Goal: Transaction & Acquisition: Purchase product/service

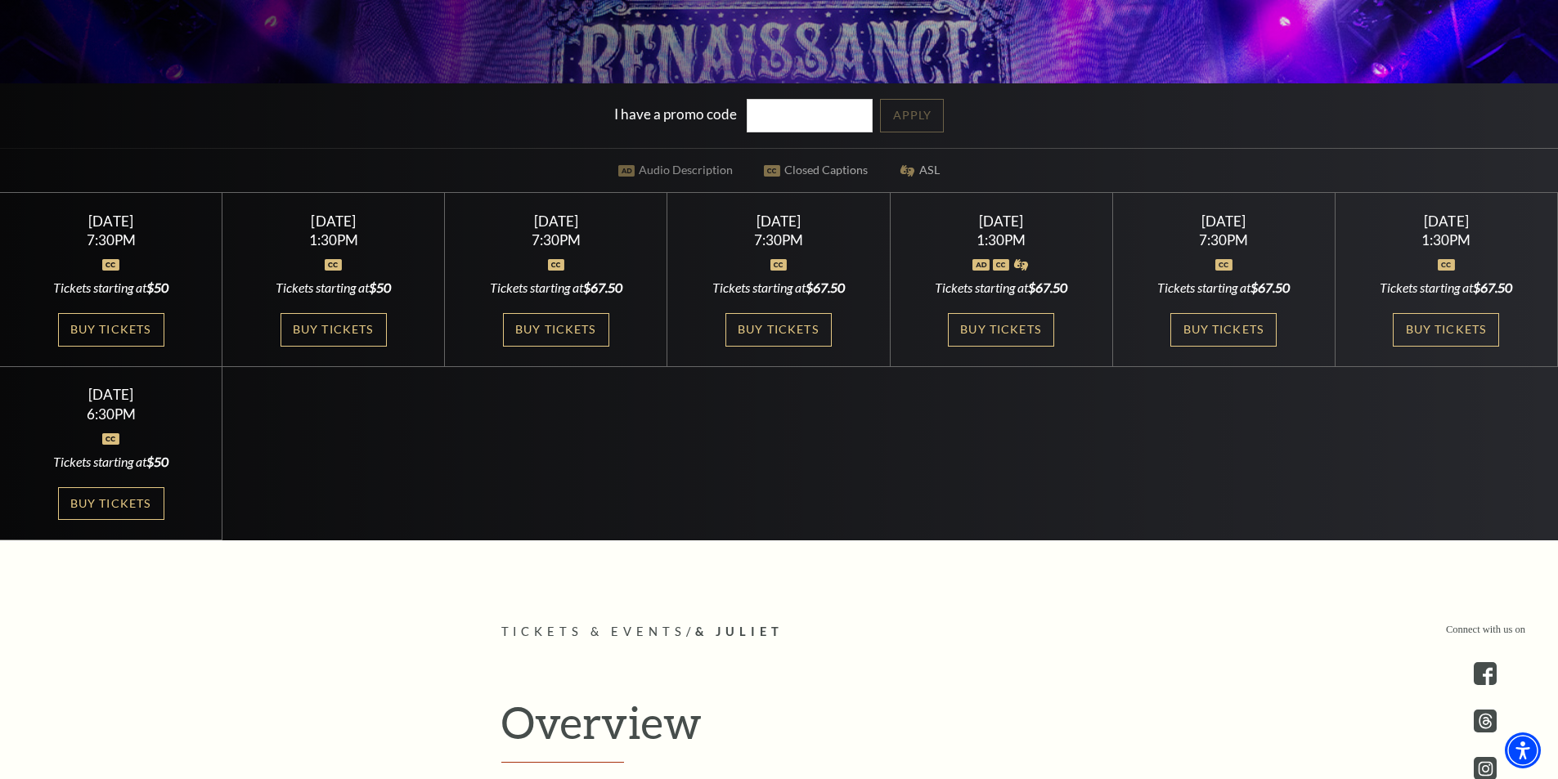
scroll to position [572, 0]
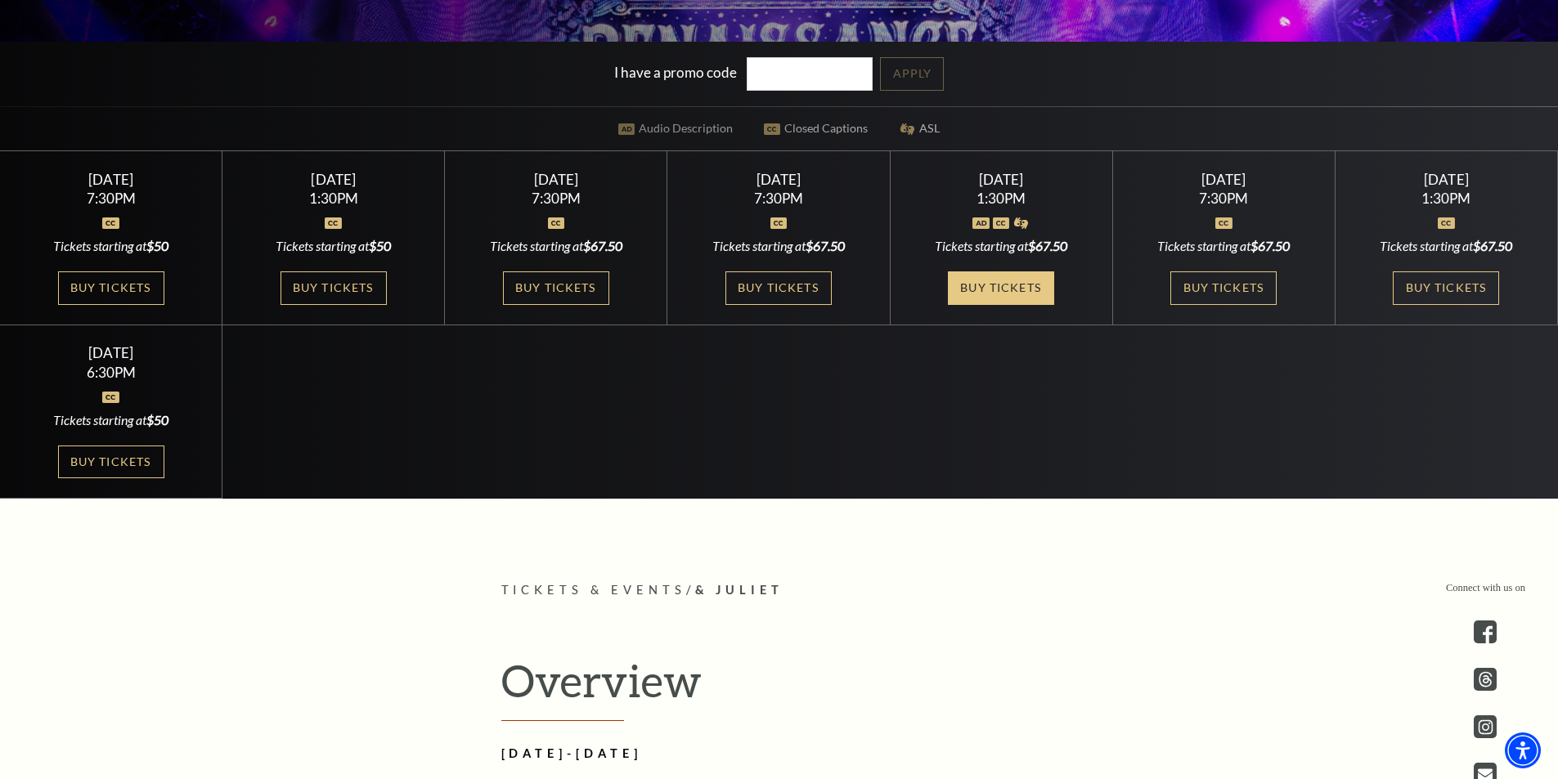
click at [1006, 281] on link "Buy Tickets" at bounding box center [1001, 288] width 106 height 34
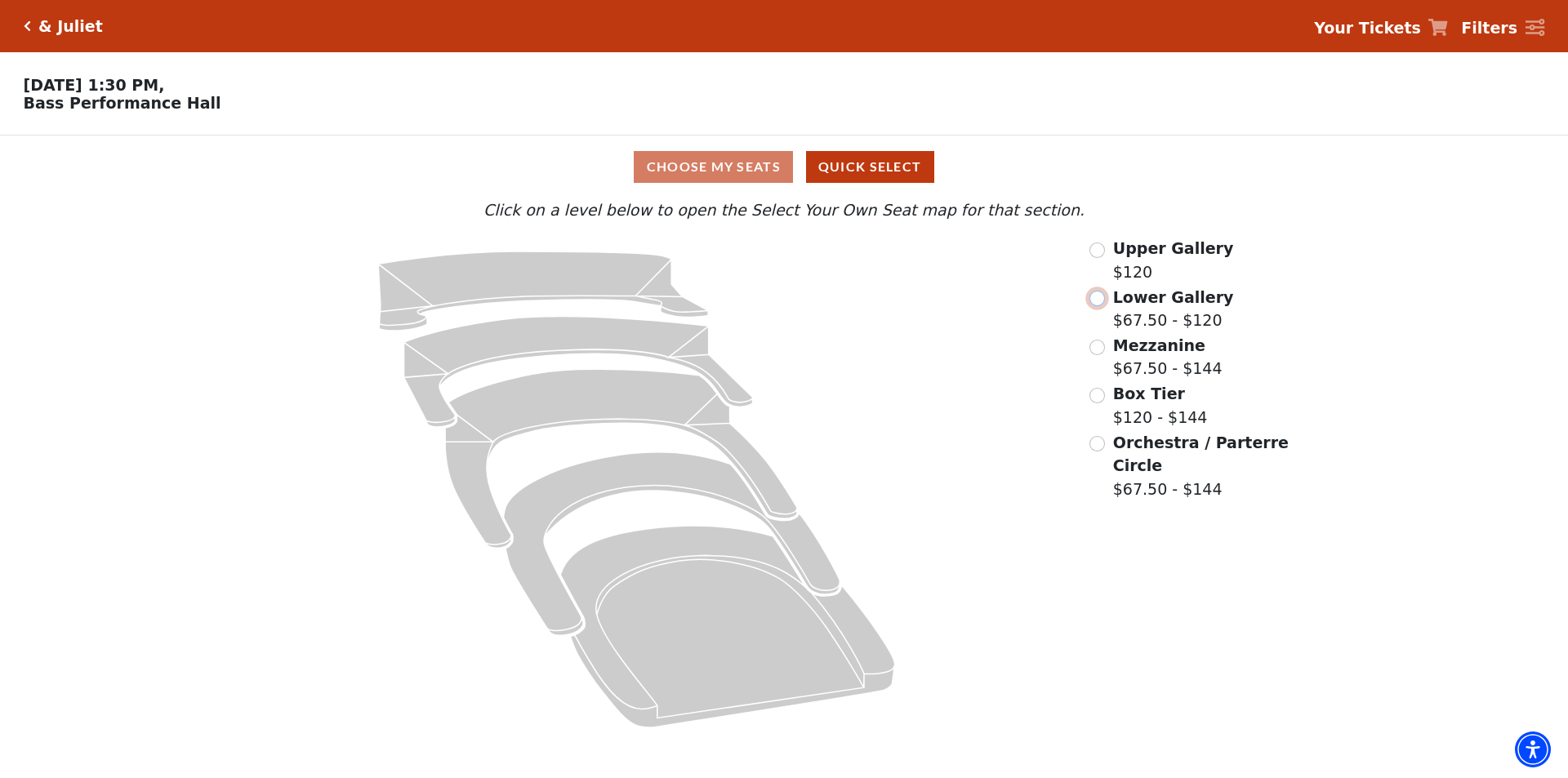
click at [1098, 307] on input "Lower Gallery$67.50 - $120\a" at bounding box center [1098, 299] width 16 height 16
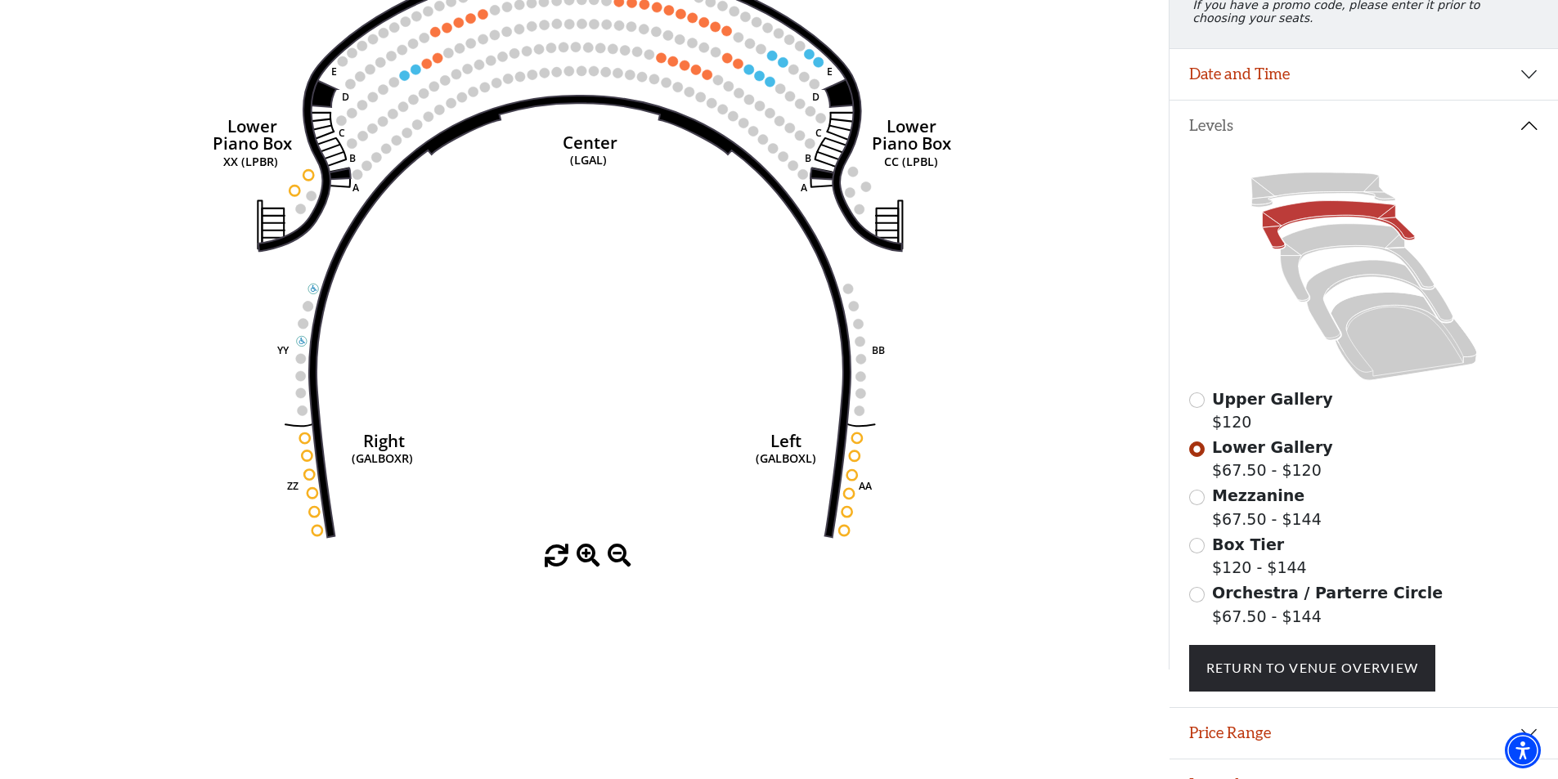
scroll to position [287, 0]
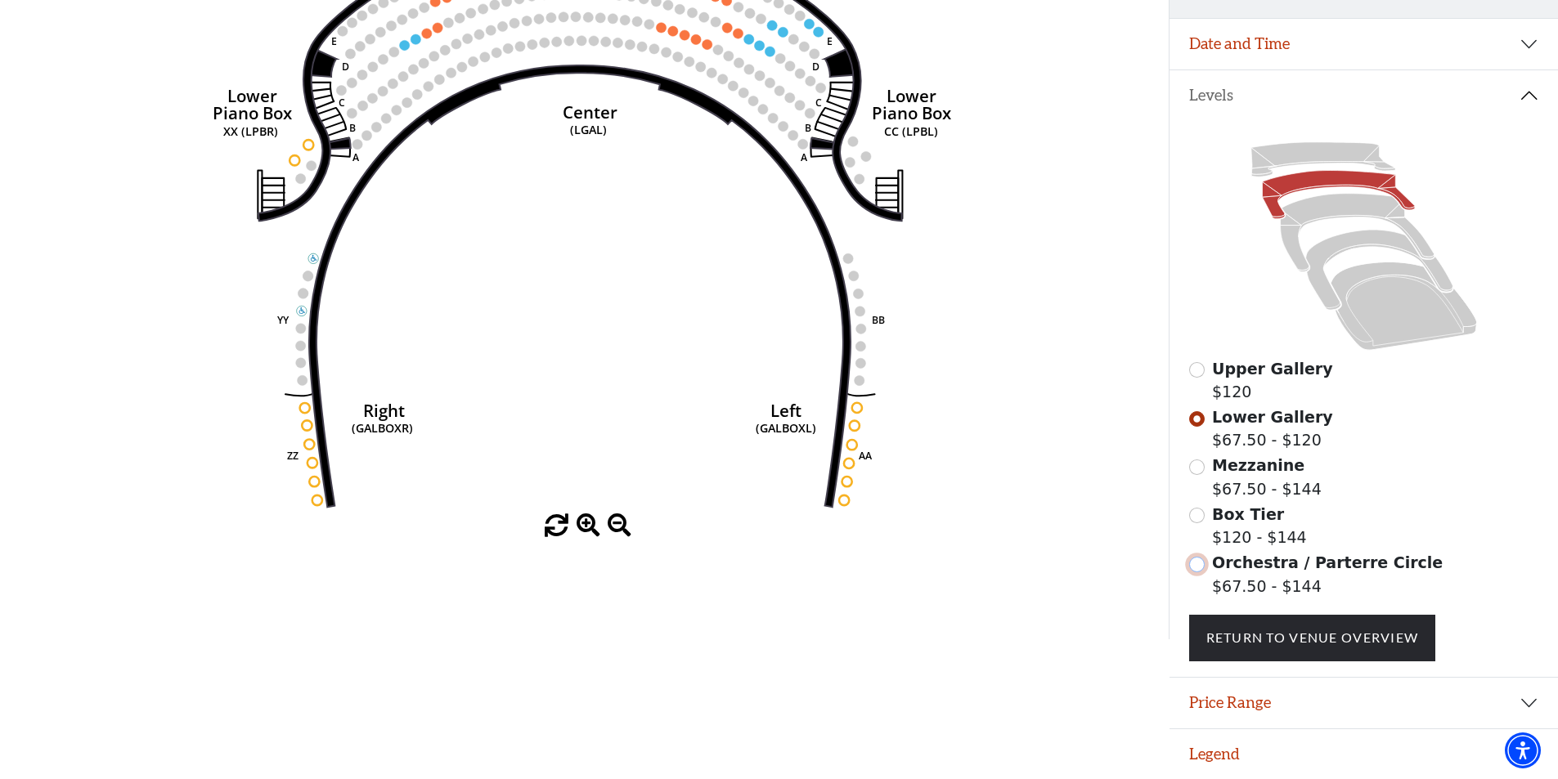
click at [1199, 563] on input "Orchestra / Parterre Circle$67.50 - $144\a" at bounding box center [1197, 565] width 16 height 16
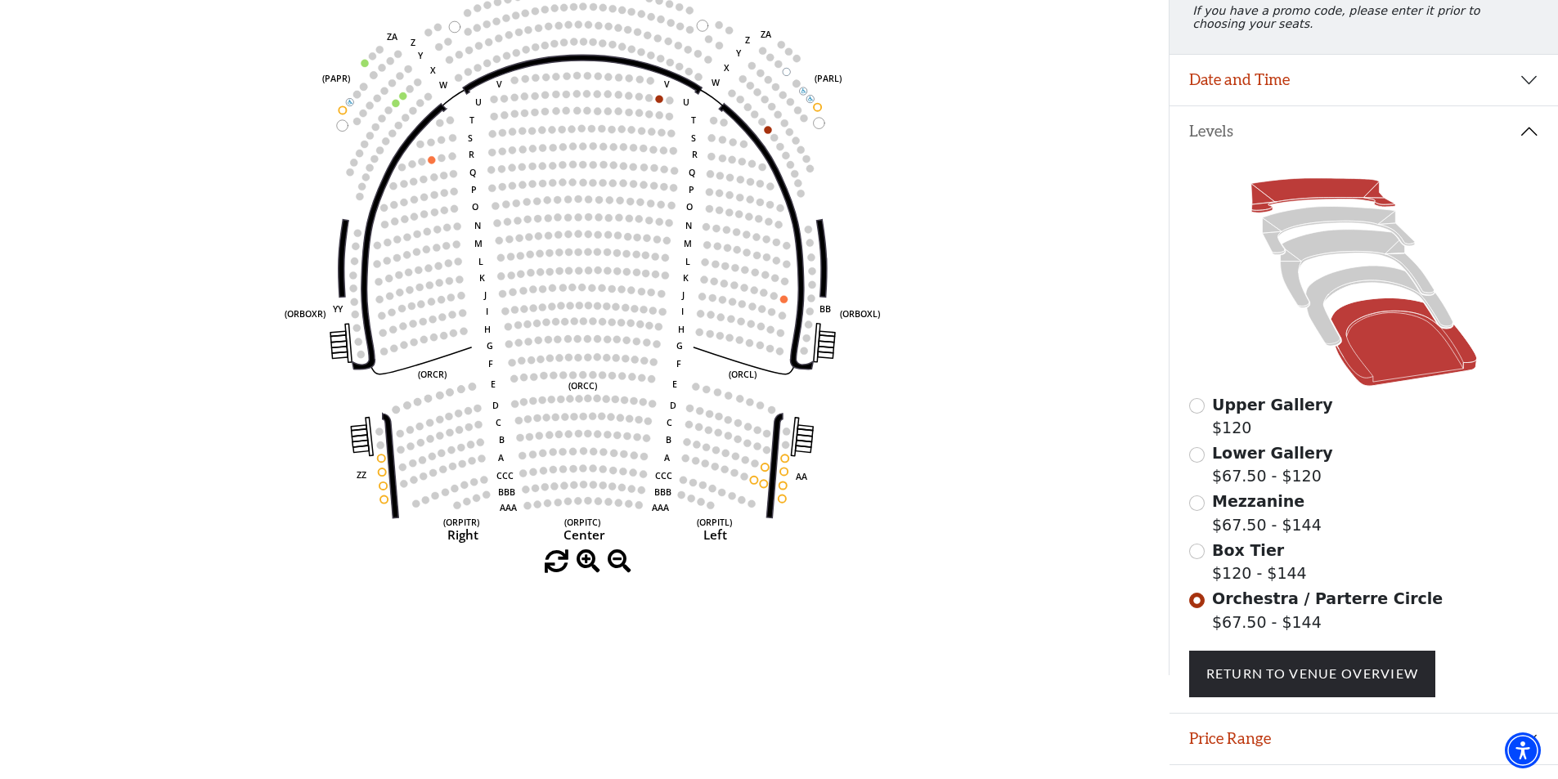
scroll to position [205, 0]
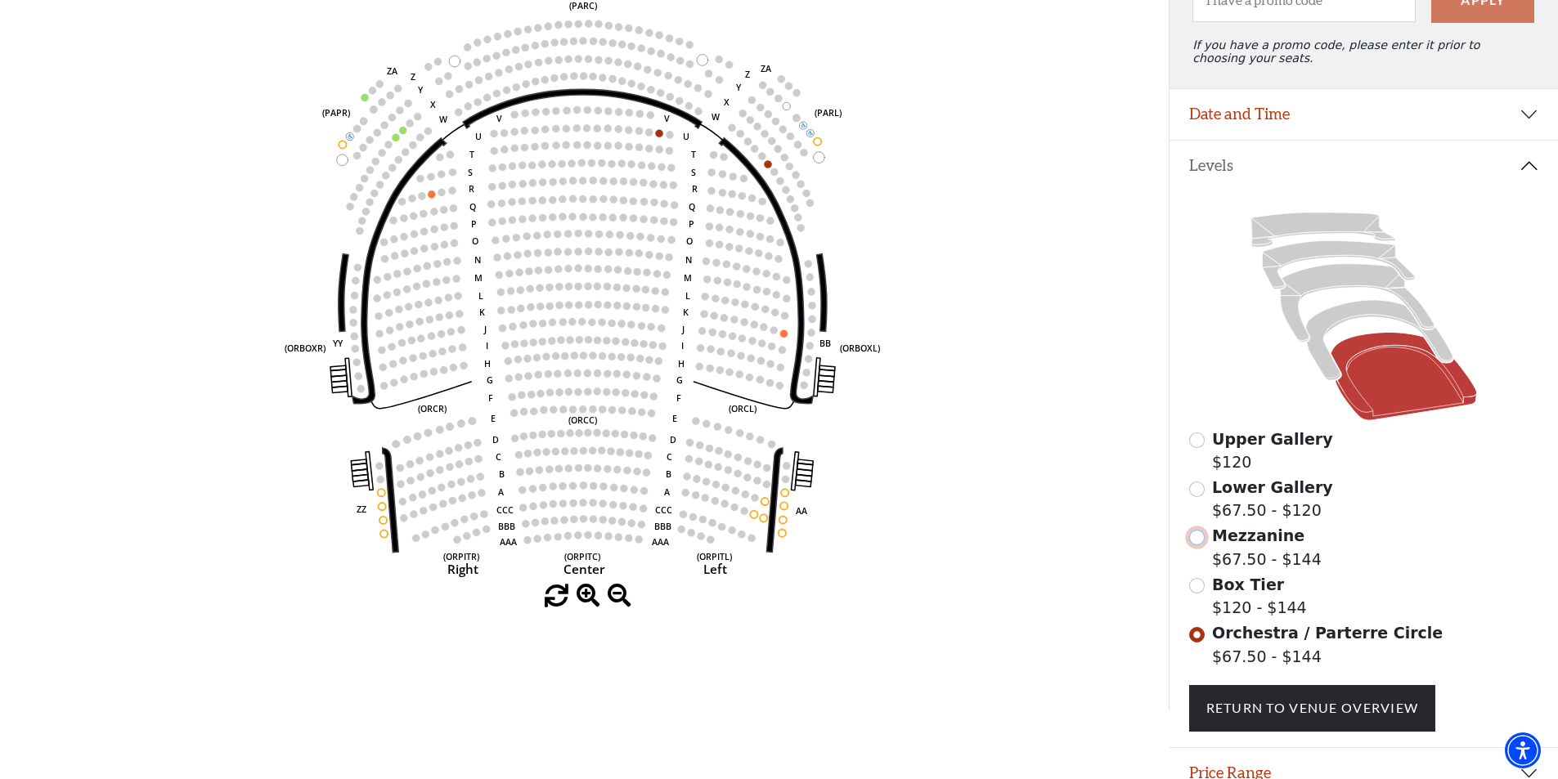
click at [1191, 545] on input "Mezzanine$67.50 - $144\a" at bounding box center [1197, 538] width 16 height 16
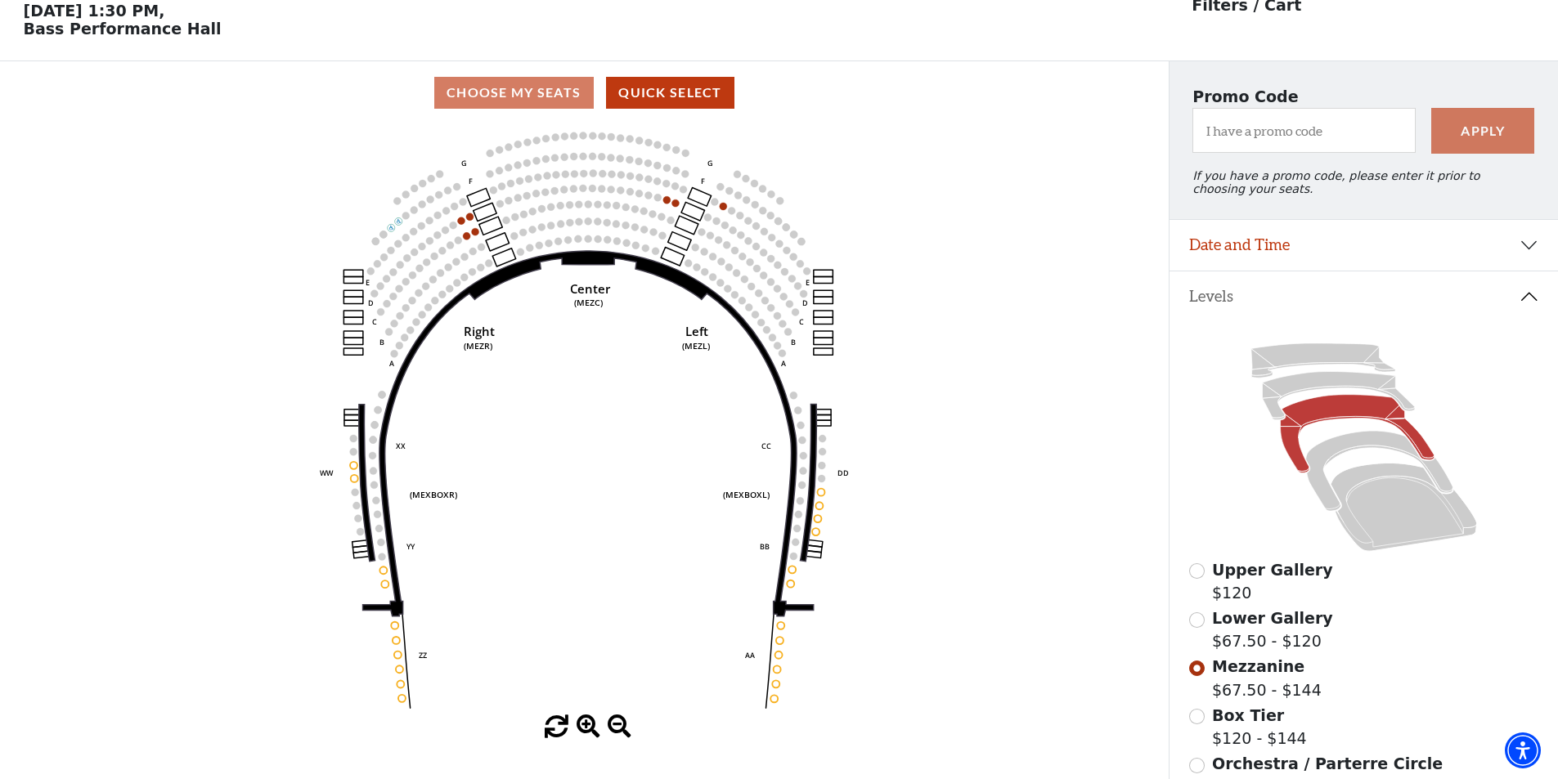
scroll to position [76, 0]
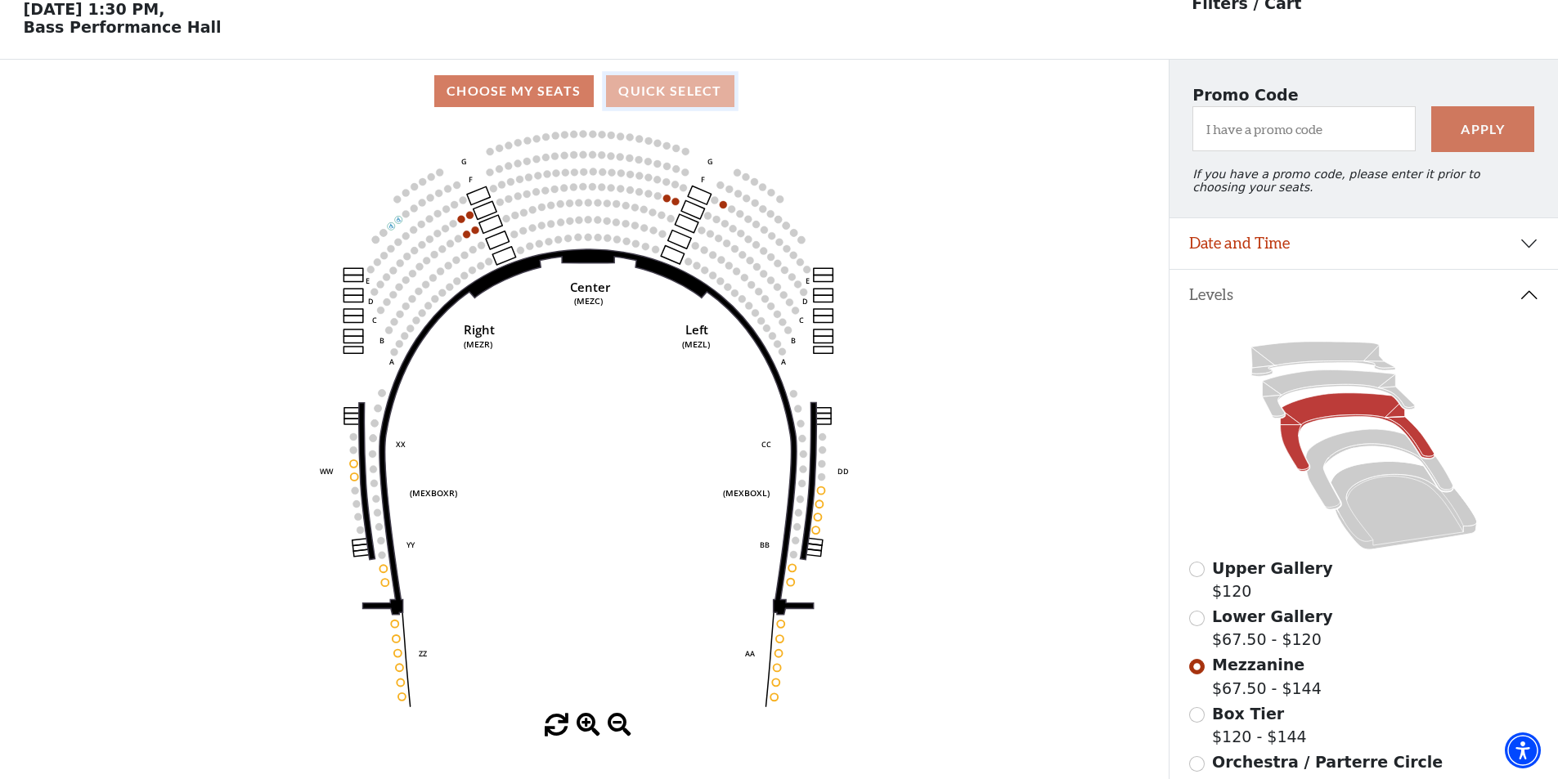
click at [648, 100] on button "Quick Select" at bounding box center [670, 91] width 128 height 32
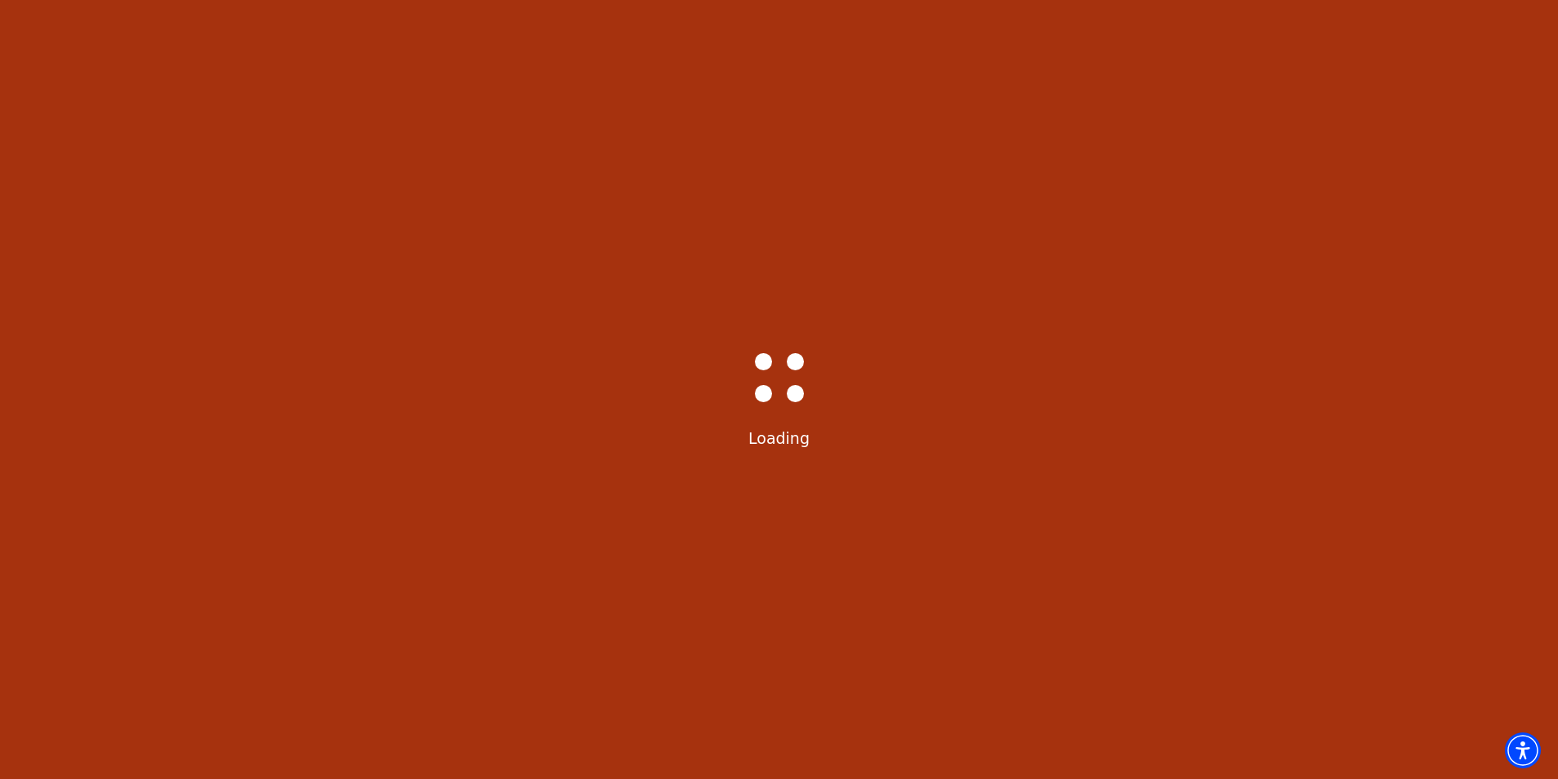
scroll to position [0, 0]
select select "6232"
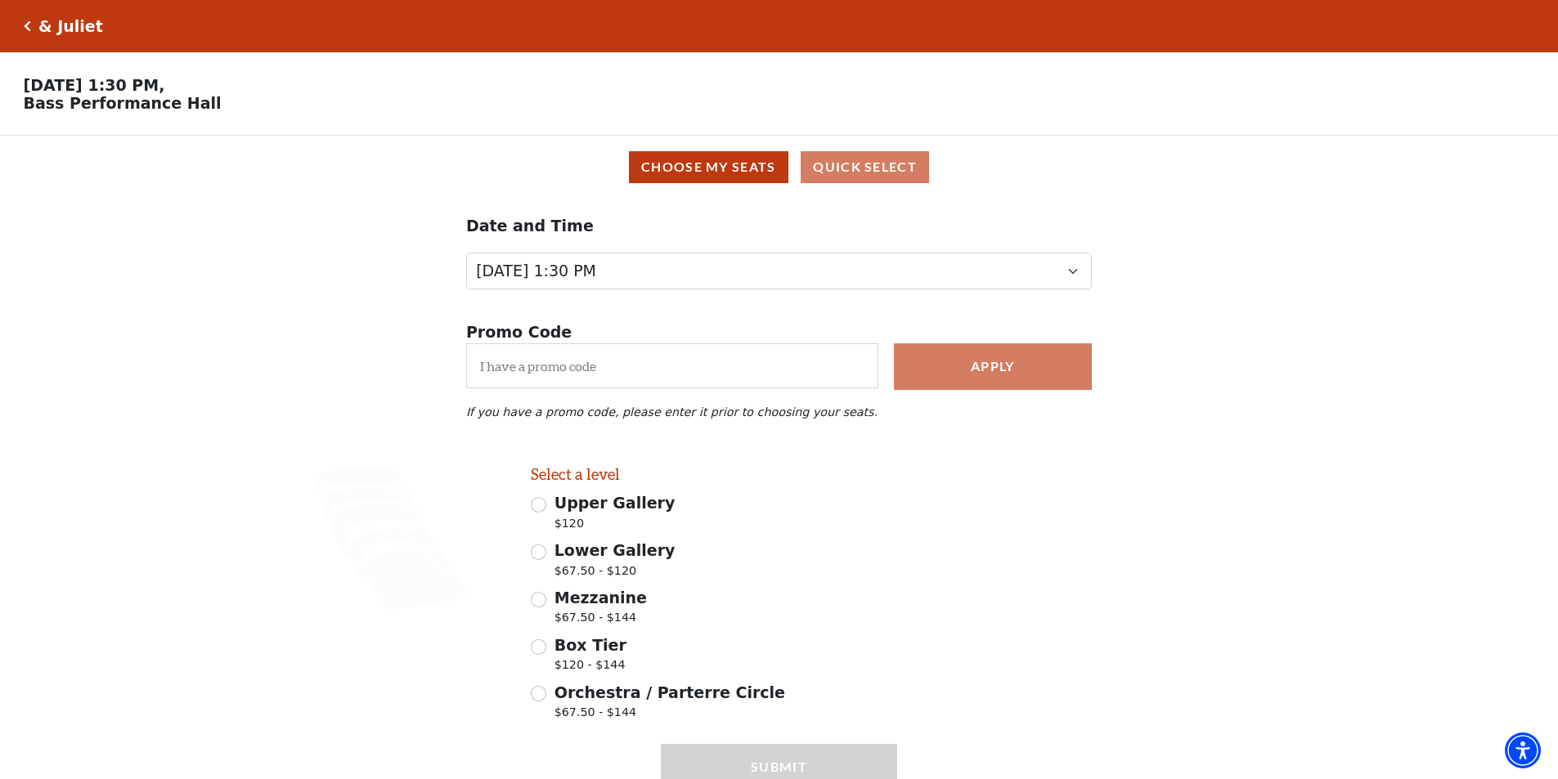
click at [27, 25] on icon "Click here to go back to filters" at bounding box center [27, 25] width 7 height 11
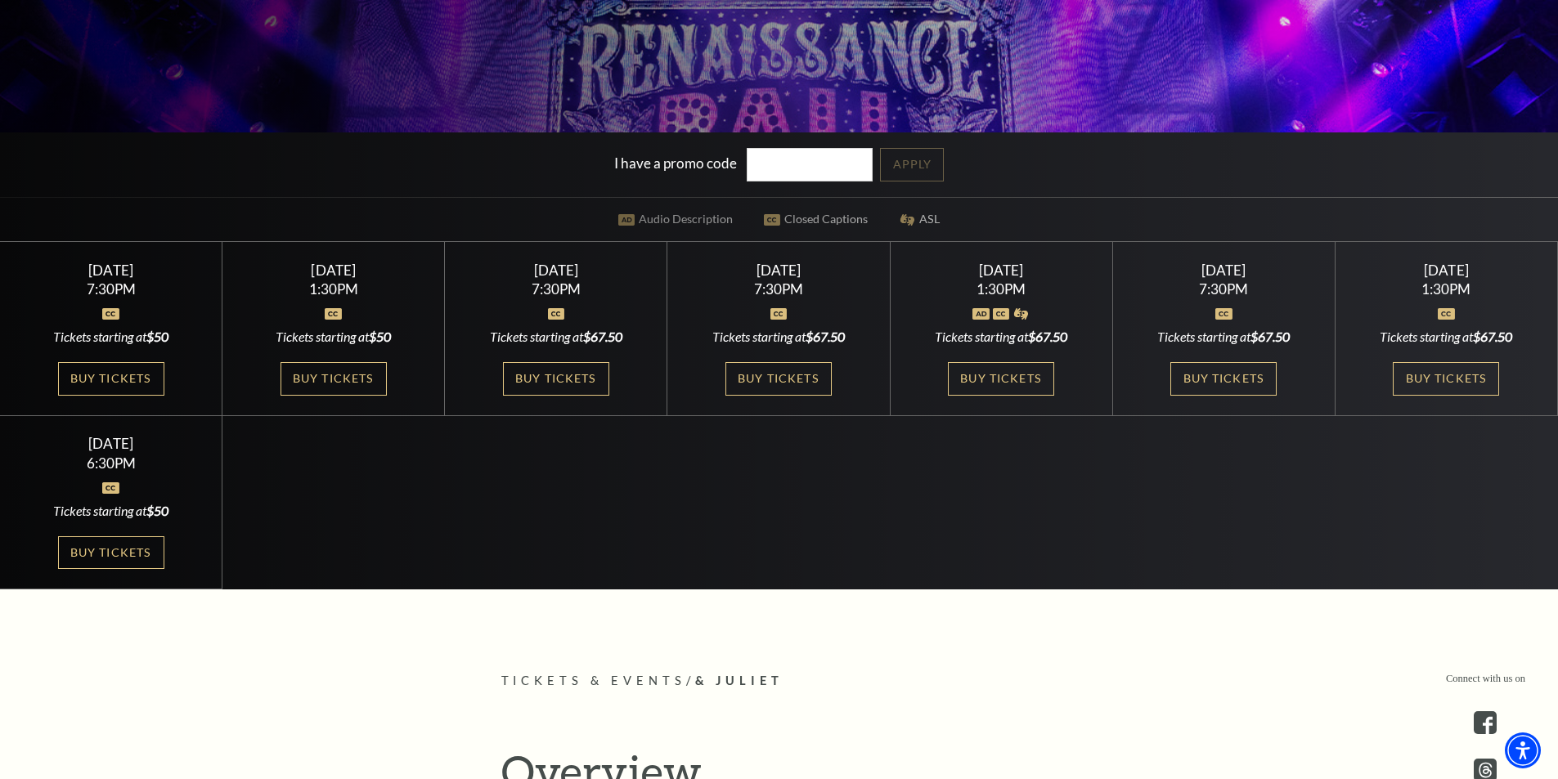
scroll to position [491, 0]
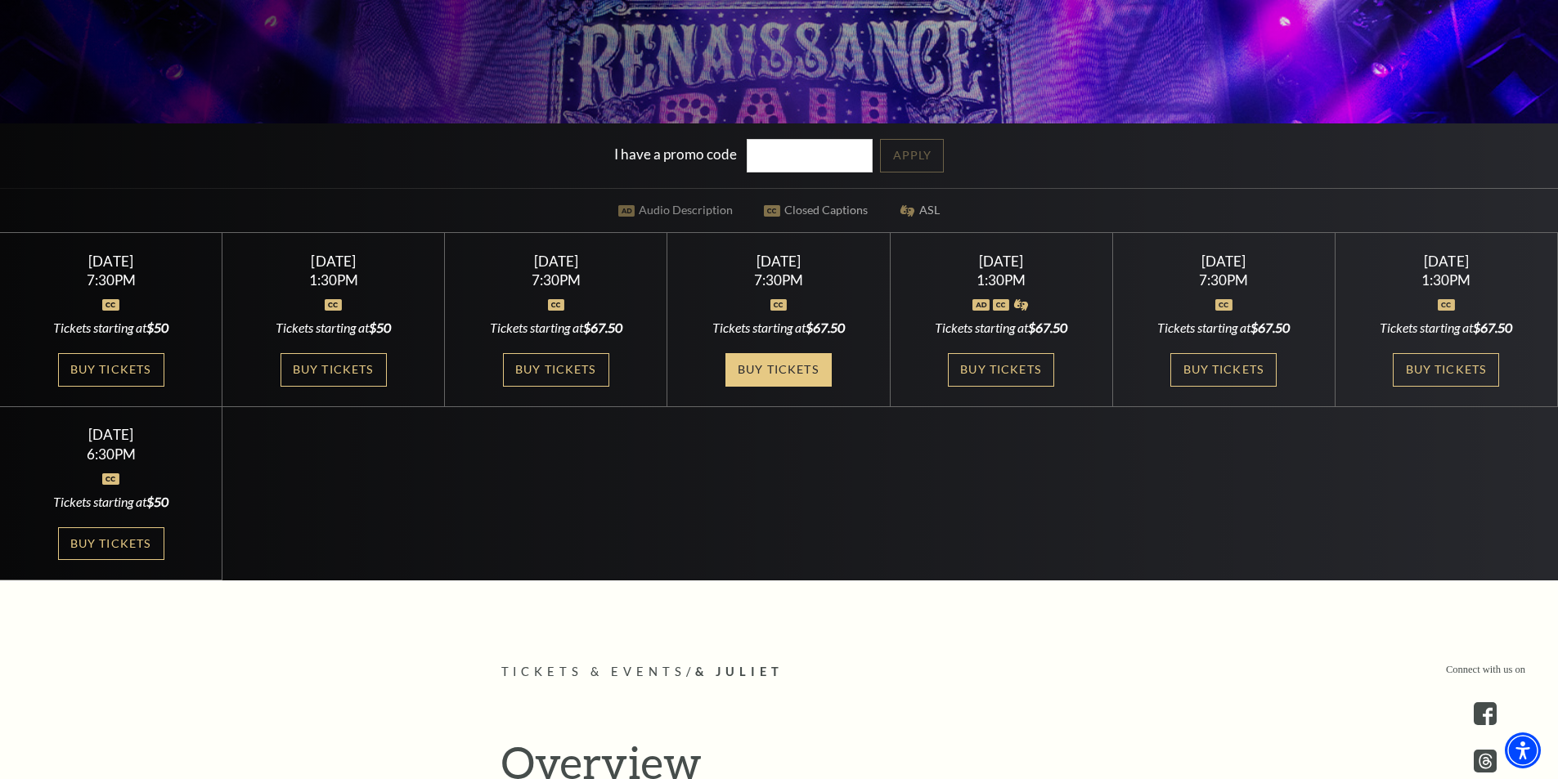
click at [804, 367] on link "Buy Tickets" at bounding box center [778, 370] width 106 height 34
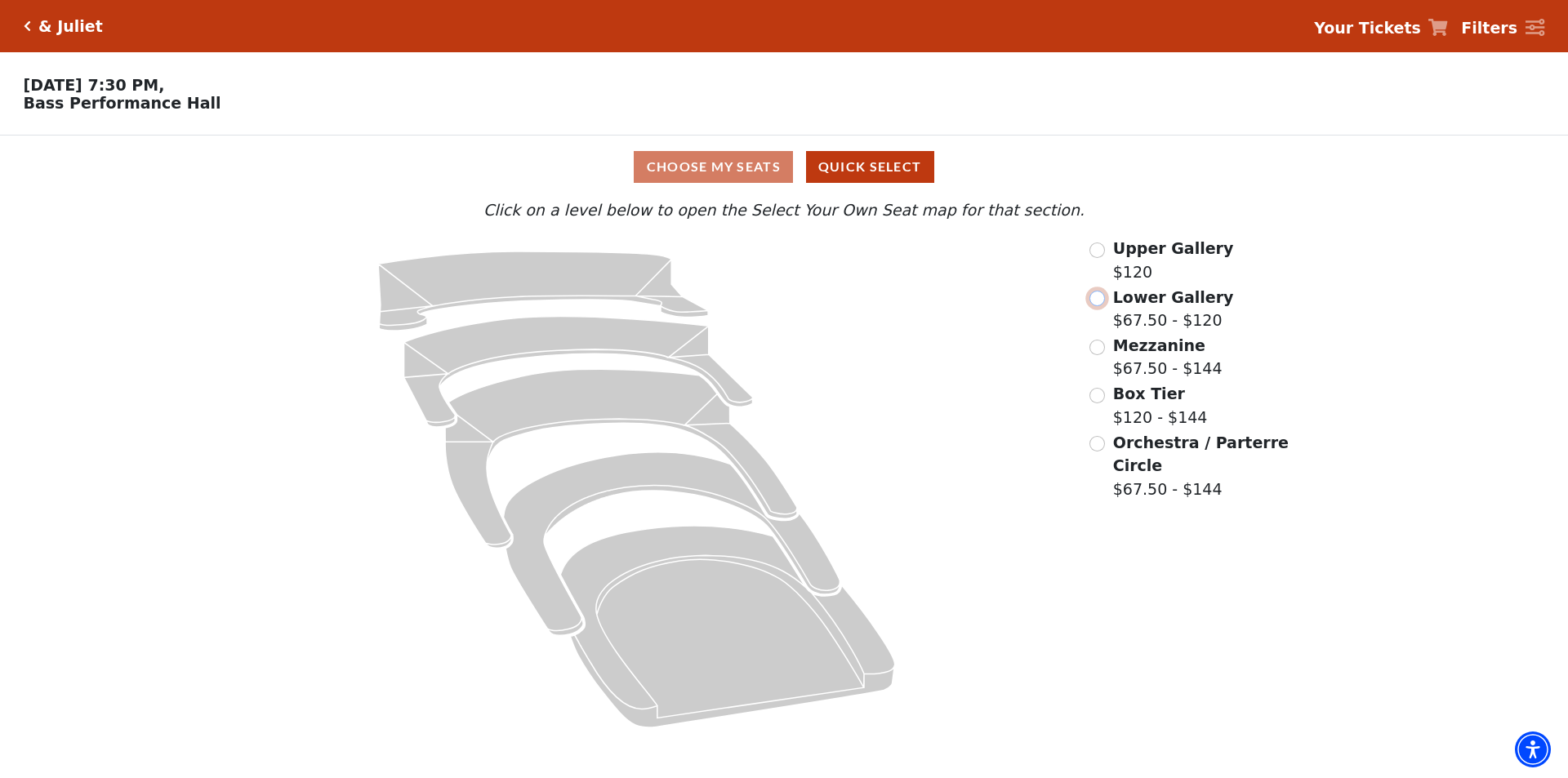
click at [1099, 306] on input "Lower Gallery$67.50 - $120\a" at bounding box center [1098, 299] width 16 height 16
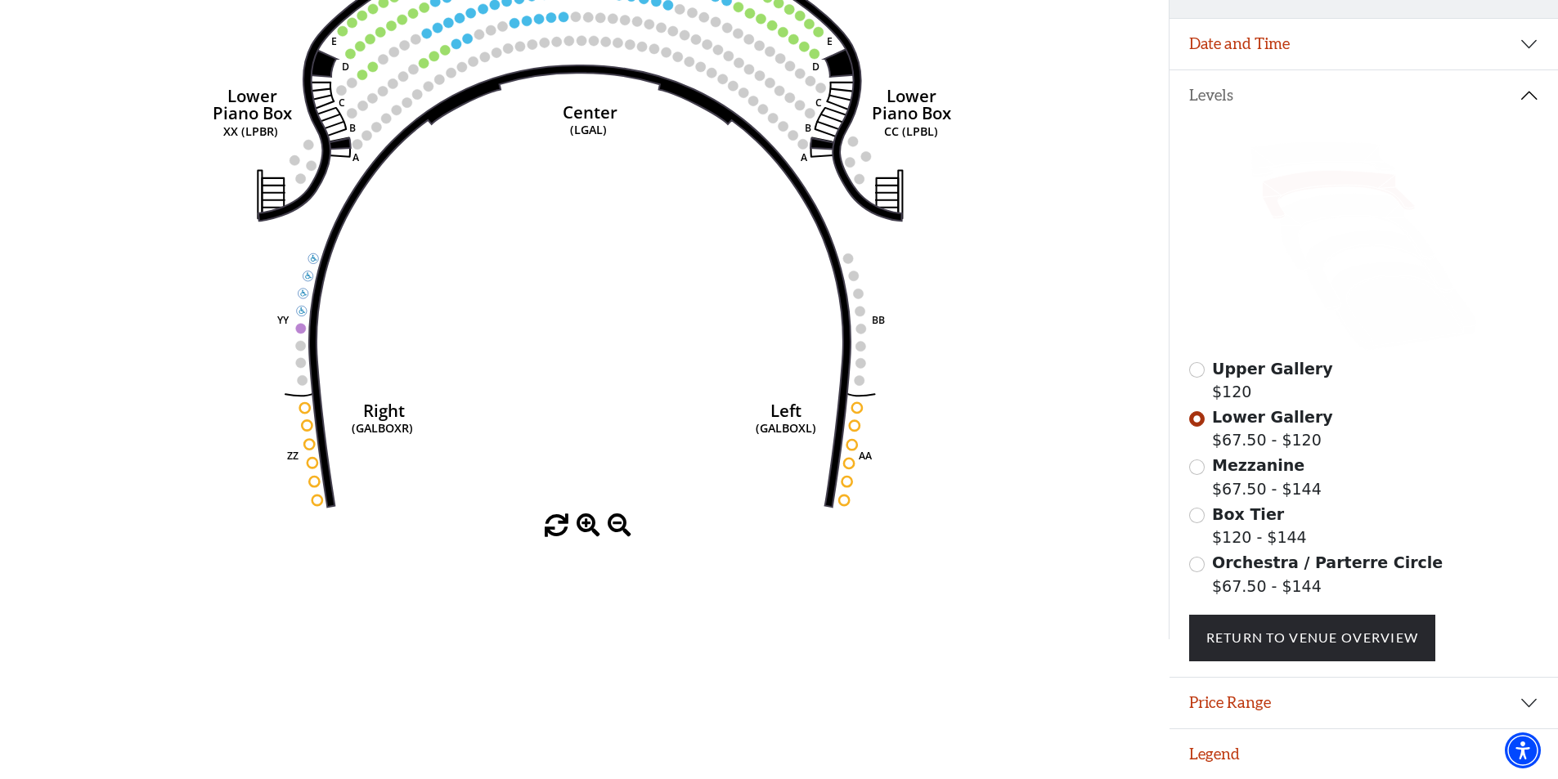
scroll to position [287, 0]
click at [1199, 467] on input "Mezzanine$67.50 - $144\a" at bounding box center [1197, 468] width 16 height 16
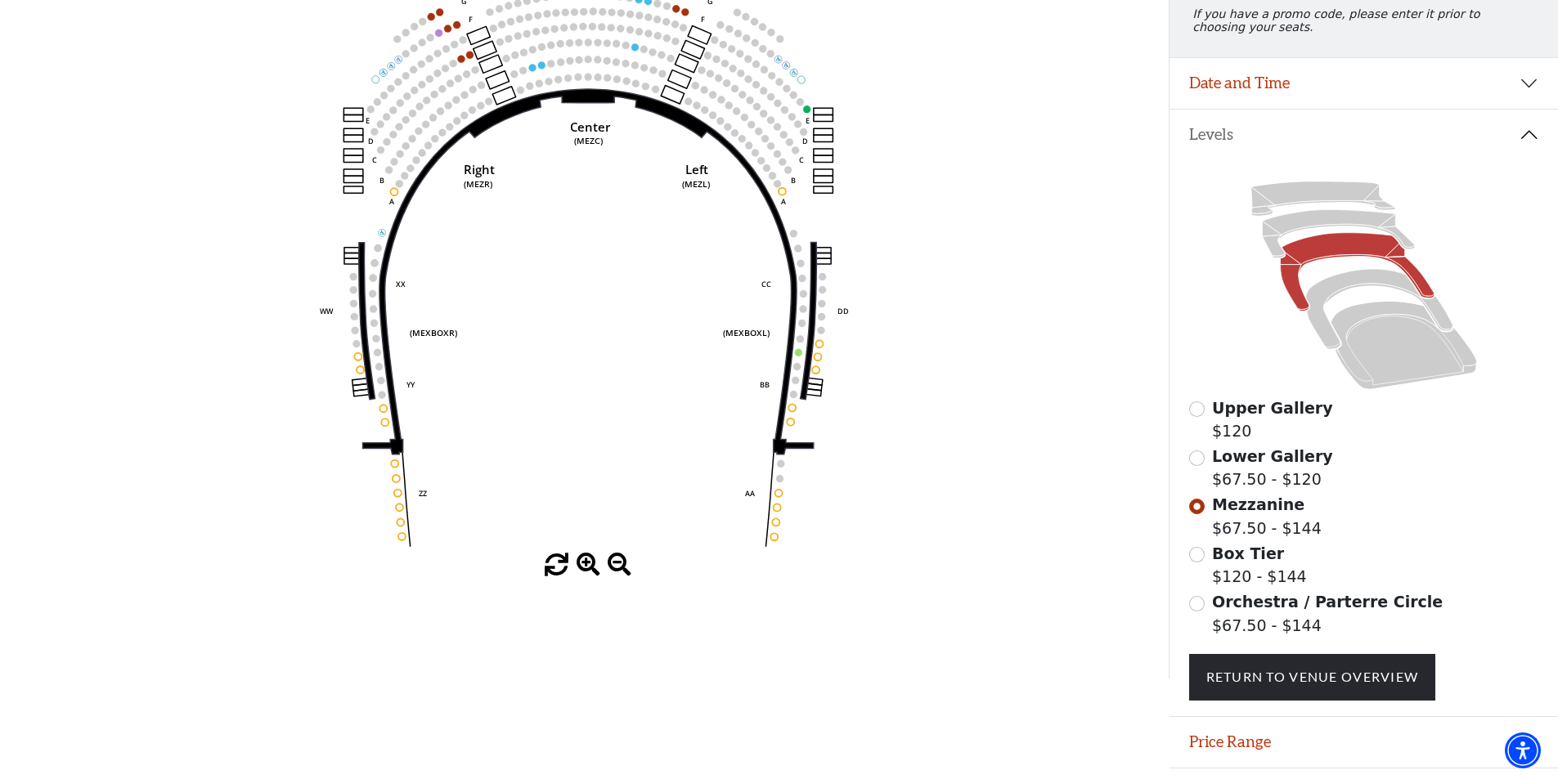
scroll to position [240, 0]
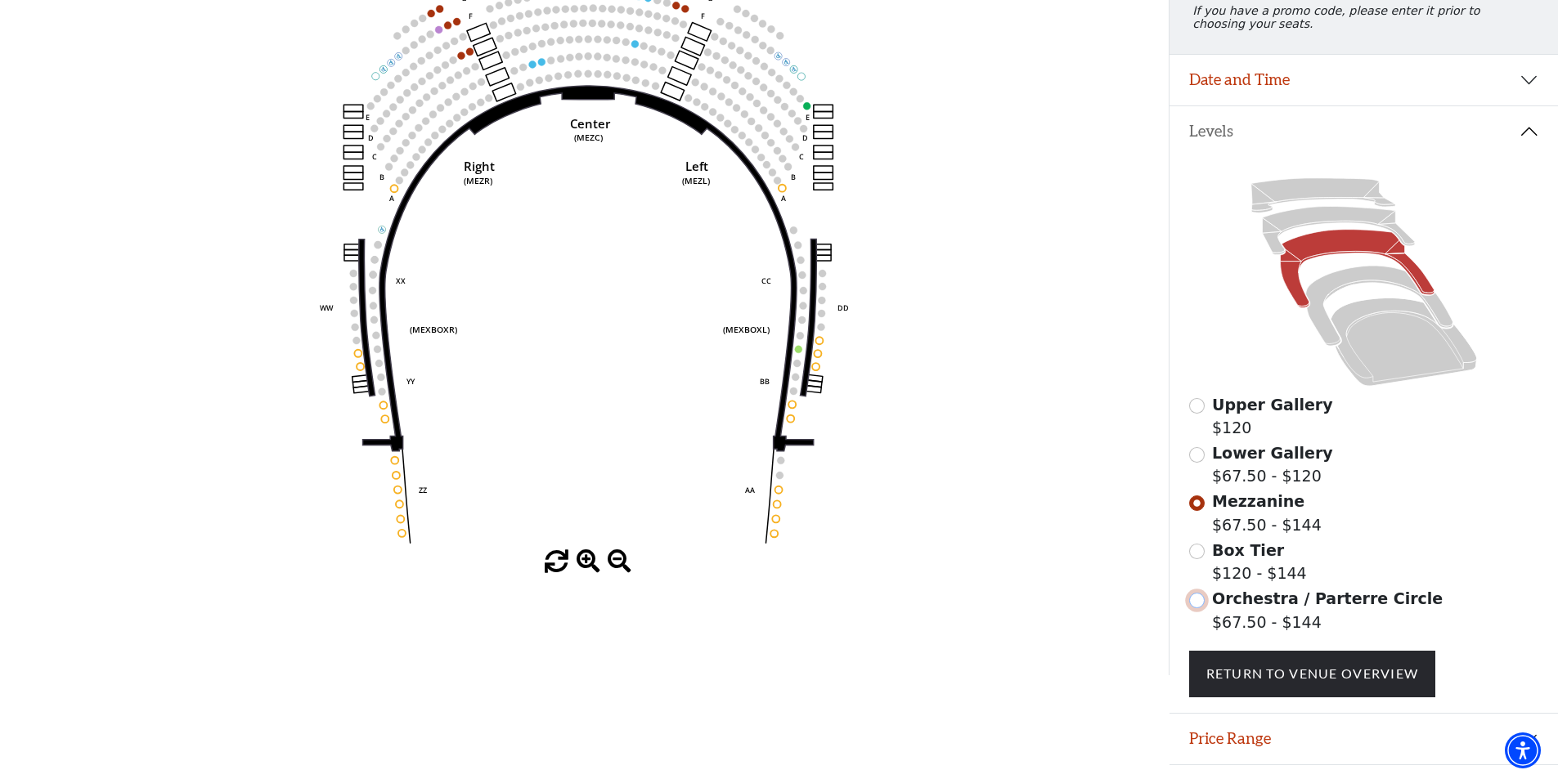
click at [1200, 608] on input "Orchestra / Parterre Circle$67.50 - $144\a" at bounding box center [1197, 601] width 16 height 16
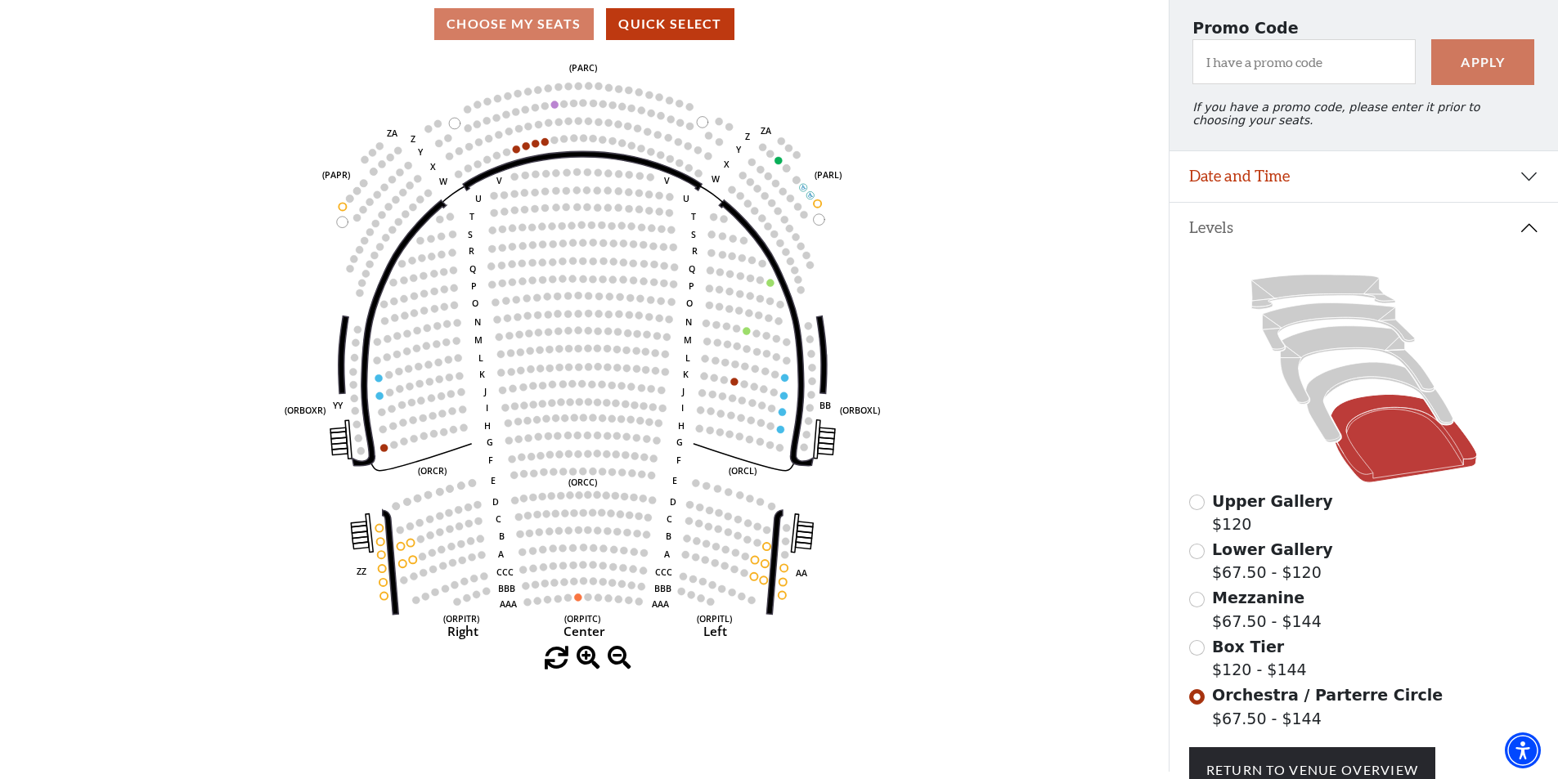
scroll to position [0, 0]
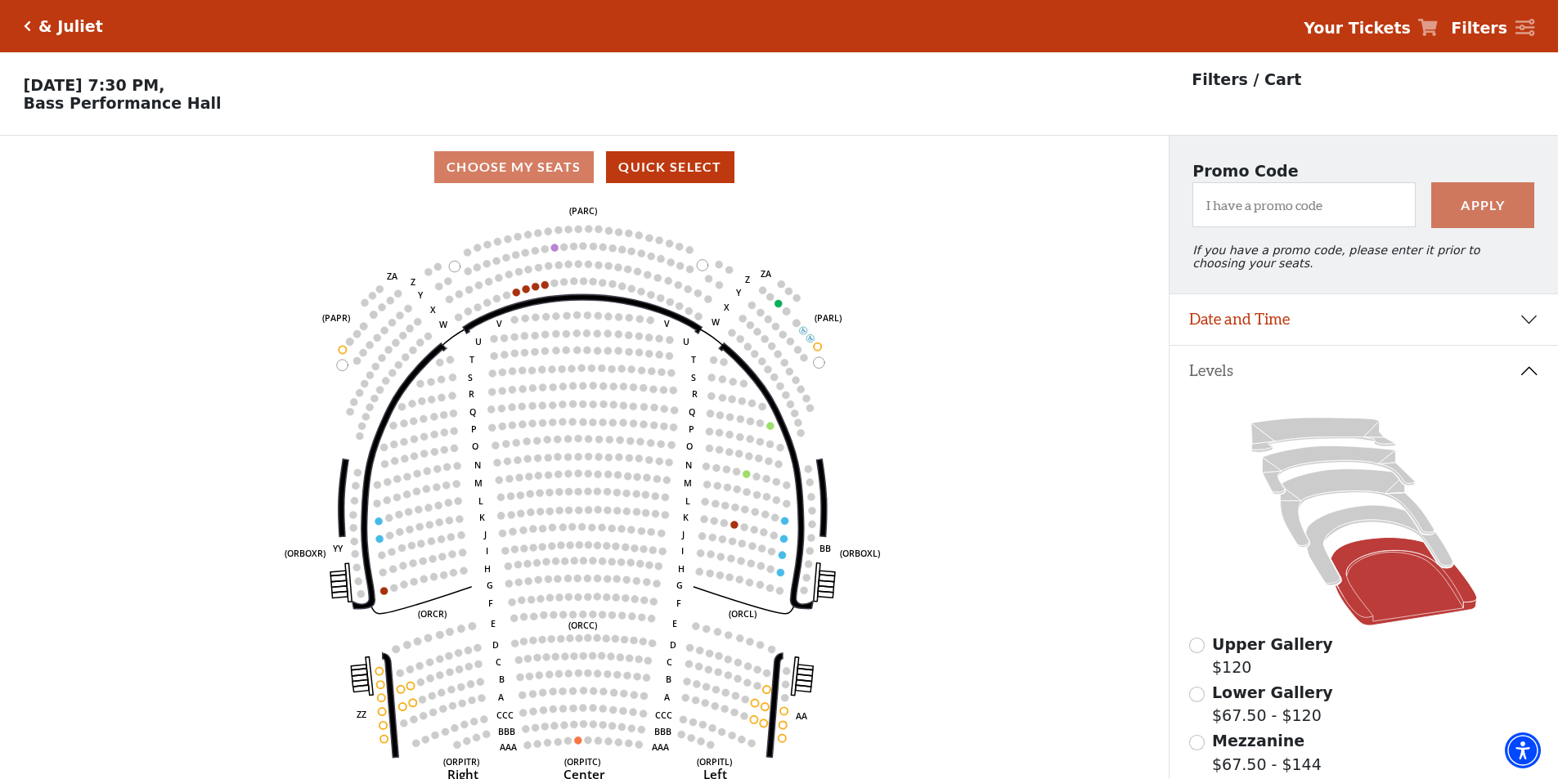
click at [1396, 371] on button "Levels" at bounding box center [1363, 371] width 388 height 51
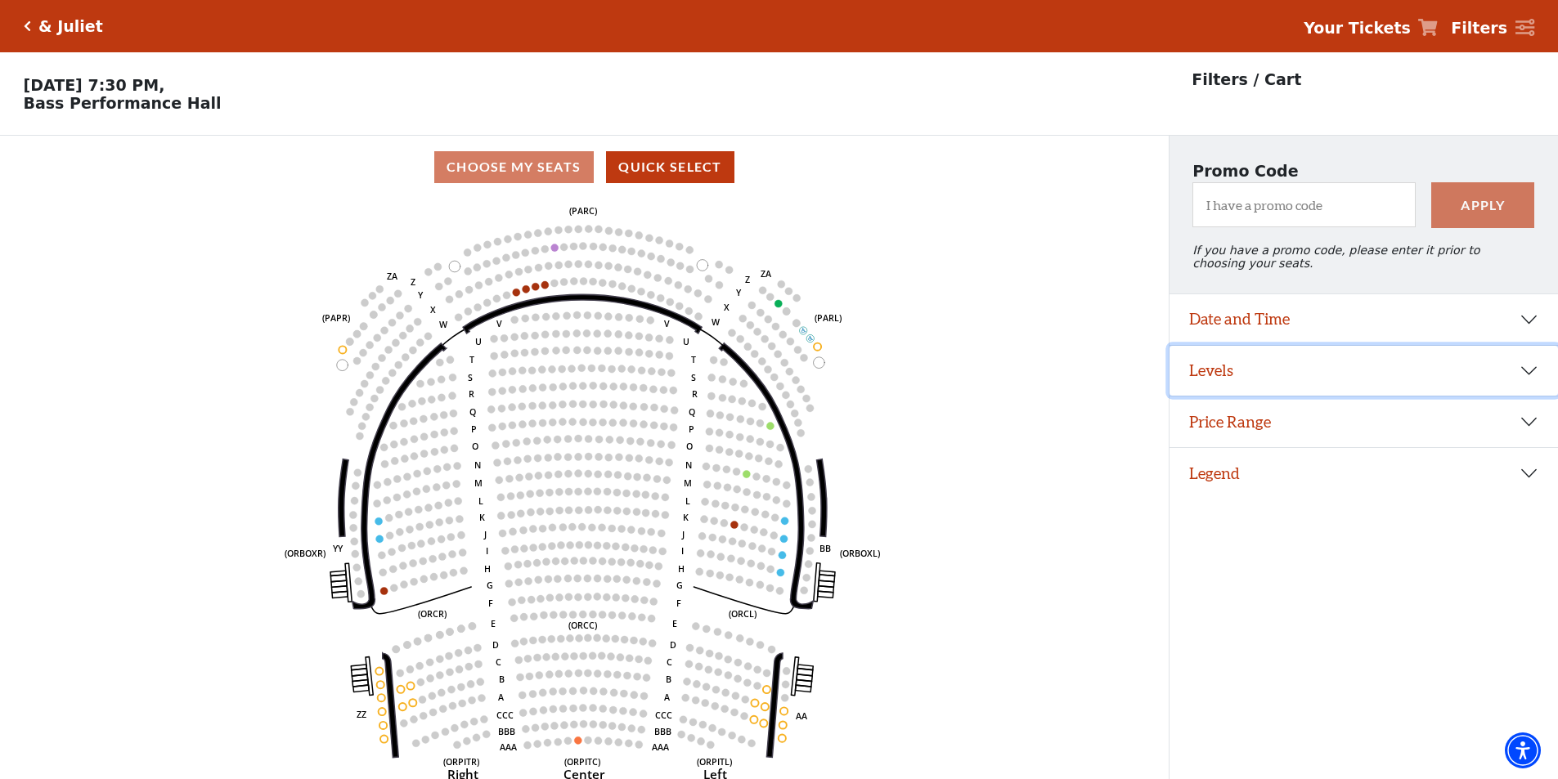
scroll to position [40, 0]
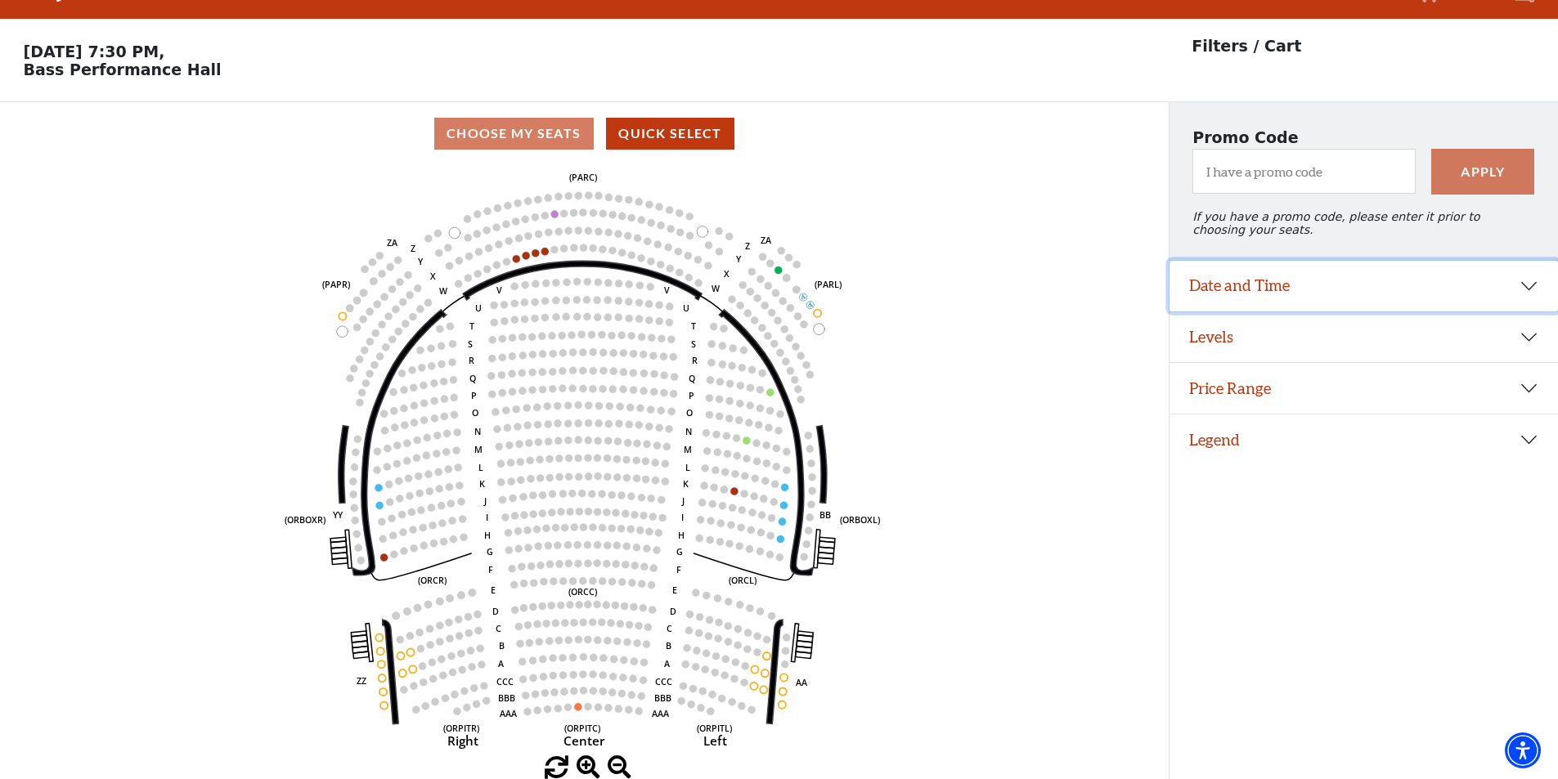
click at [1226, 296] on button "Date and Time" at bounding box center [1363, 286] width 388 height 51
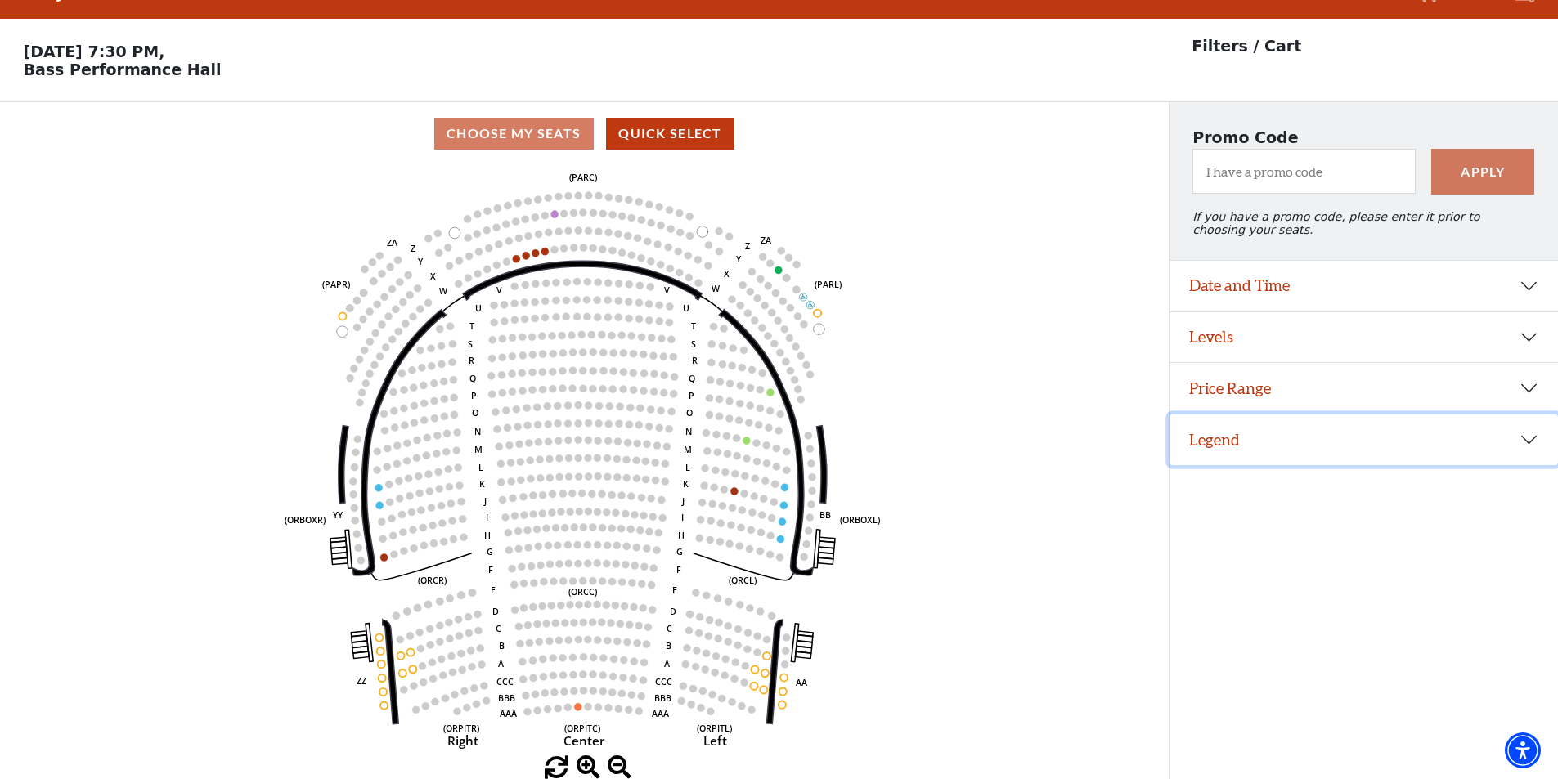
click at [1228, 458] on button "Legend" at bounding box center [1363, 440] width 388 height 51
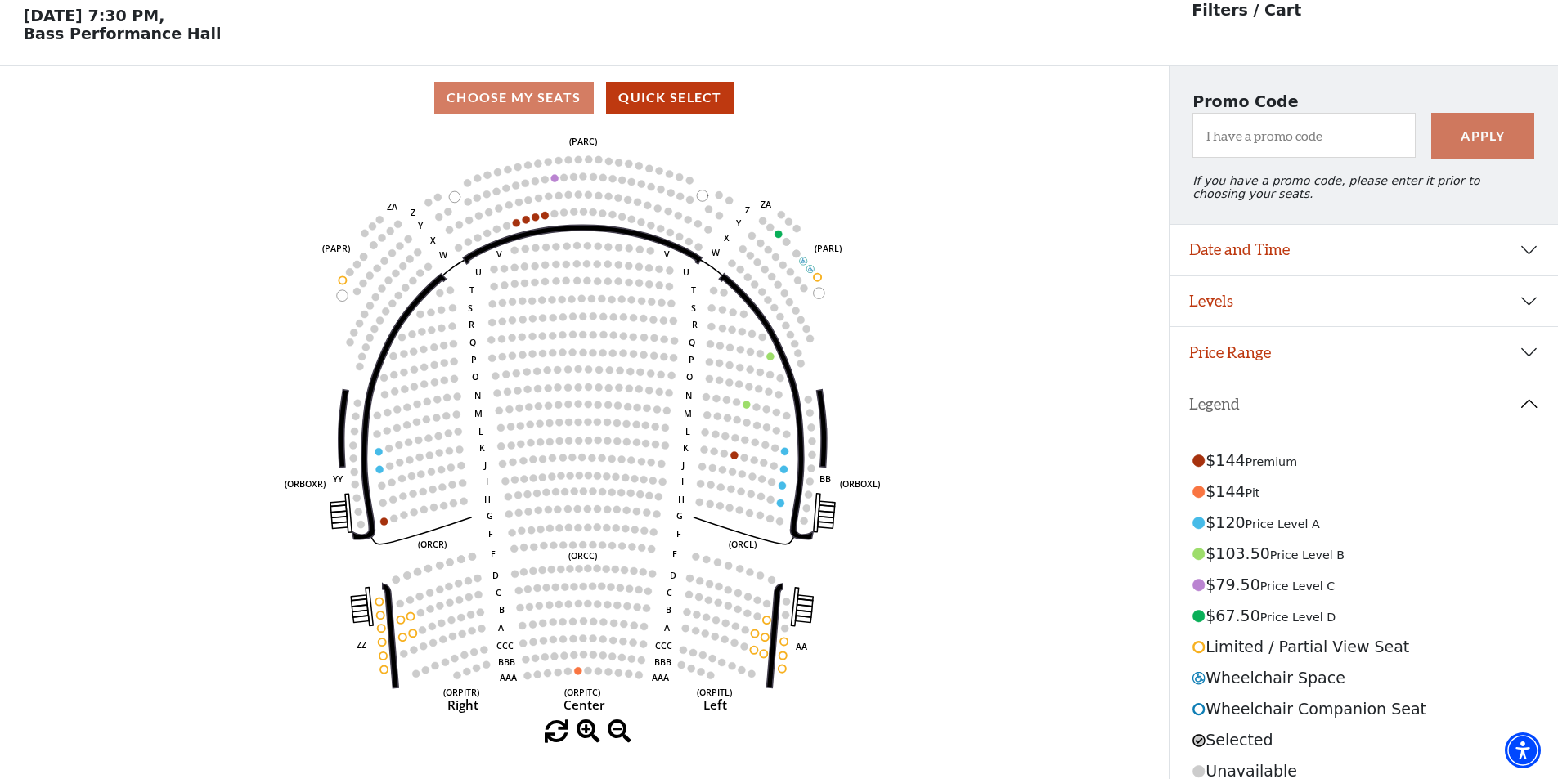
scroll to position [104, 0]
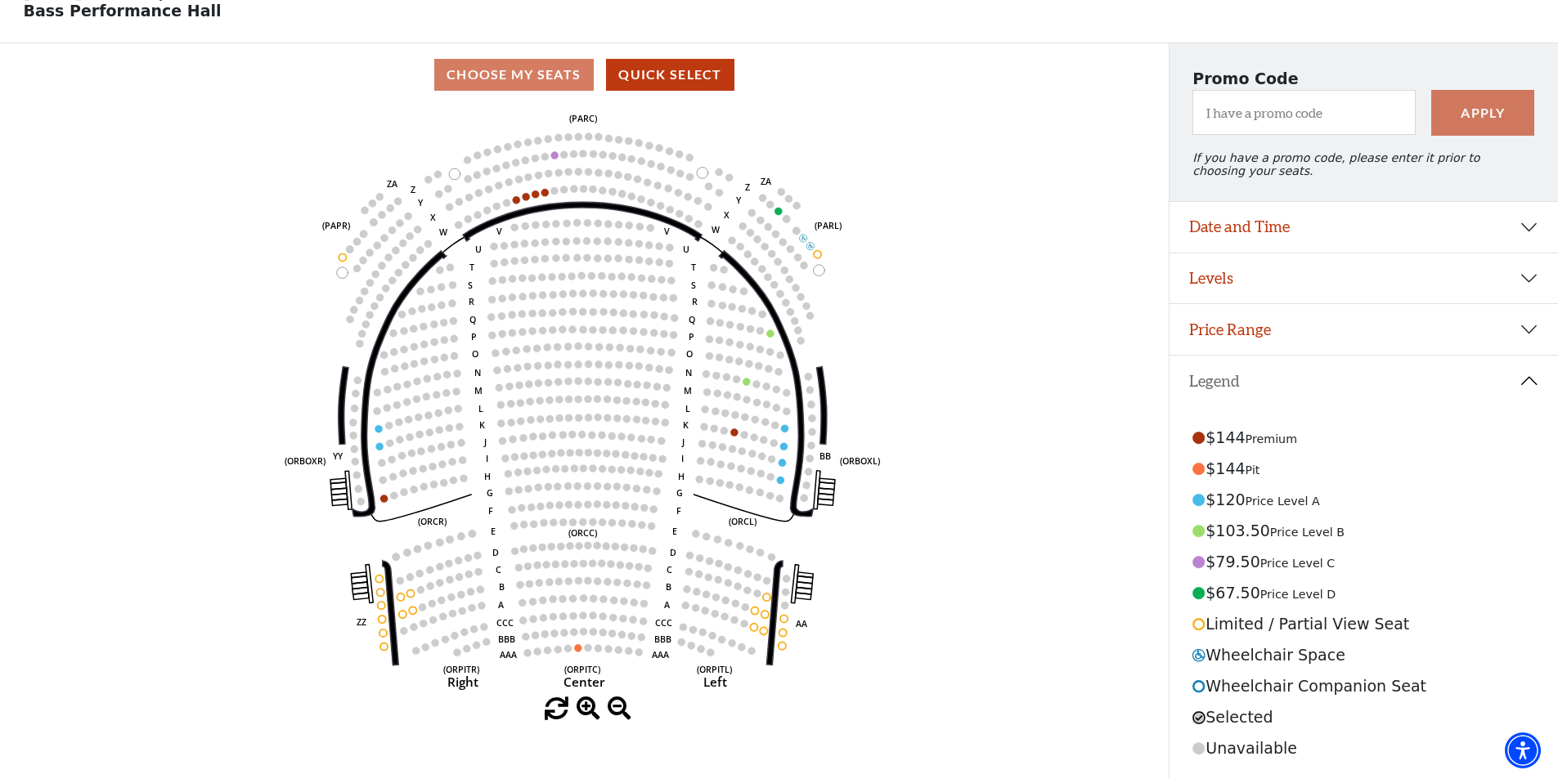
click at [1235, 373] on button "Legend" at bounding box center [1363, 381] width 388 height 51
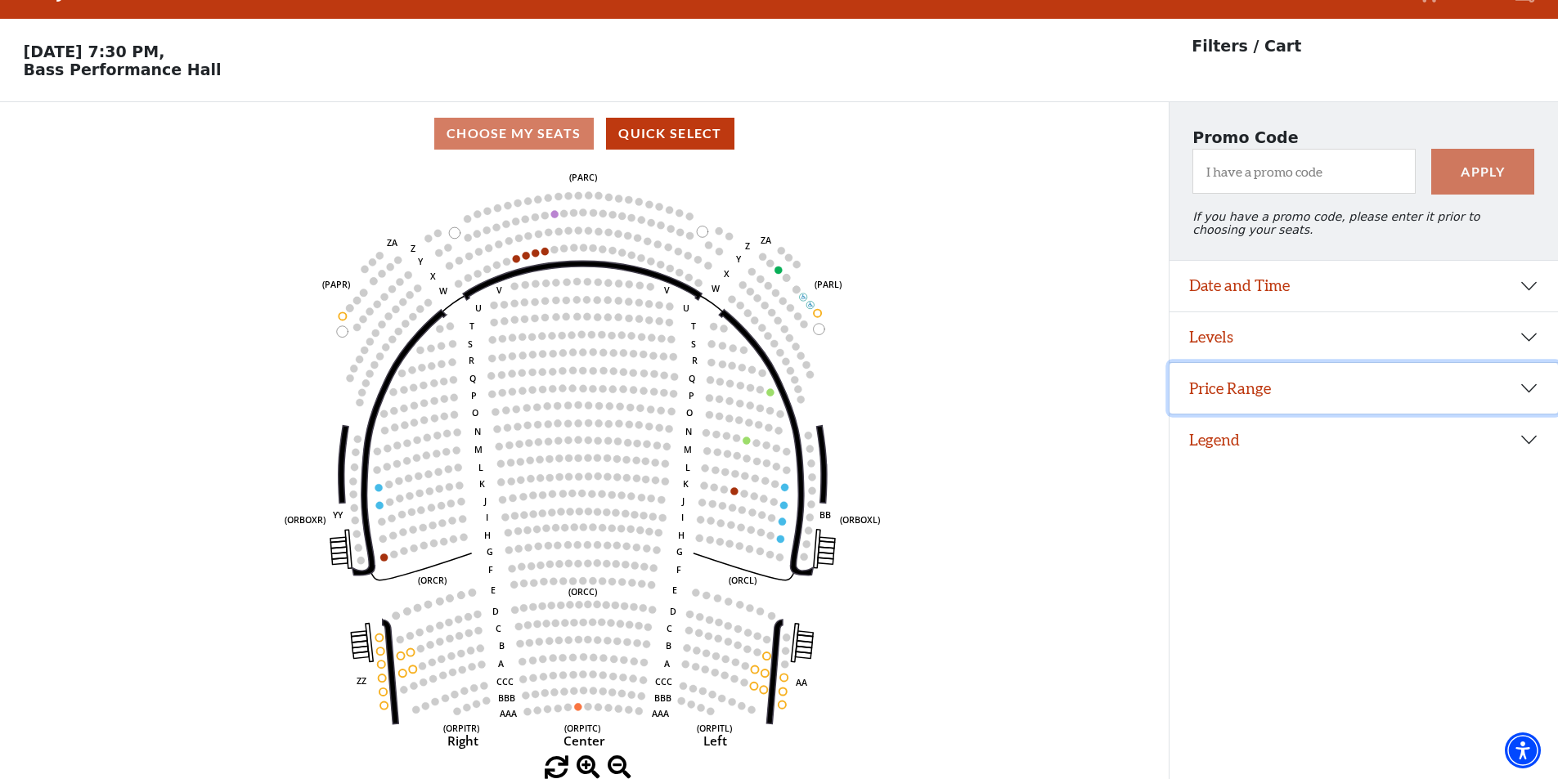
click at [1236, 392] on button "Price Range" at bounding box center [1363, 388] width 388 height 51
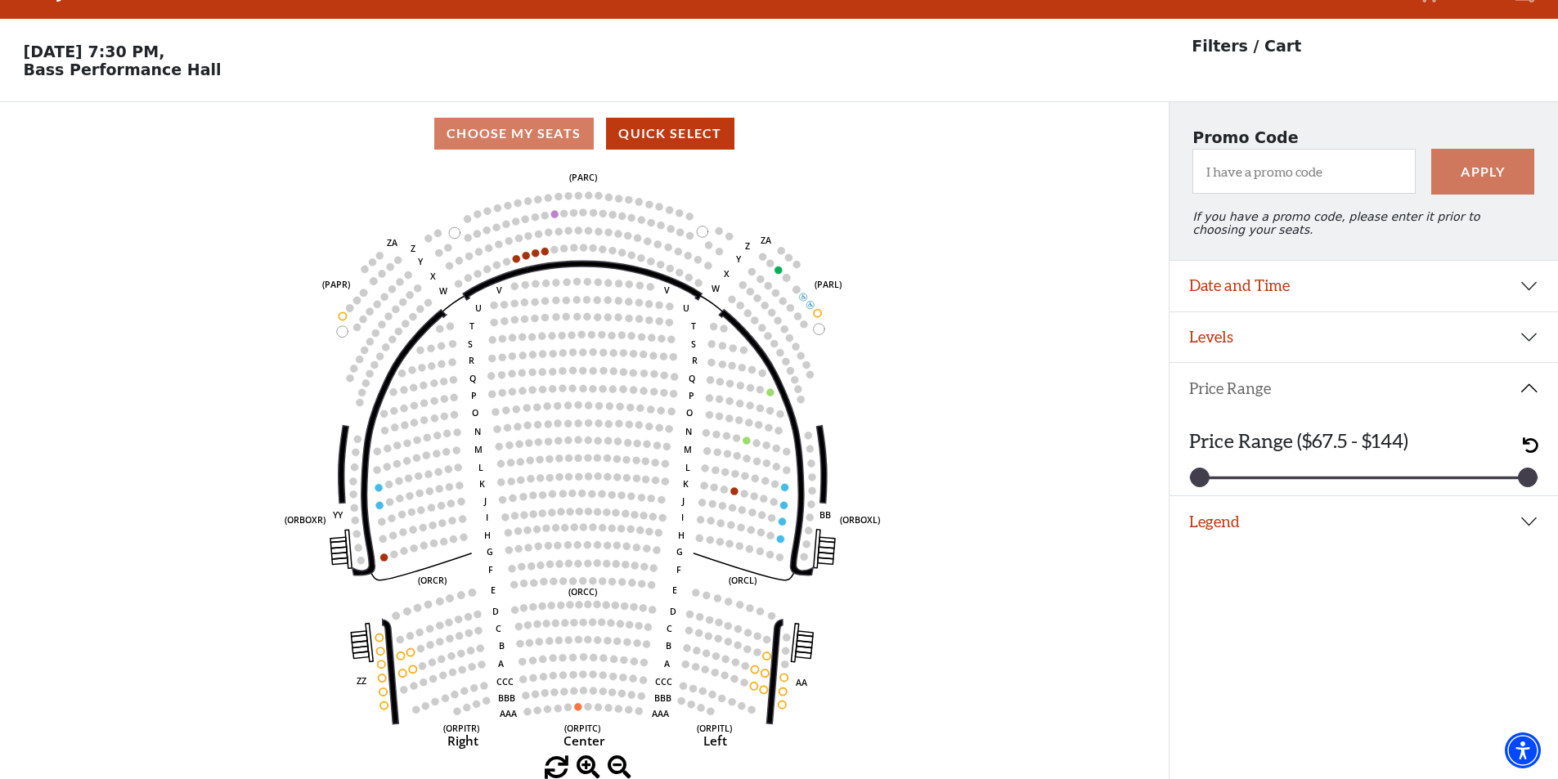
click at [1236, 392] on button "Price Range" at bounding box center [1363, 388] width 388 height 51
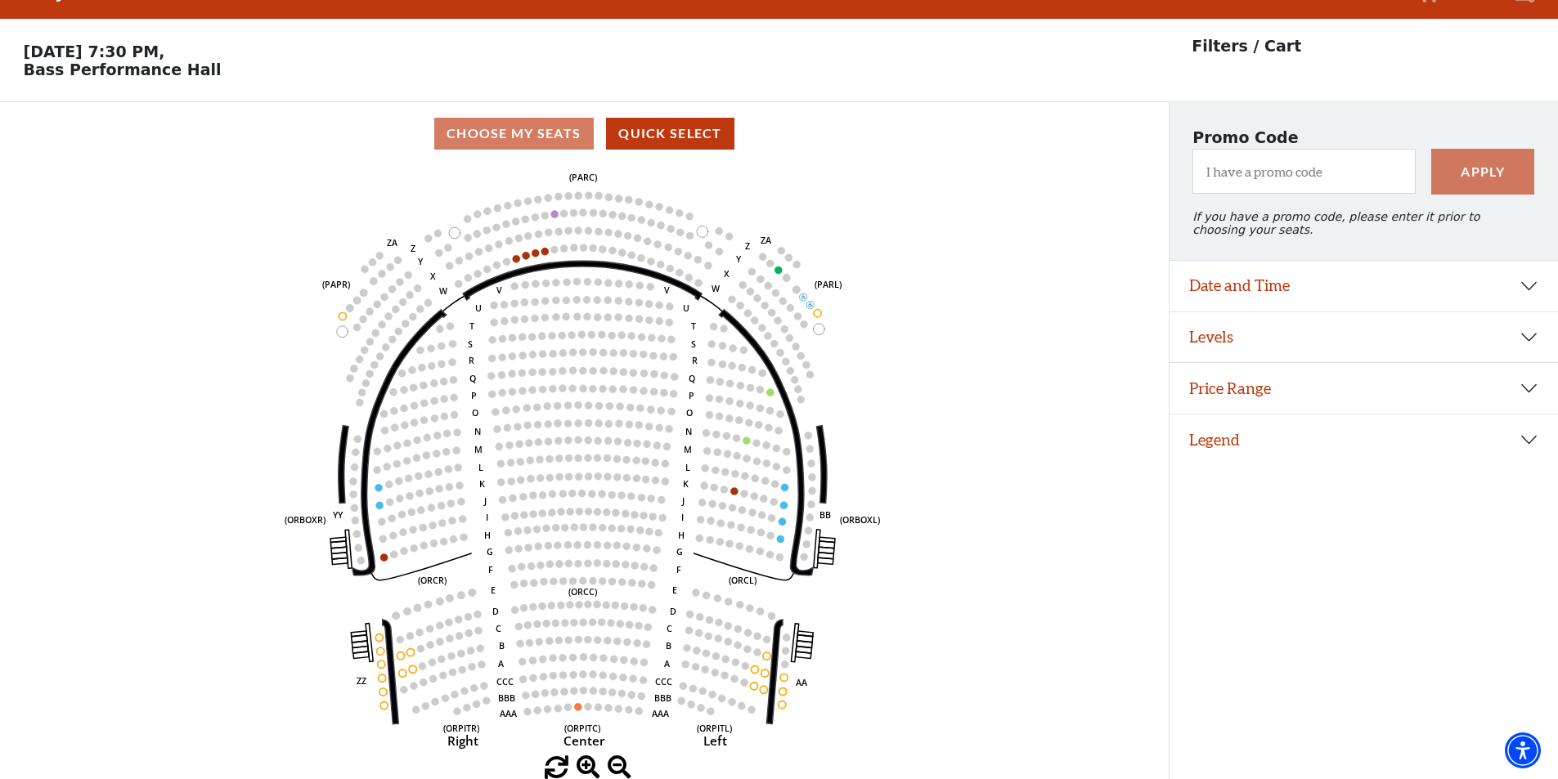
click at [536, 140] on div "Choose My Seats Quick Select" at bounding box center [584, 134] width 1168 height 32
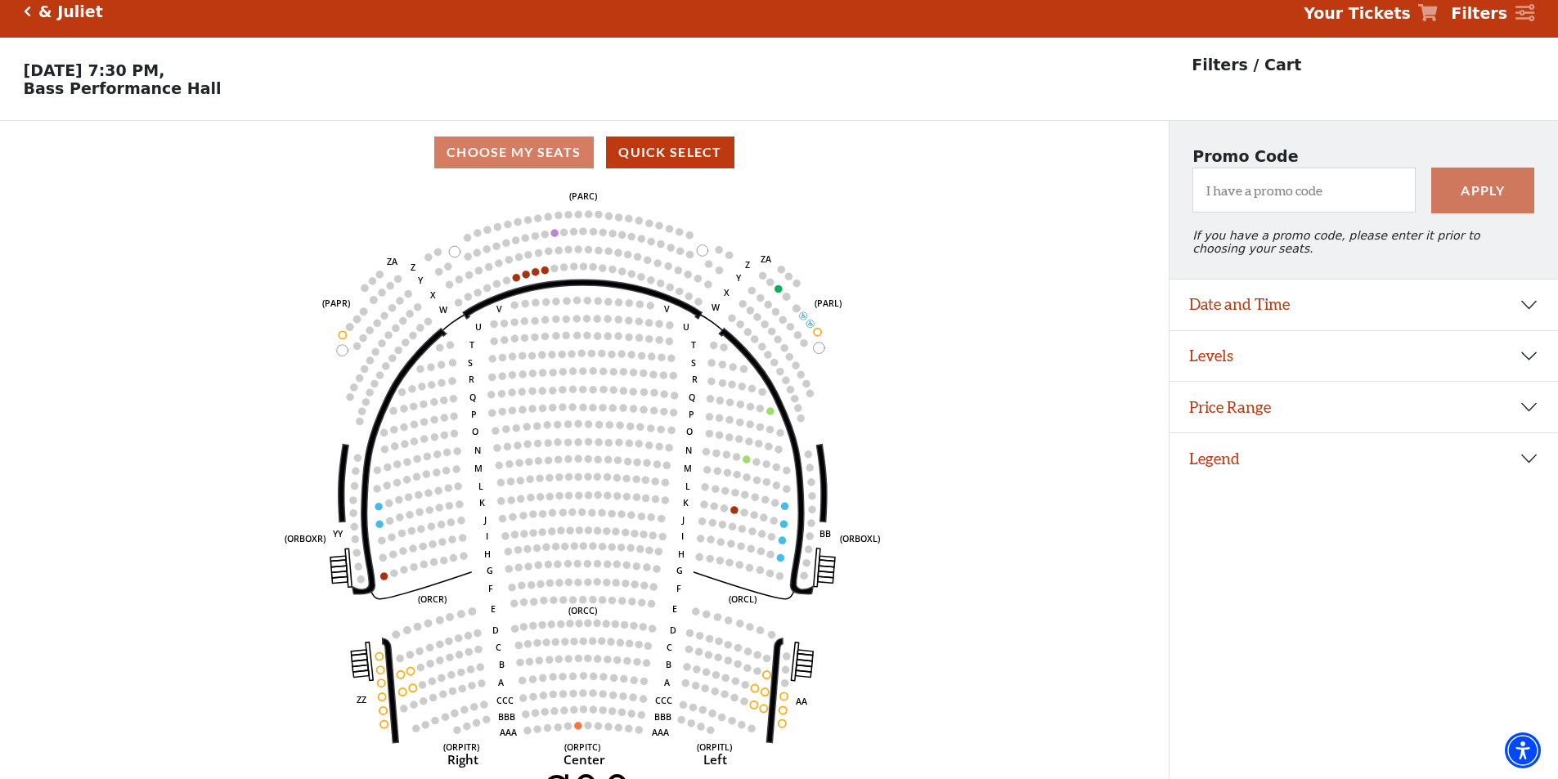
scroll to position [0, 0]
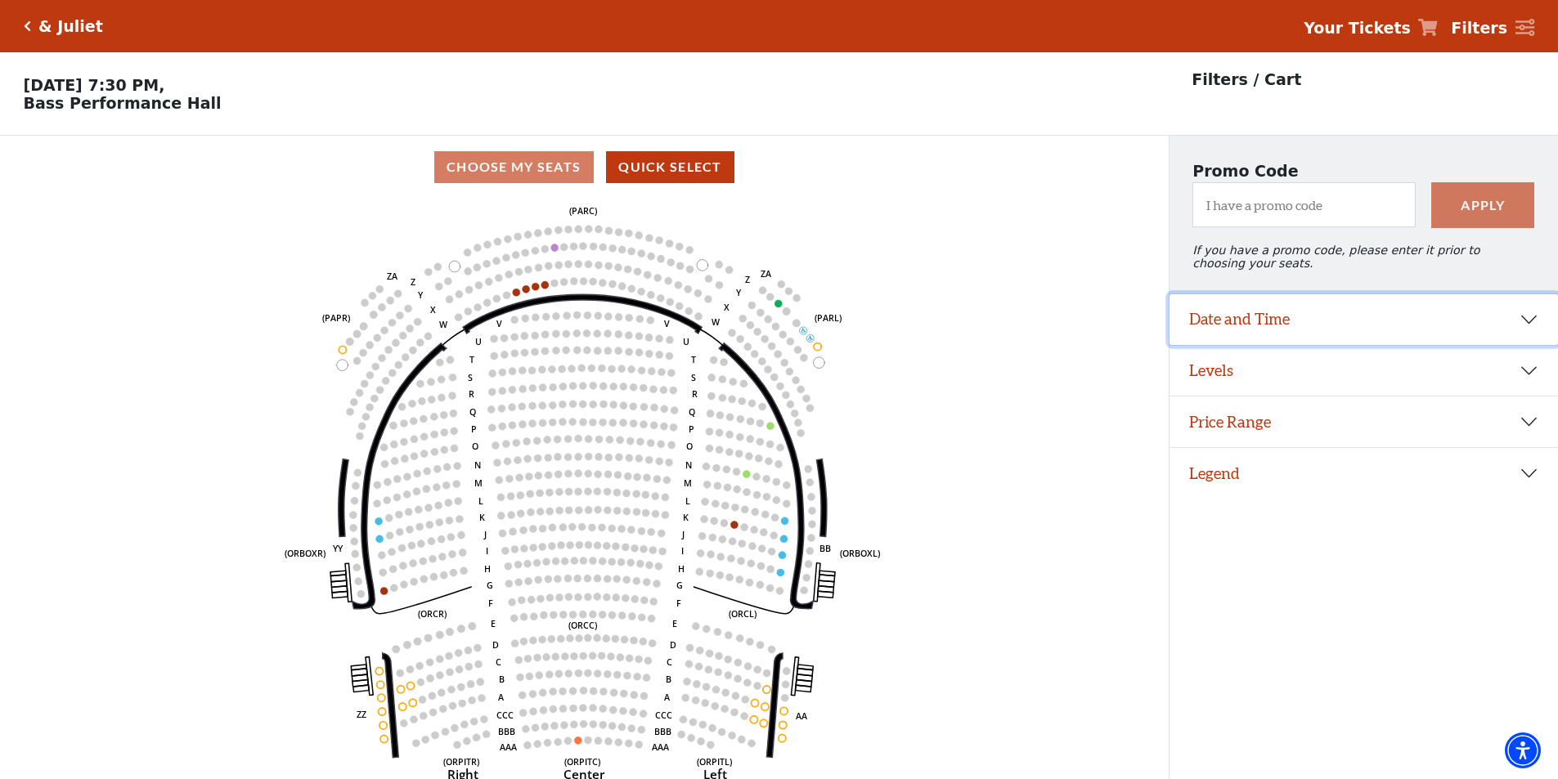
click at [1378, 333] on button "Date and Time" at bounding box center [1363, 319] width 388 height 51
click at [1300, 316] on button "Date and Time" at bounding box center [1363, 319] width 388 height 51
click at [1307, 386] on button "Levels" at bounding box center [1363, 371] width 388 height 51
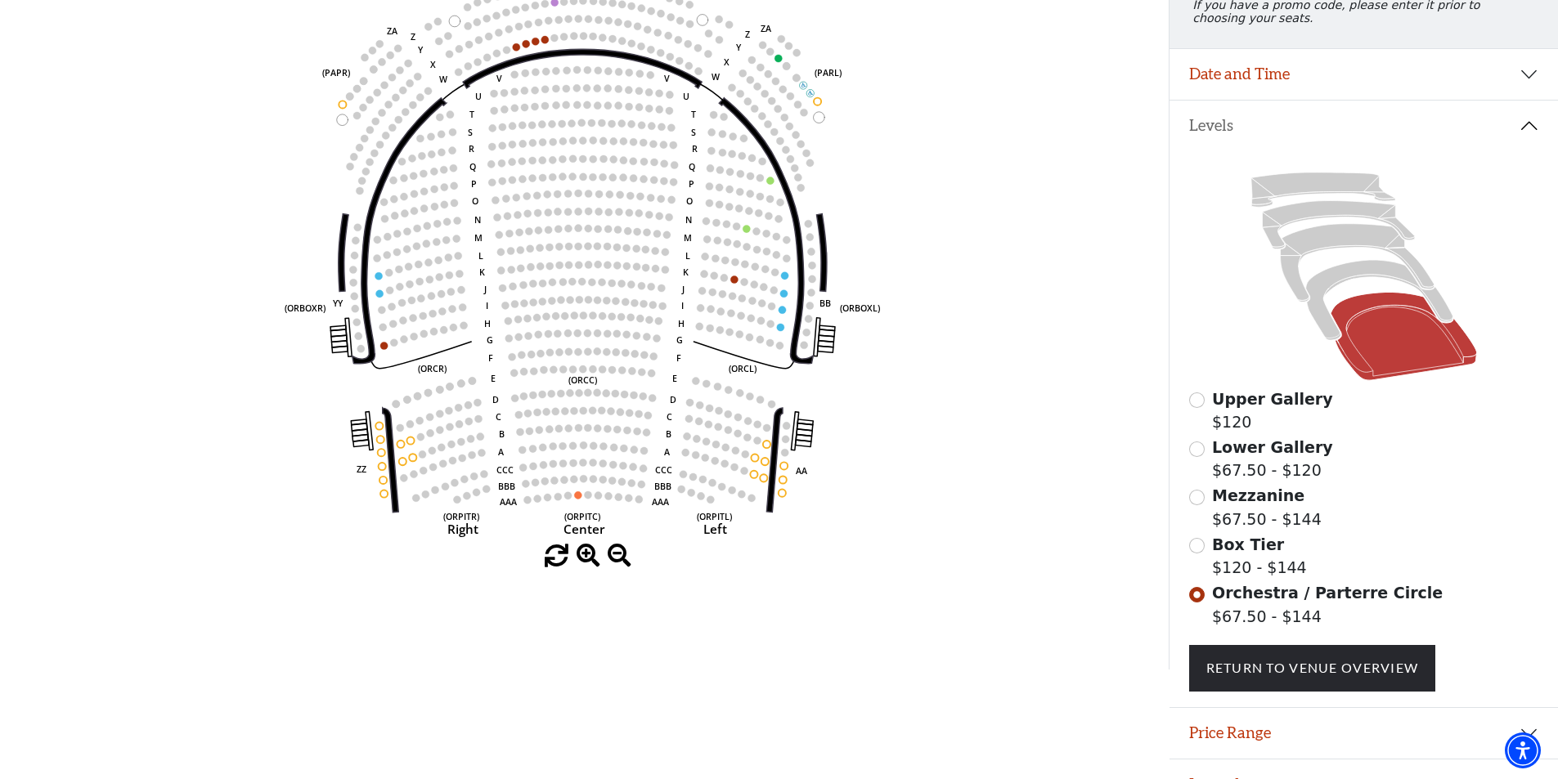
scroll to position [287, 0]
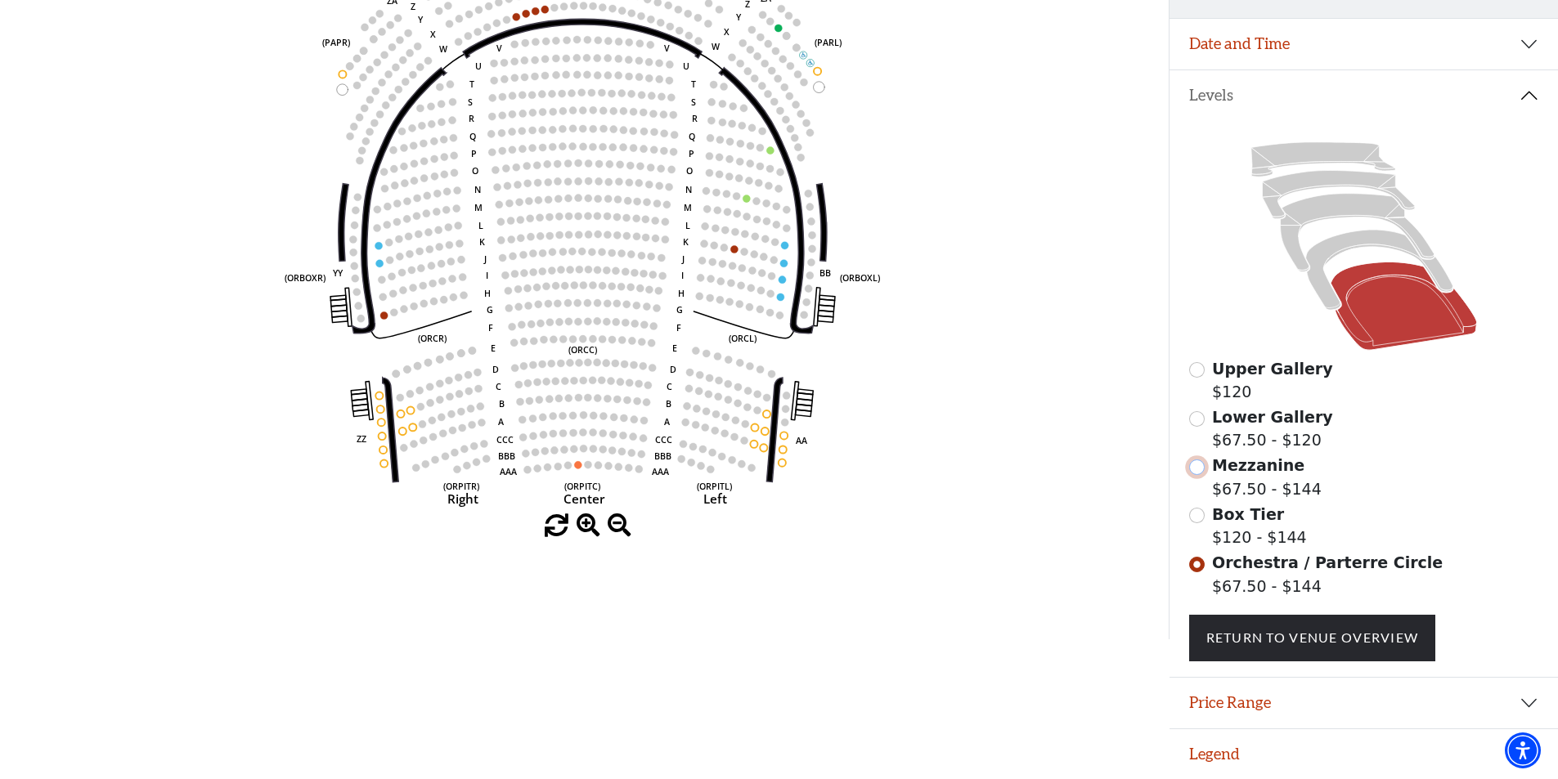
click at [1190, 468] on input "Mezzanine$67.50 - $144\a" at bounding box center [1197, 468] width 16 height 16
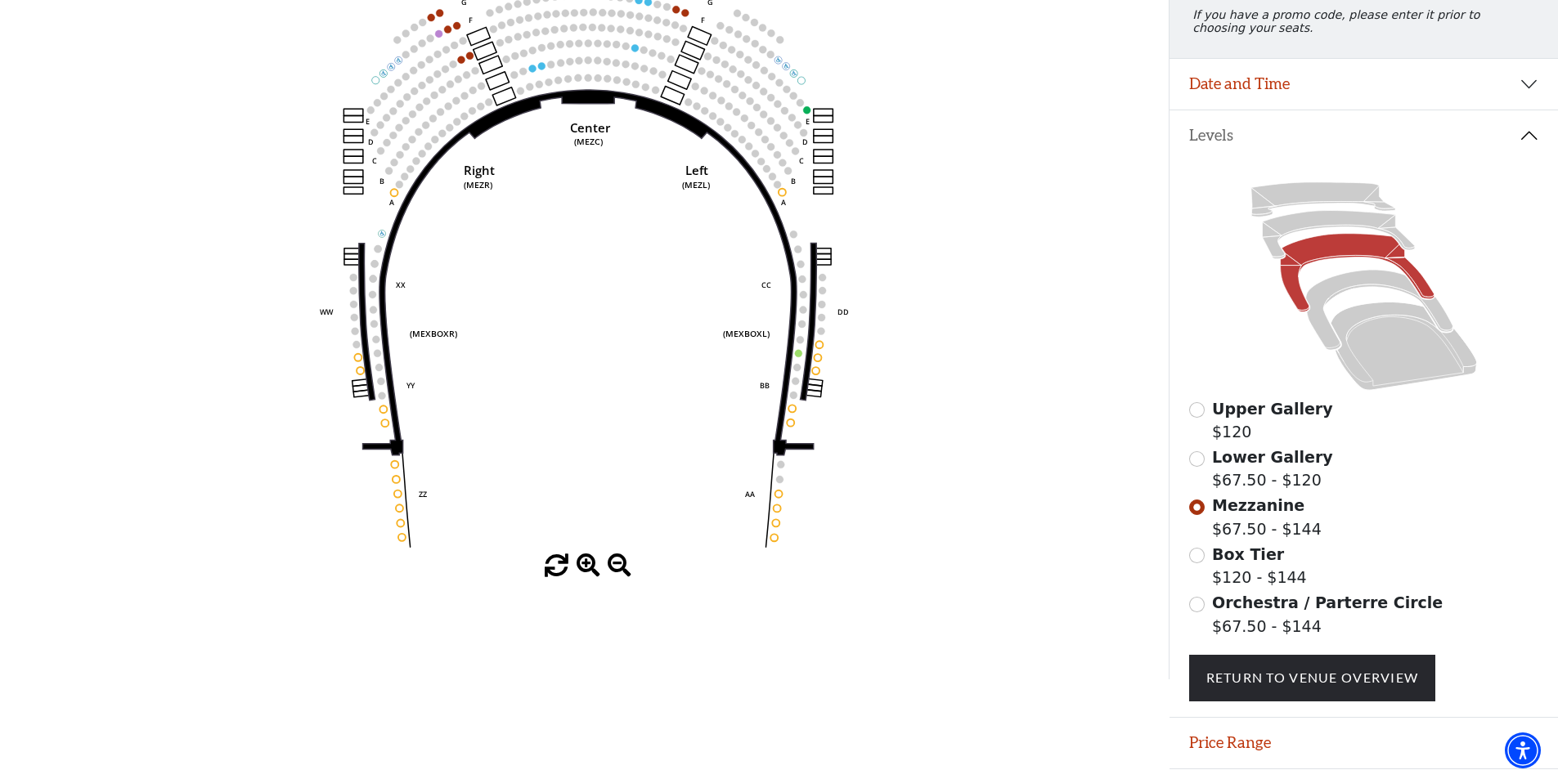
scroll to position [240, 0]
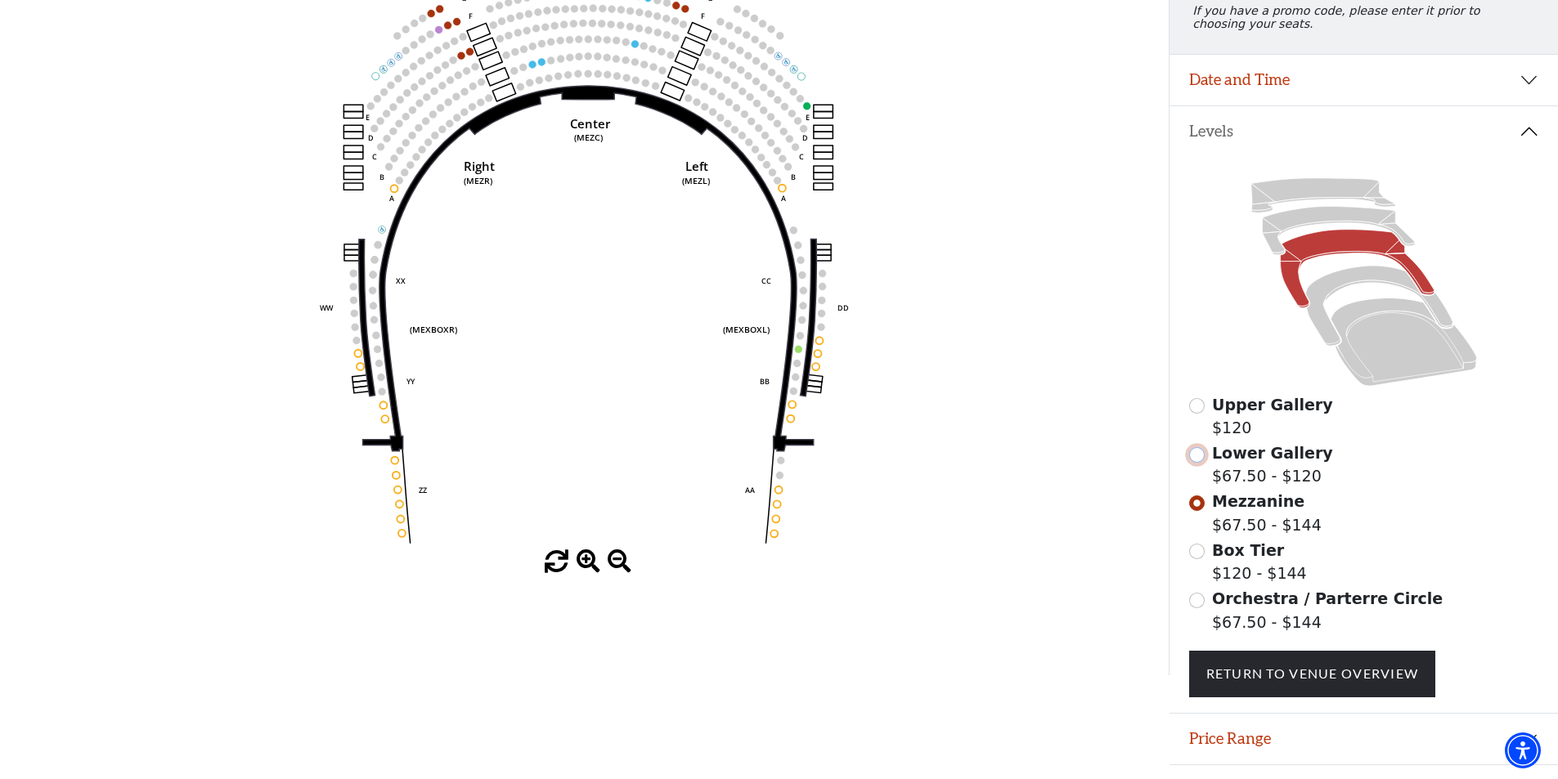
click at [1201, 462] on input "Lower Gallery$67.50 - $120\a" at bounding box center [1197, 455] width 16 height 16
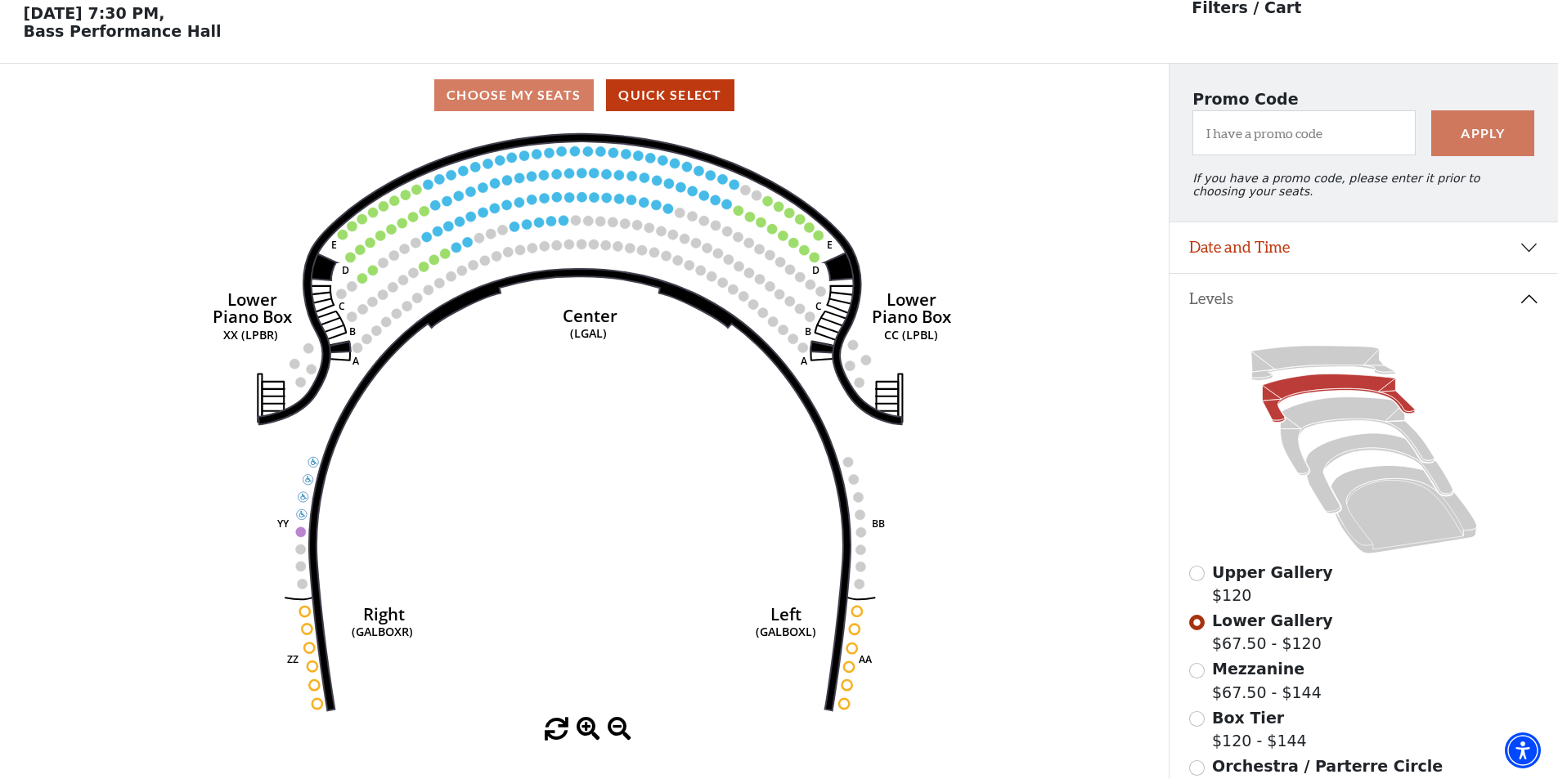
scroll to position [76, 0]
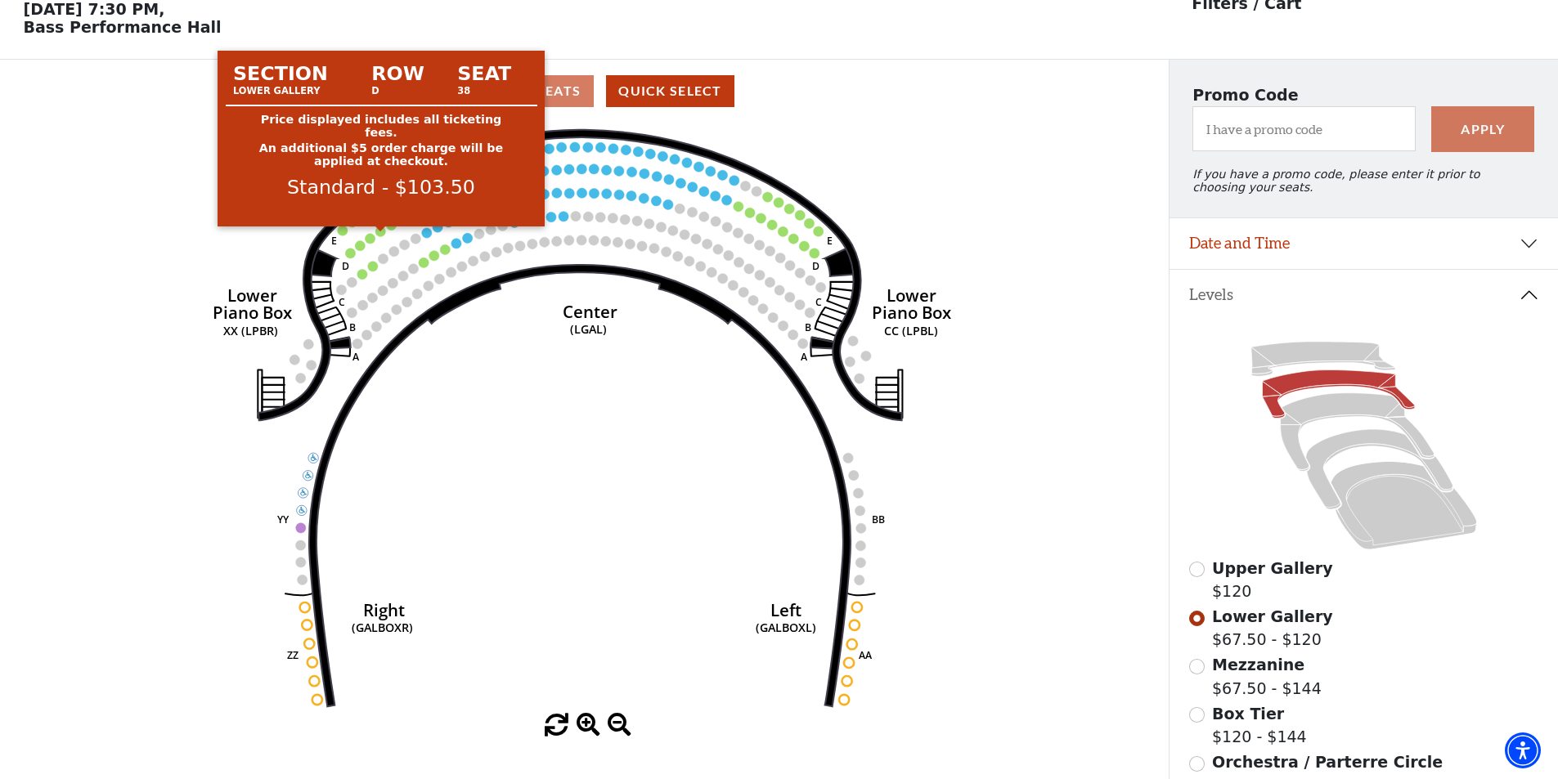
click at [379, 236] on circle at bounding box center [381, 231] width 10 height 10
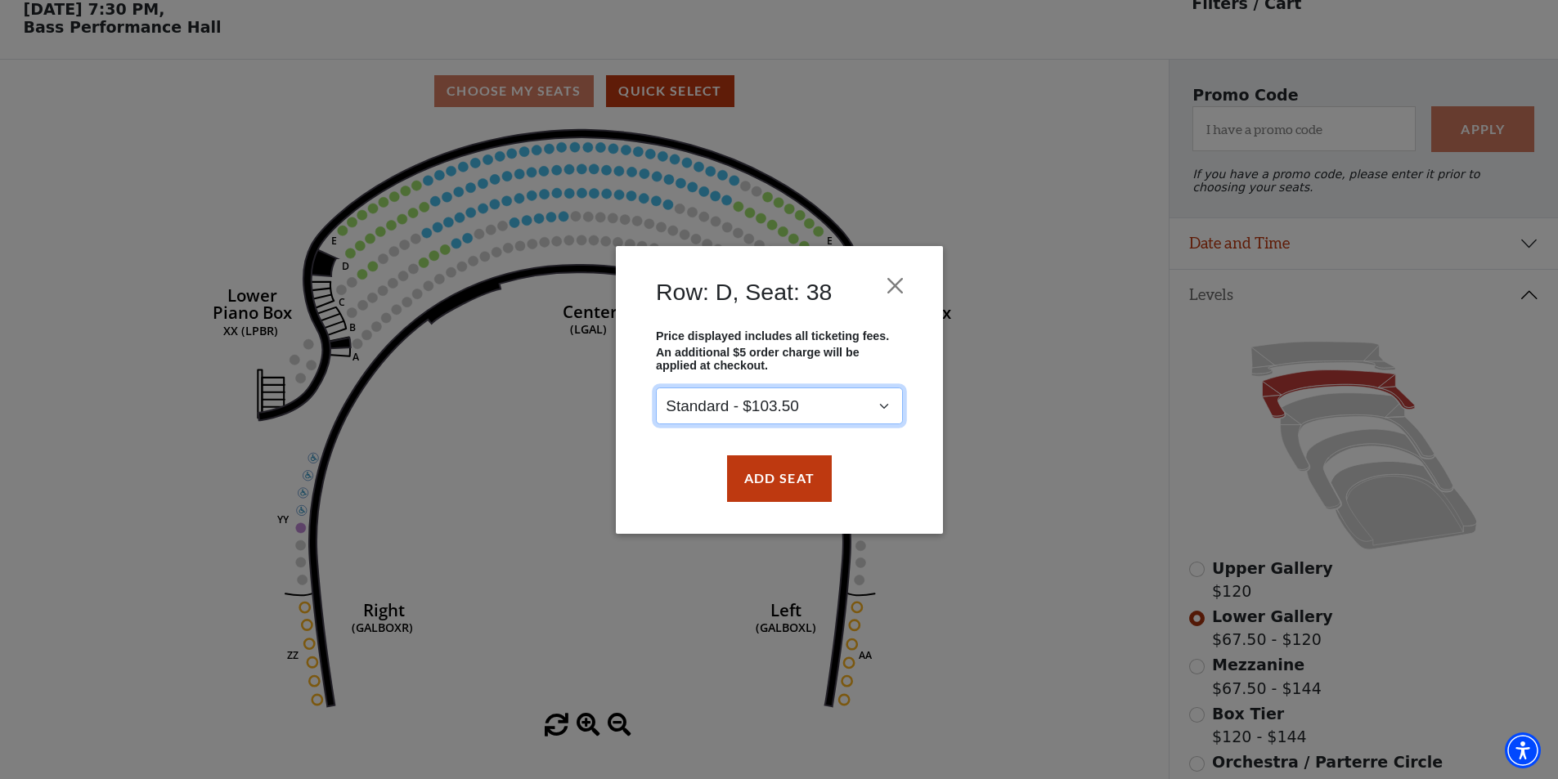
click at [751, 402] on select "Standard - $103.50" at bounding box center [779, 406] width 247 height 37
drag, startPoint x: 796, startPoint y: 411, endPoint x: 834, endPoint y: 369, distance: 57.3
click at [796, 411] on select "Standard - $103.50" at bounding box center [779, 406] width 247 height 37
click at [890, 275] on button "Close" at bounding box center [894, 285] width 31 height 31
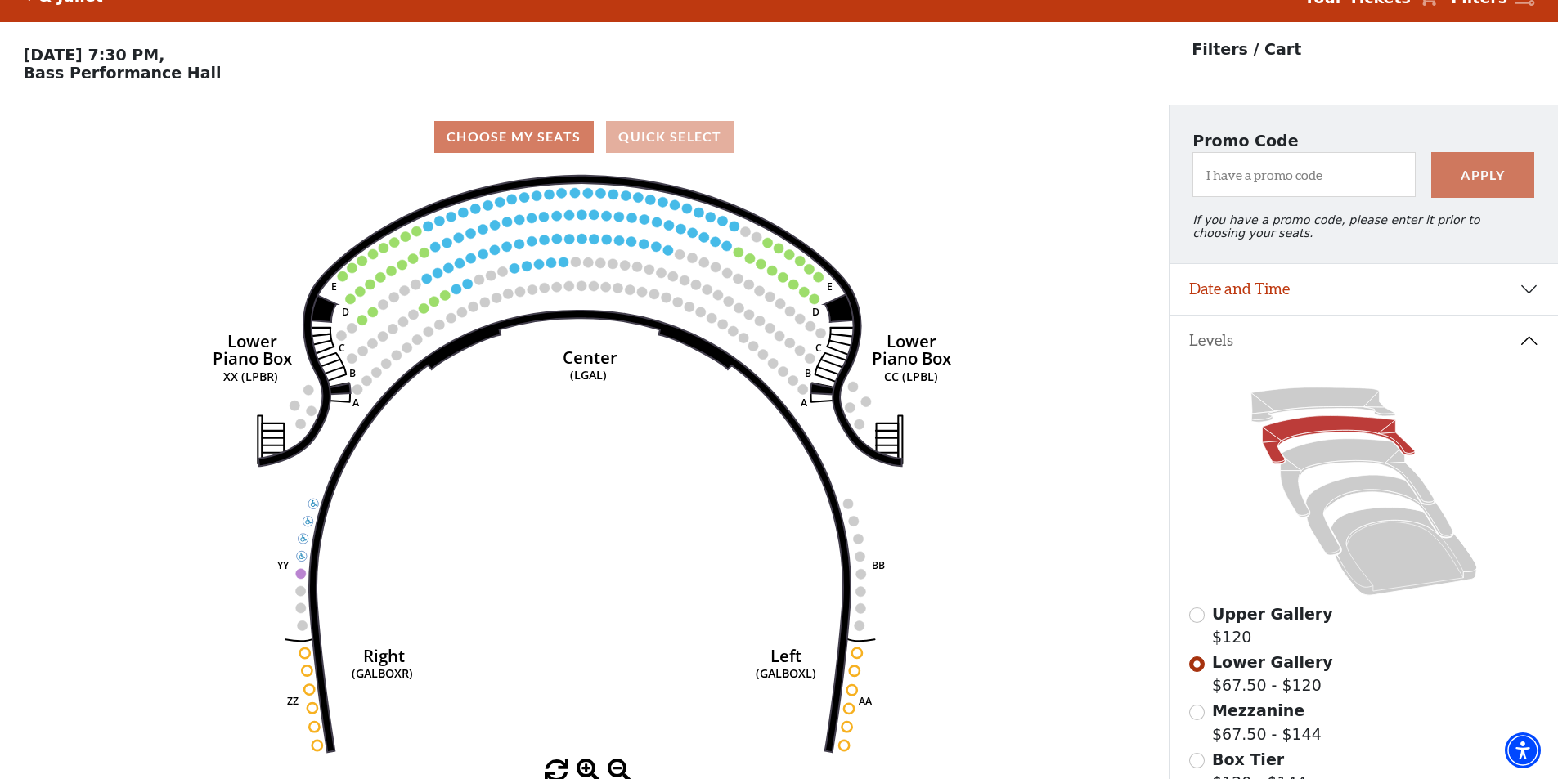
scroll to position [0, 0]
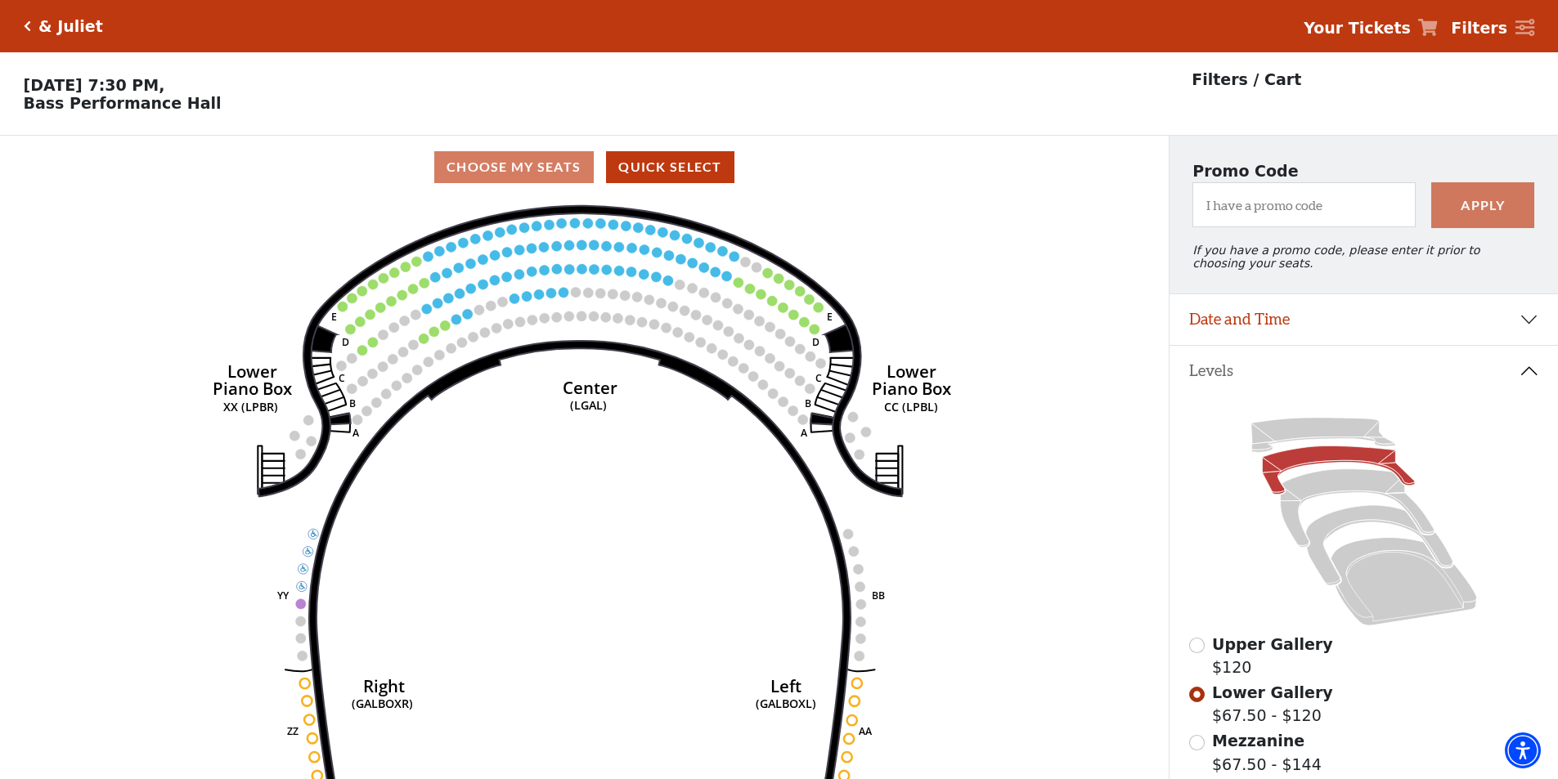
click at [34, 25] on div "& Juliet" at bounding box center [67, 26] width 72 height 19
click at [24, 24] on icon "Click here to go back to filters" at bounding box center [27, 25] width 7 height 11
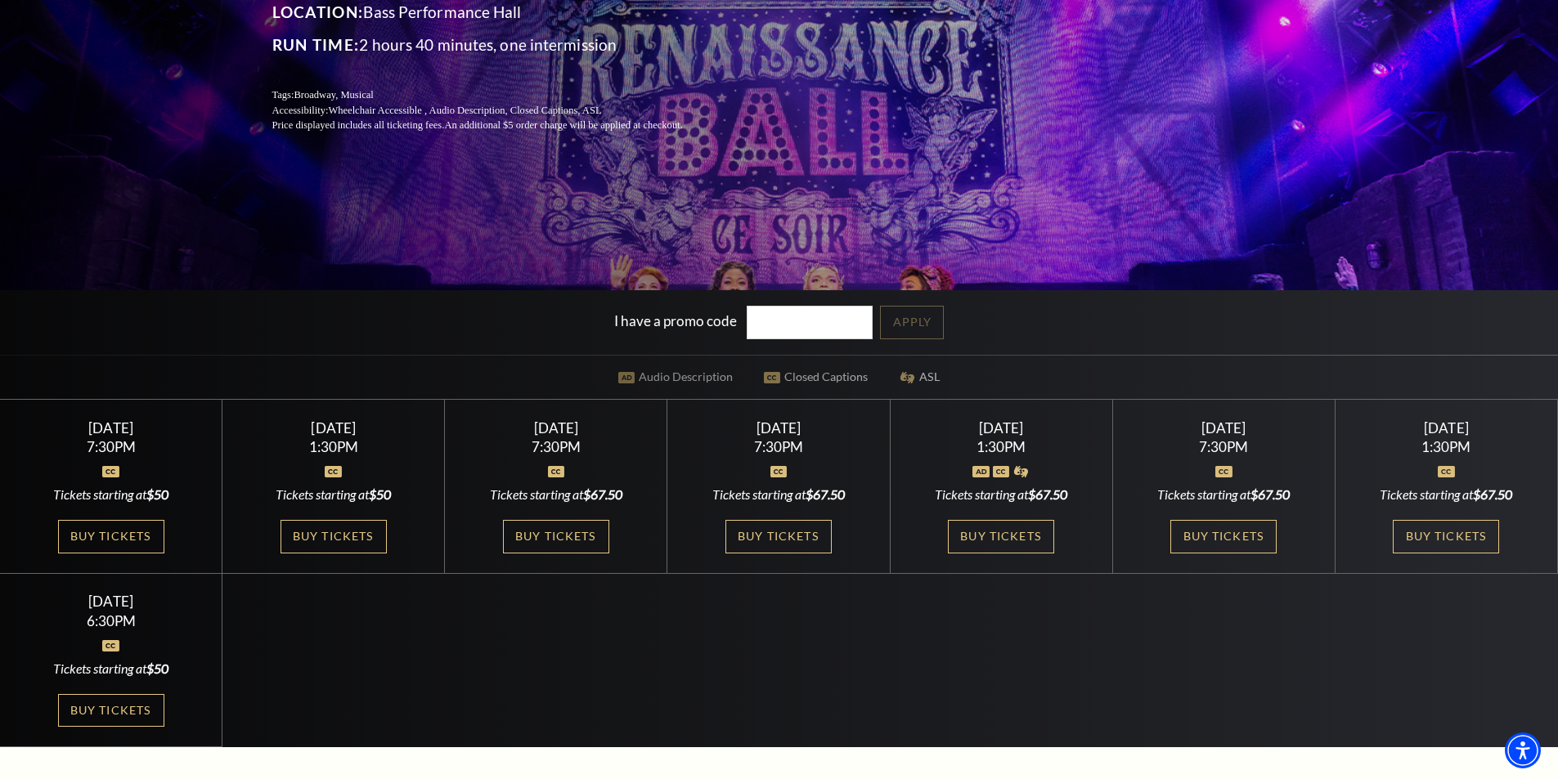
scroll to position [409, 0]
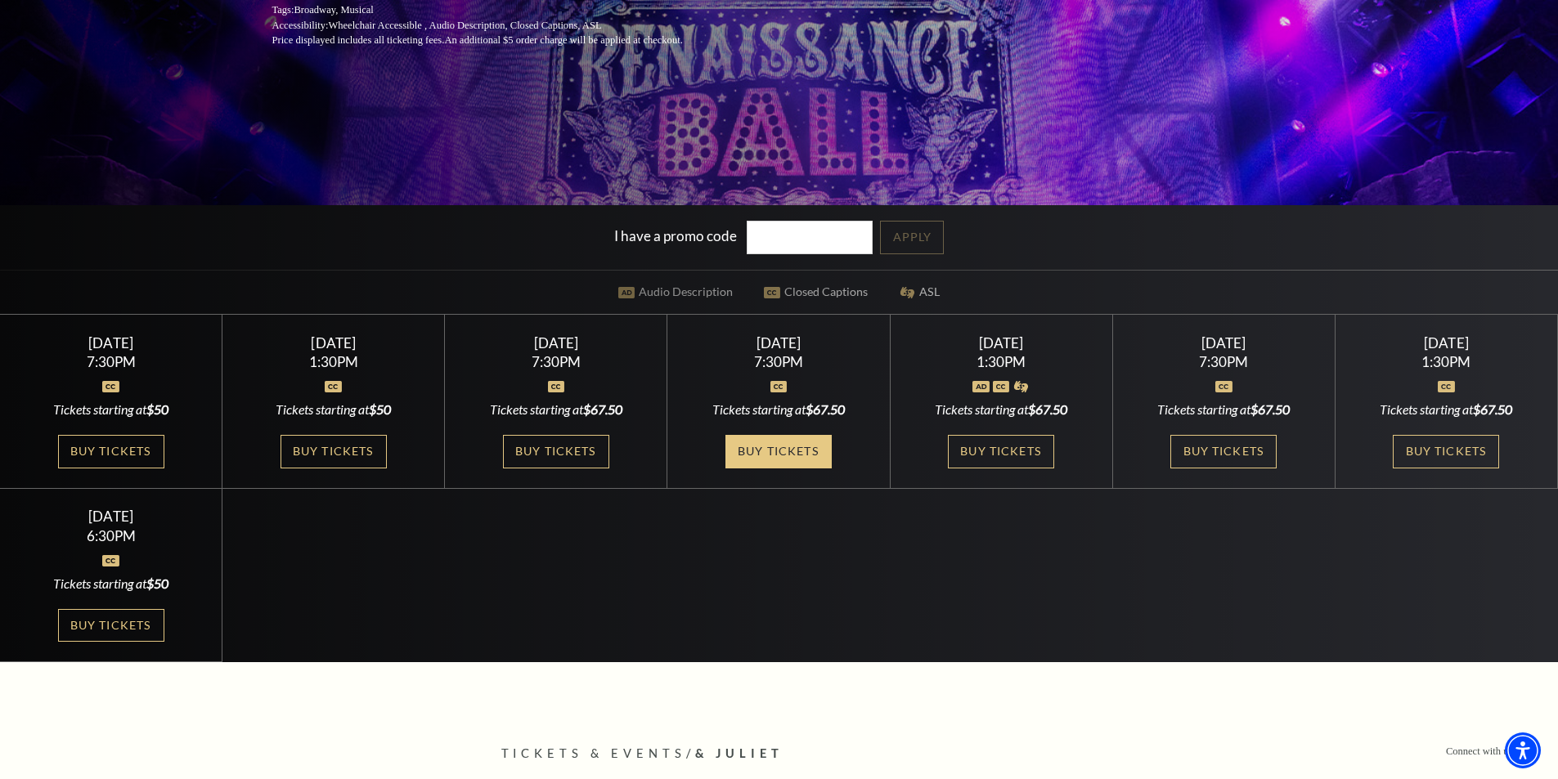
click at [823, 449] on link "Buy Tickets" at bounding box center [778, 452] width 106 height 34
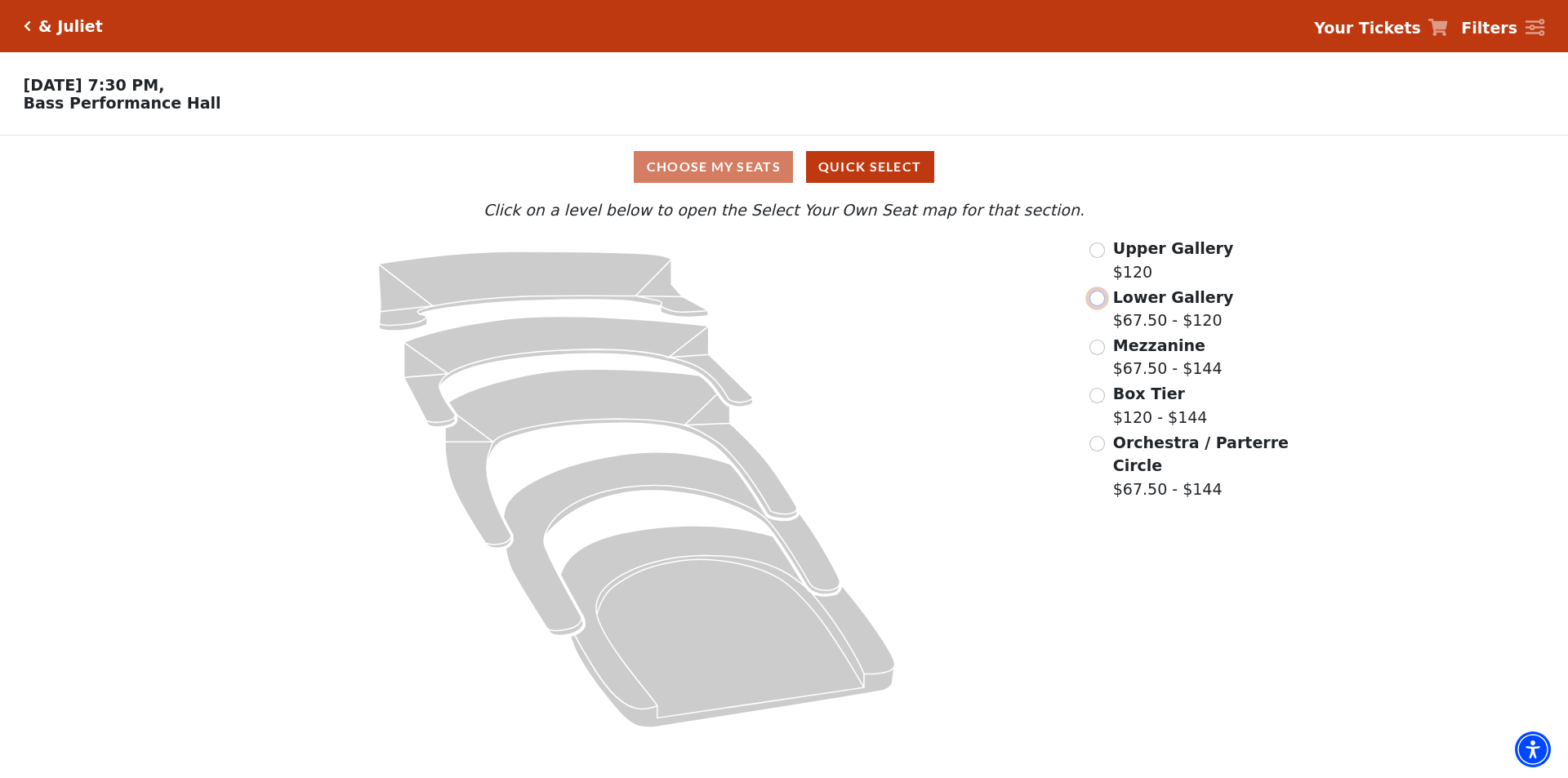
click at [1101, 301] on input "Lower Gallery$67.50 - $120\a" at bounding box center [1098, 299] width 16 height 16
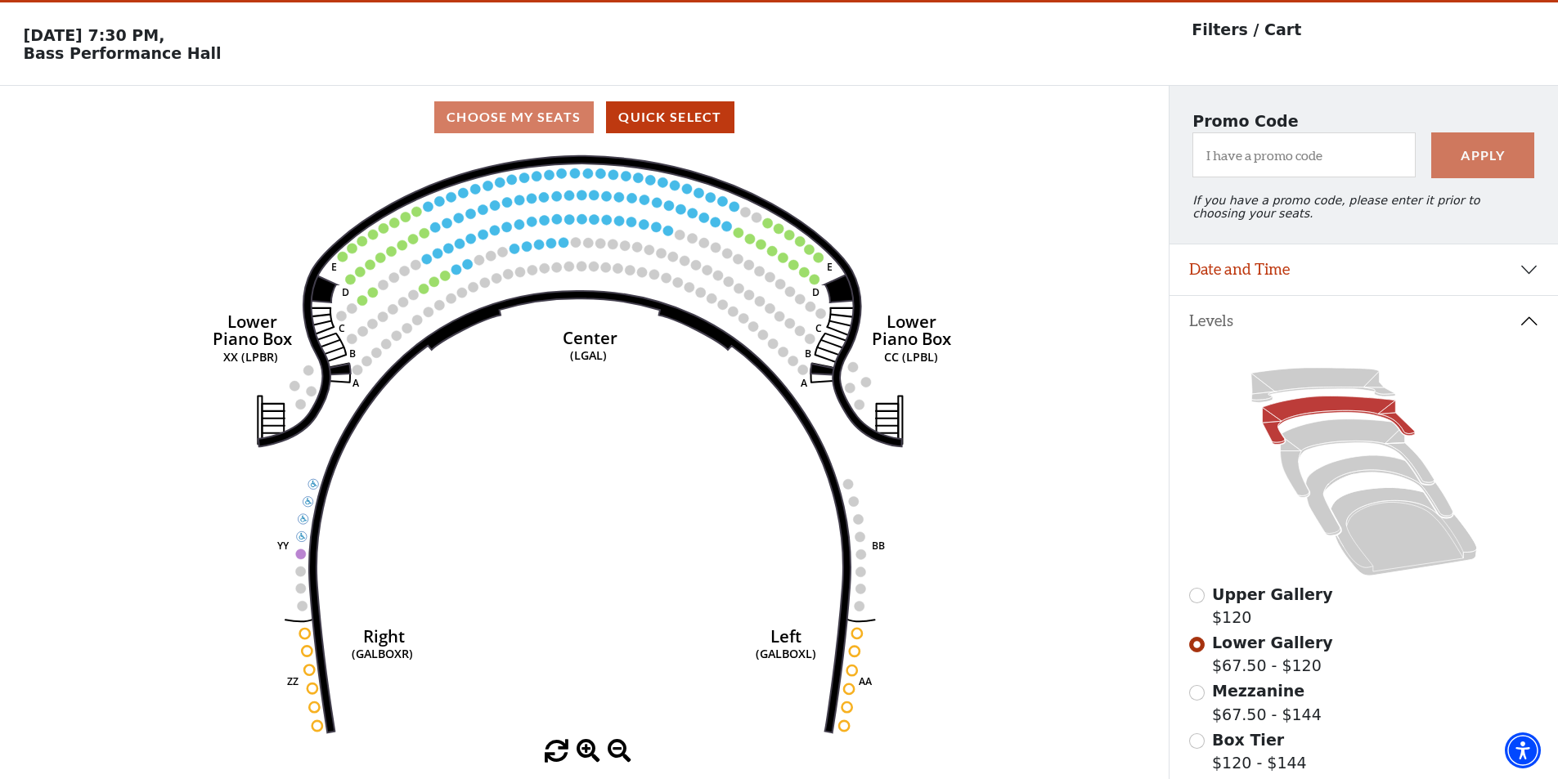
scroll to position [82, 0]
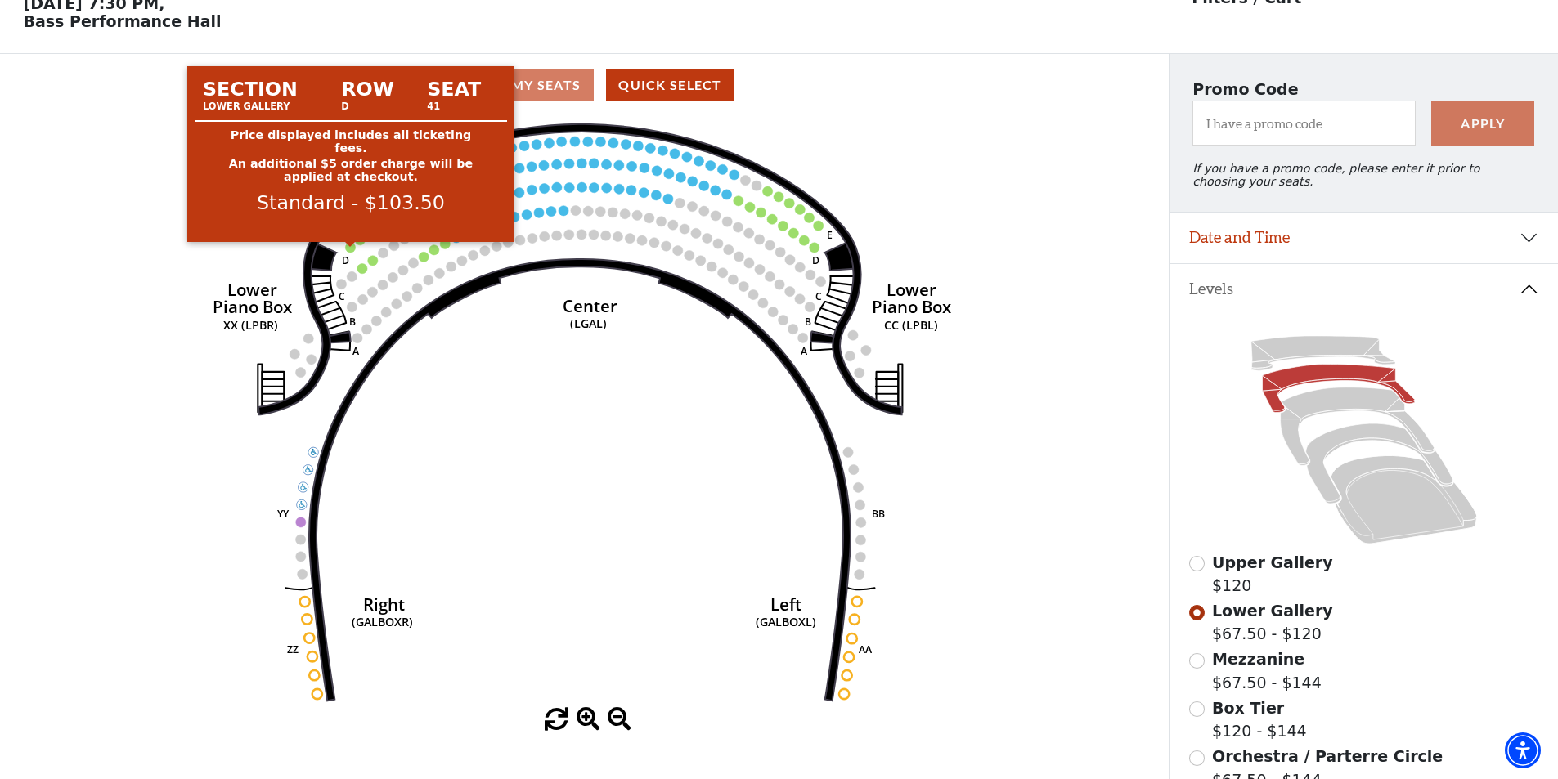
click at [352, 252] on circle at bounding box center [351, 247] width 10 height 10
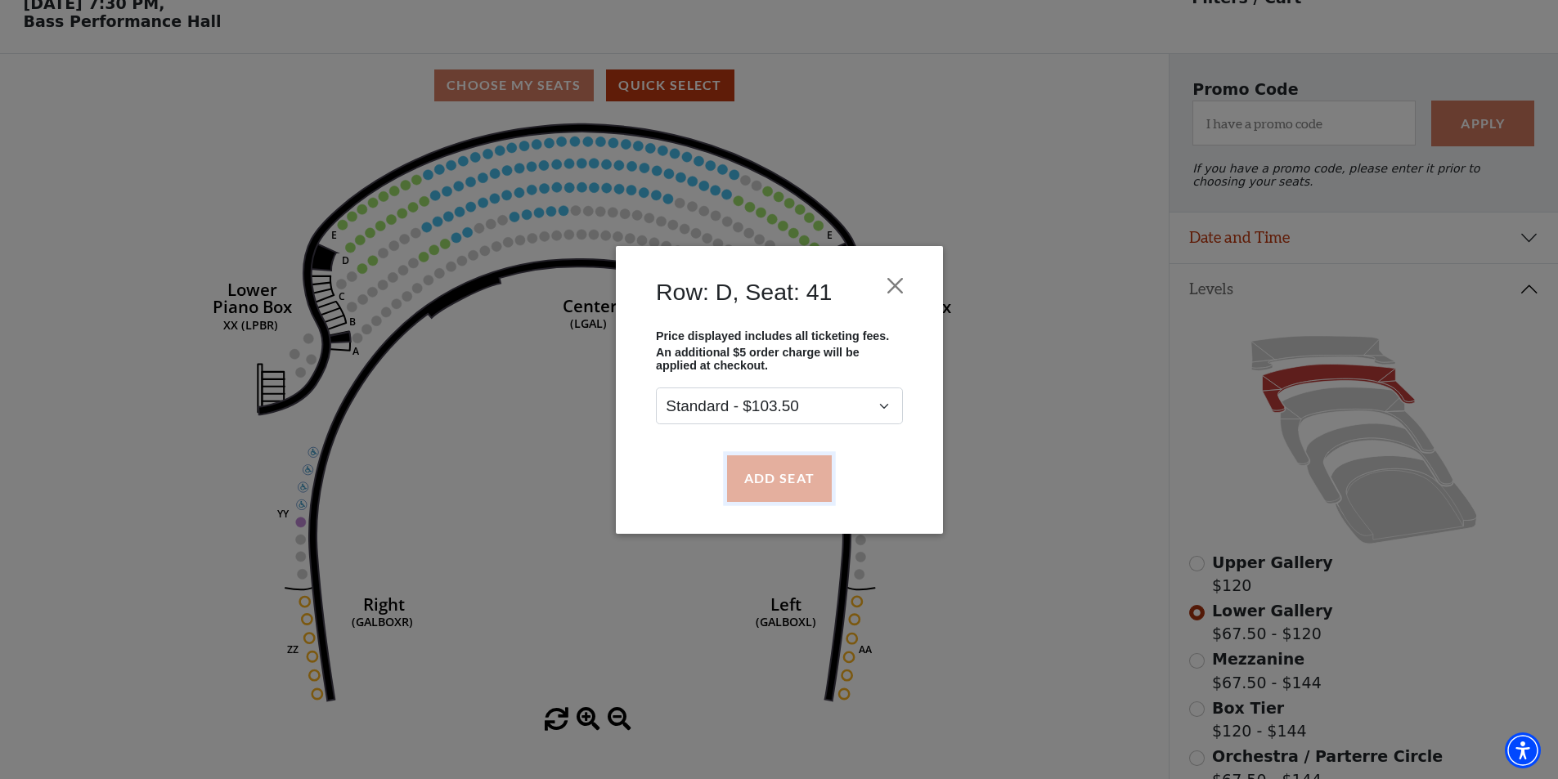
click at [797, 489] on button "Add Seat" at bounding box center [778, 478] width 105 height 46
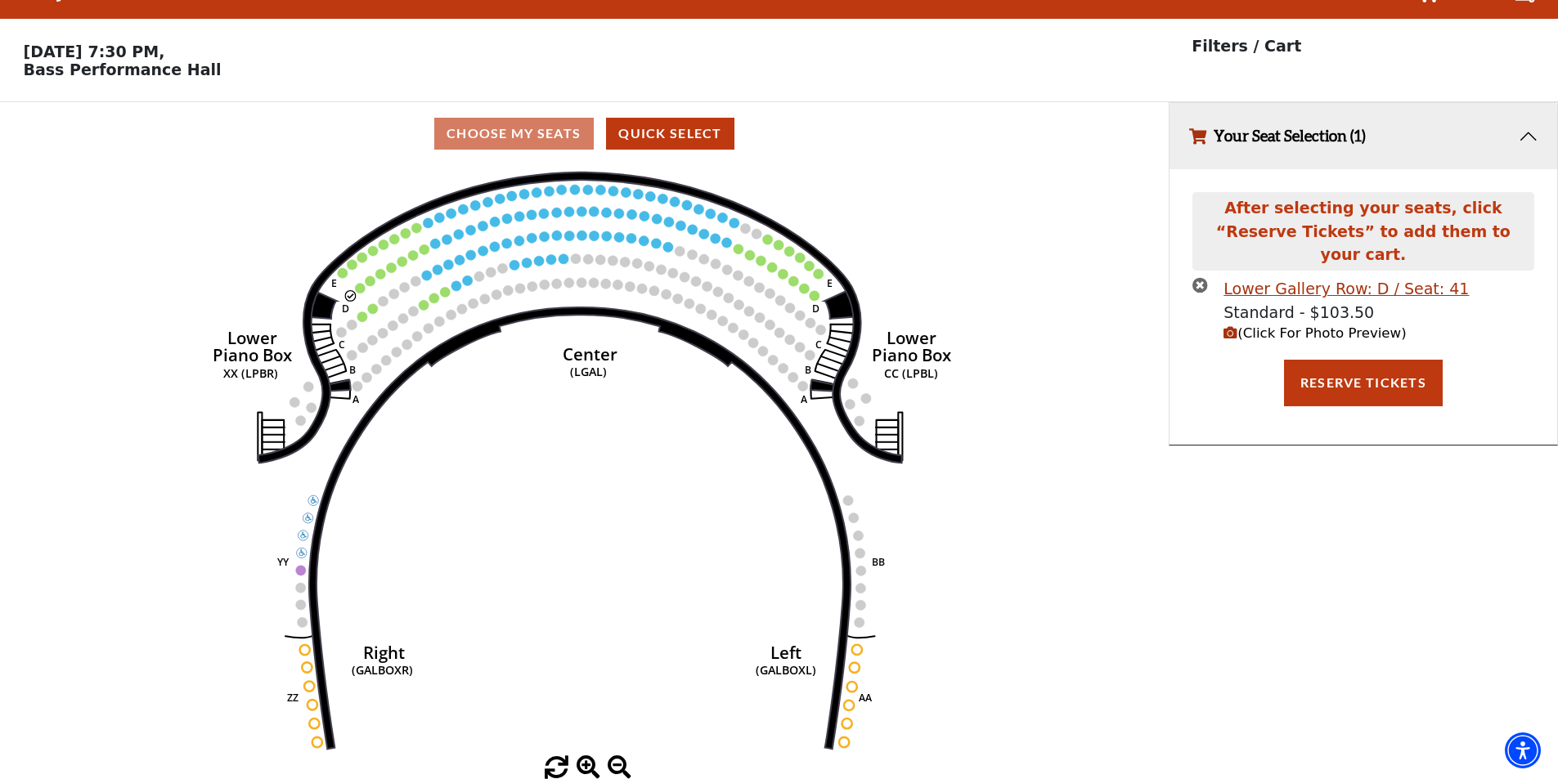
scroll to position [0, 0]
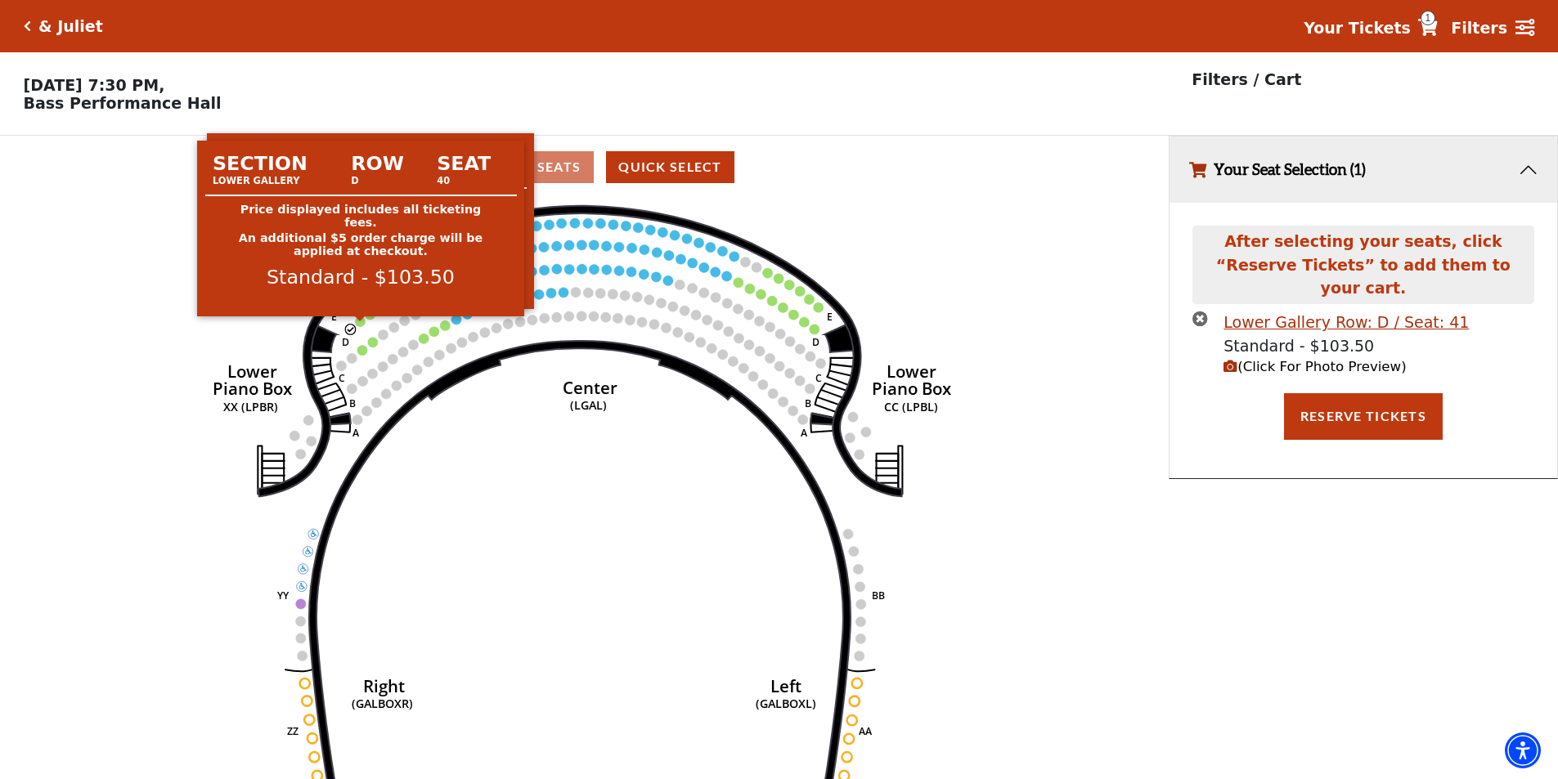
click at [363, 326] on circle at bounding box center [361, 321] width 10 height 10
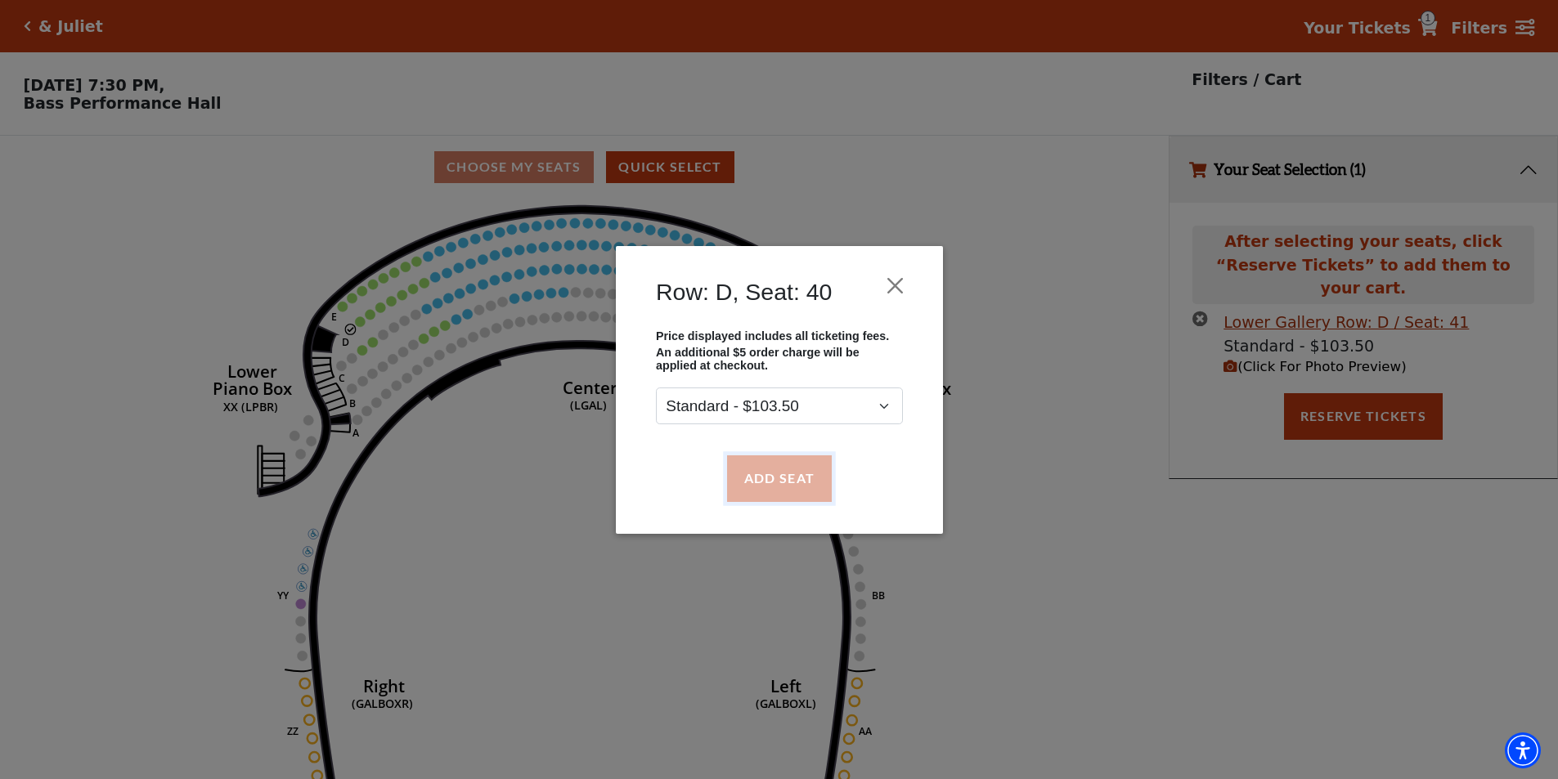
click at [792, 489] on button "Add Seat" at bounding box center [778, 478] width 105 height 46
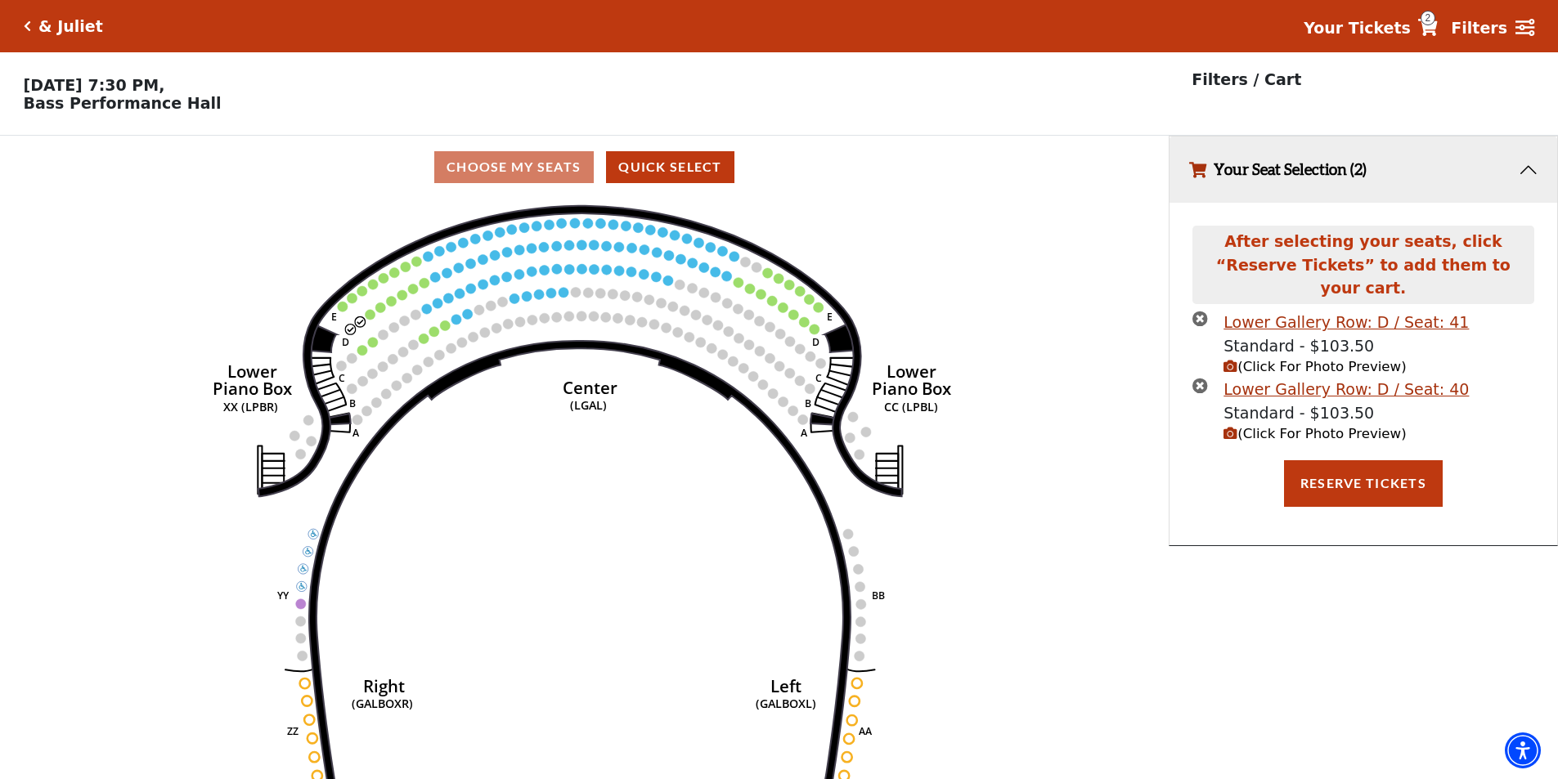
click at [371, 319] on circle at bounding box center [370, 314] width 10 height 10
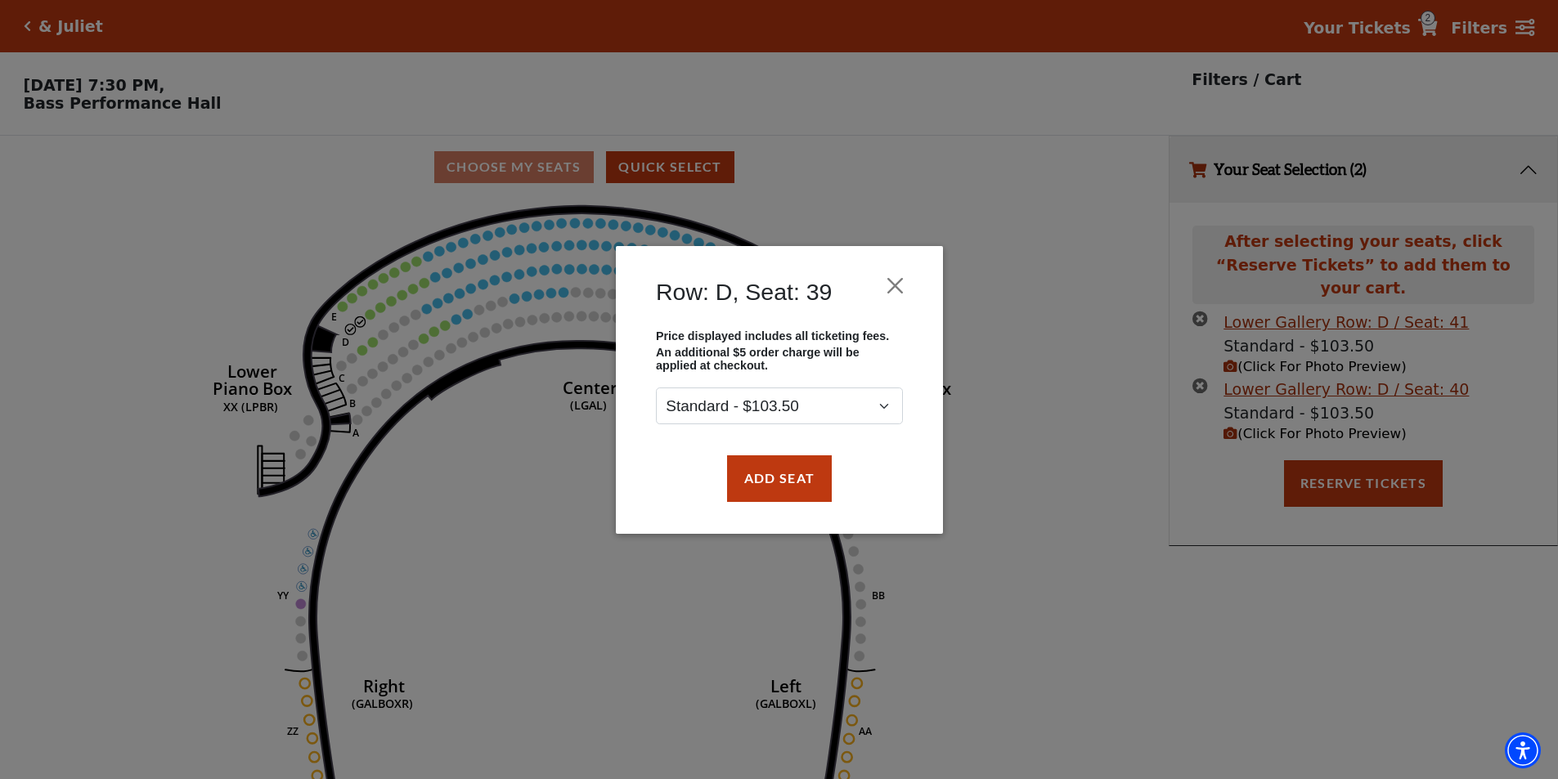
click at [744, 503] on div "Add Seat" at bounding box center [779, 478] width 278 height 77
click at [755, 489] on button "Add Seat" at bounding box center [778, 478] width 105 height 46
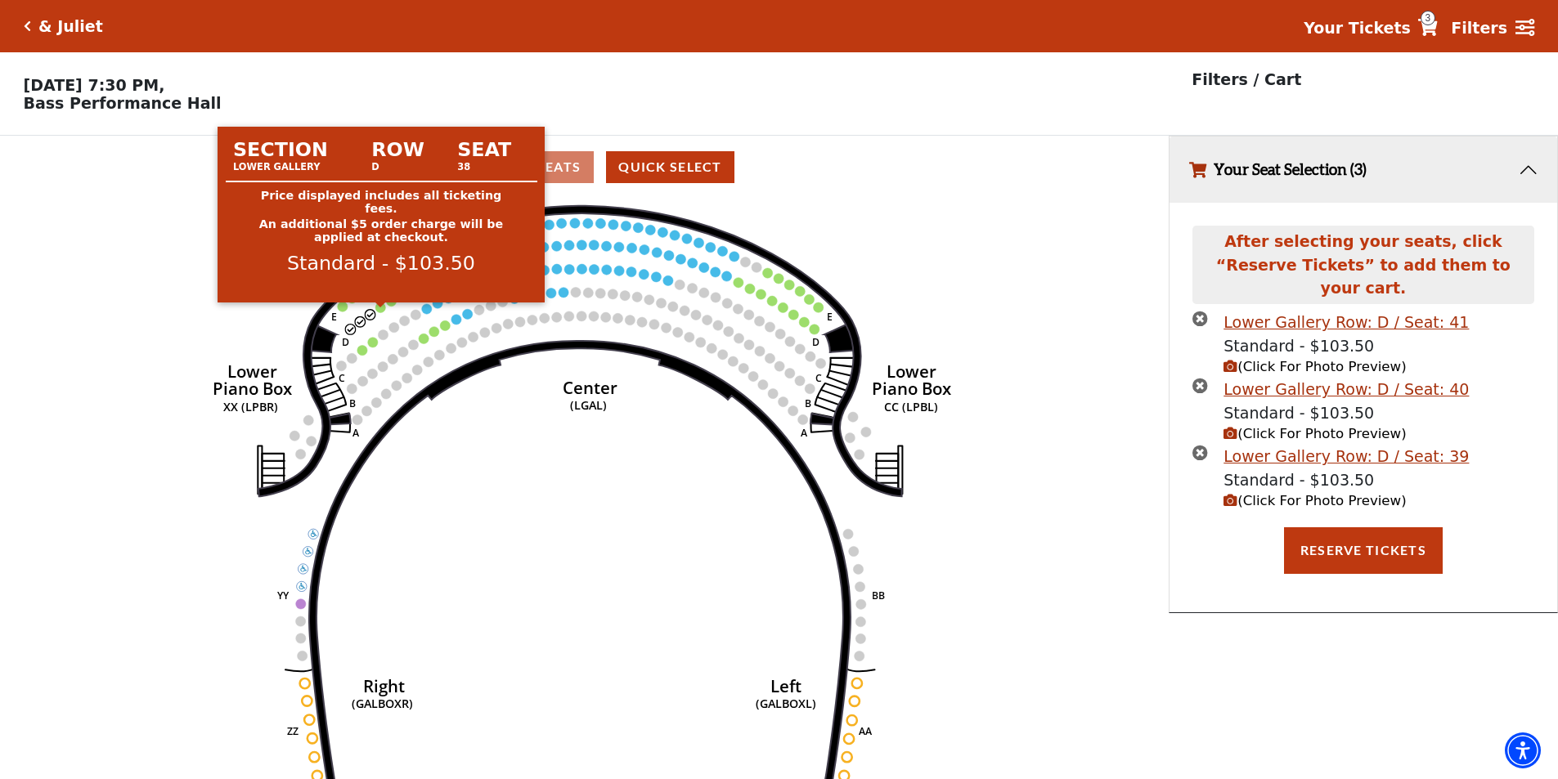
click at [378, 312] on circle at bounding box center [381, 308] width 10 height 10
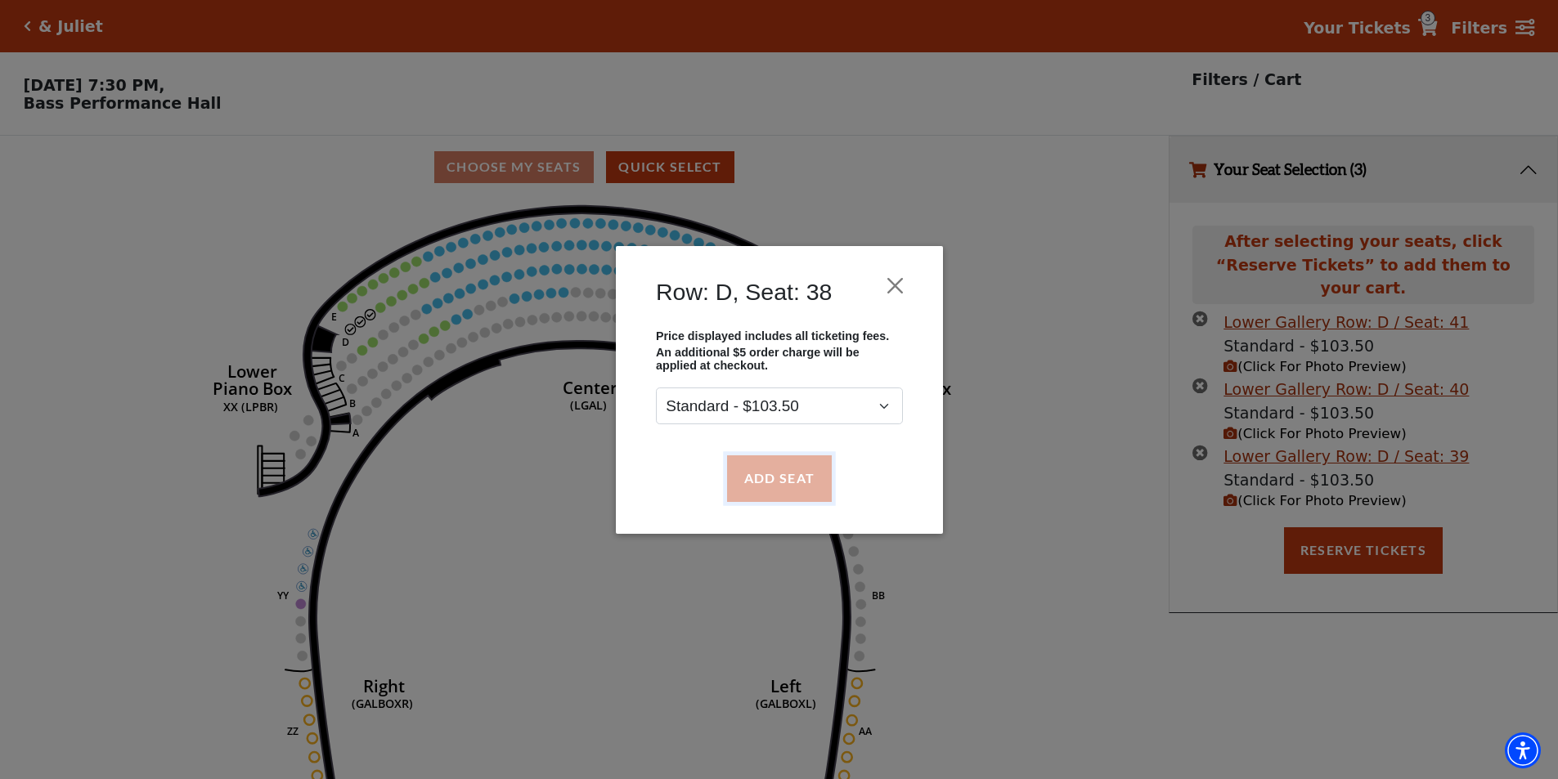
click at [772, 486] on button "Add Seat" at bounding box center [778, 478] width 105 height 46
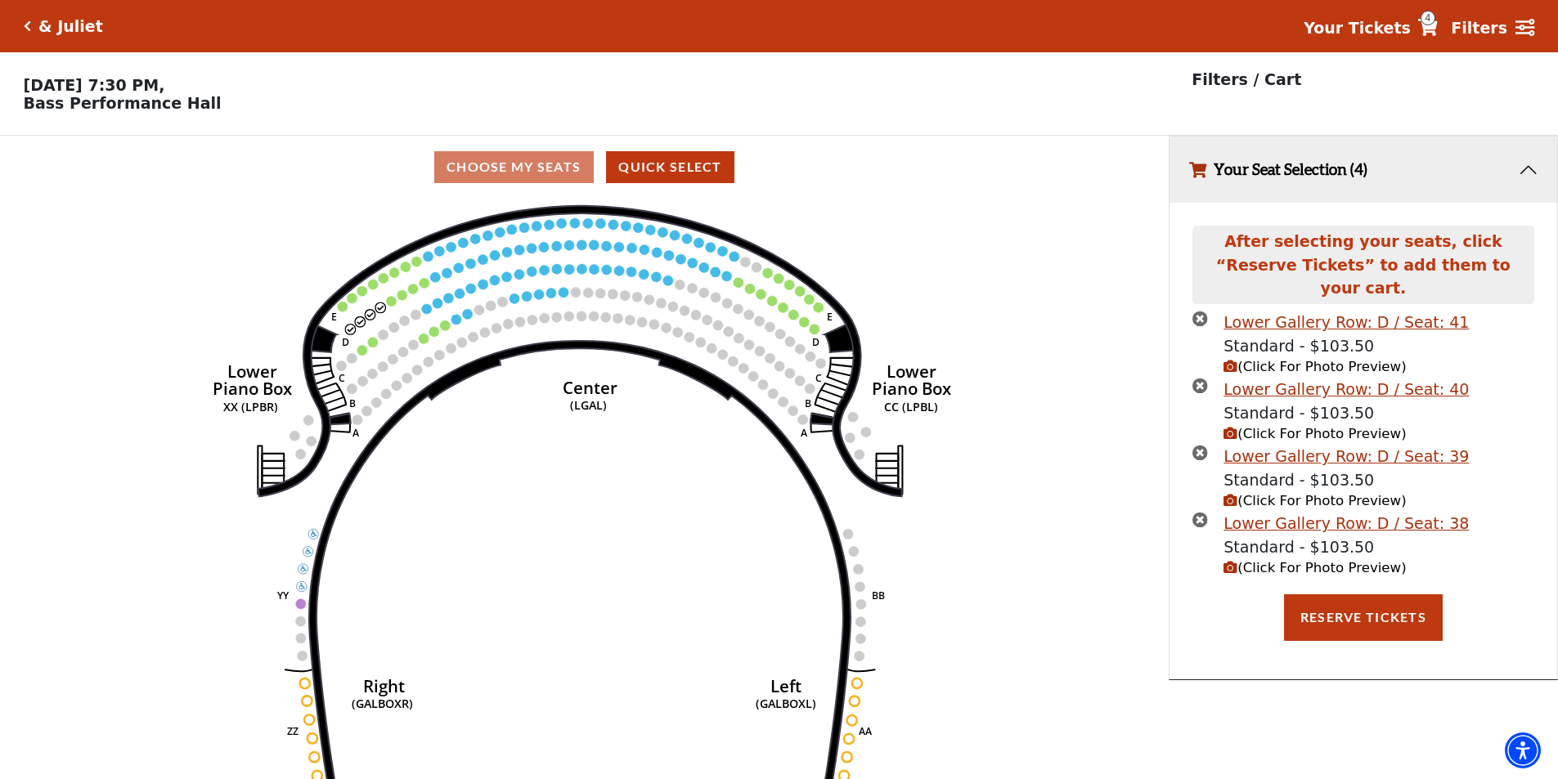
click at [1437, 28] on icon at bounding box center [1428, 27] width 20 height 17
click at [1398, 29] on strong "Your Tickets" at bounding box center [1356, 28] width 107 height 18
click at [1347, 359] on span "(Click For Photo Preview)" at bounding box center [1314, 367] width 182 height 16
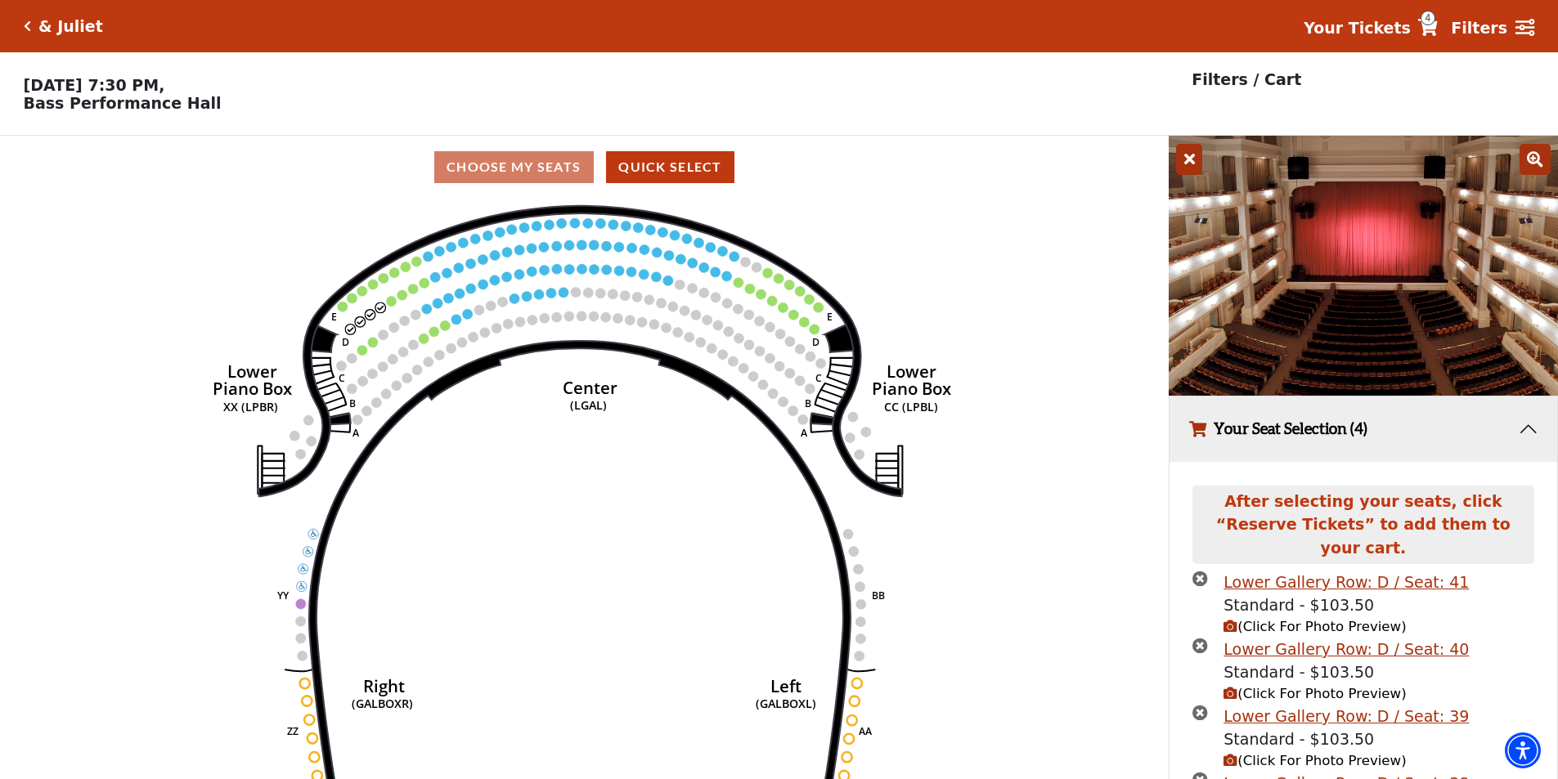
click at [1316, 686] on span "(Click For Photo Preview)" at bounding box center [1314, 694] width 182 height 16
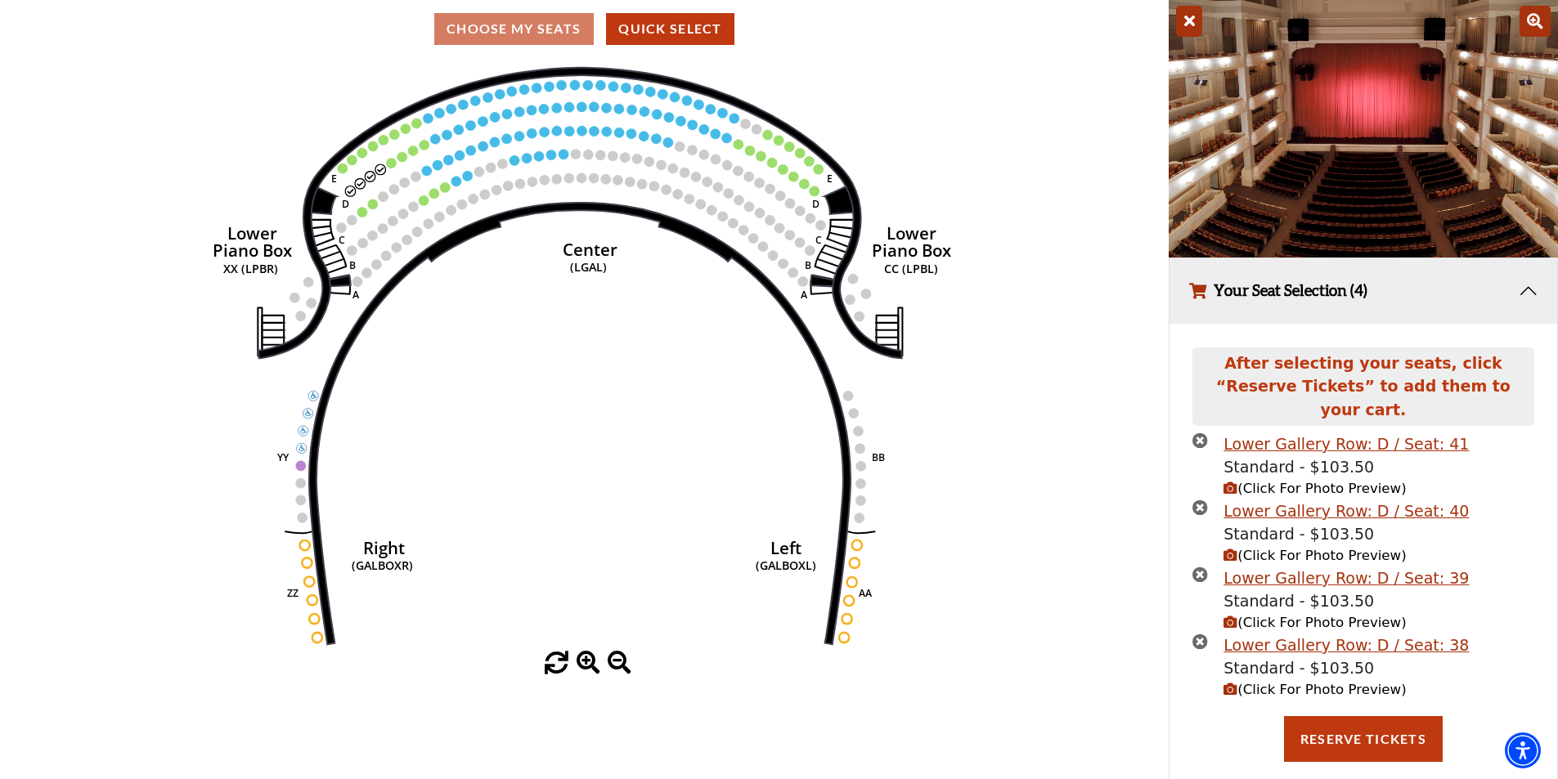
scroll to position [144, 0]
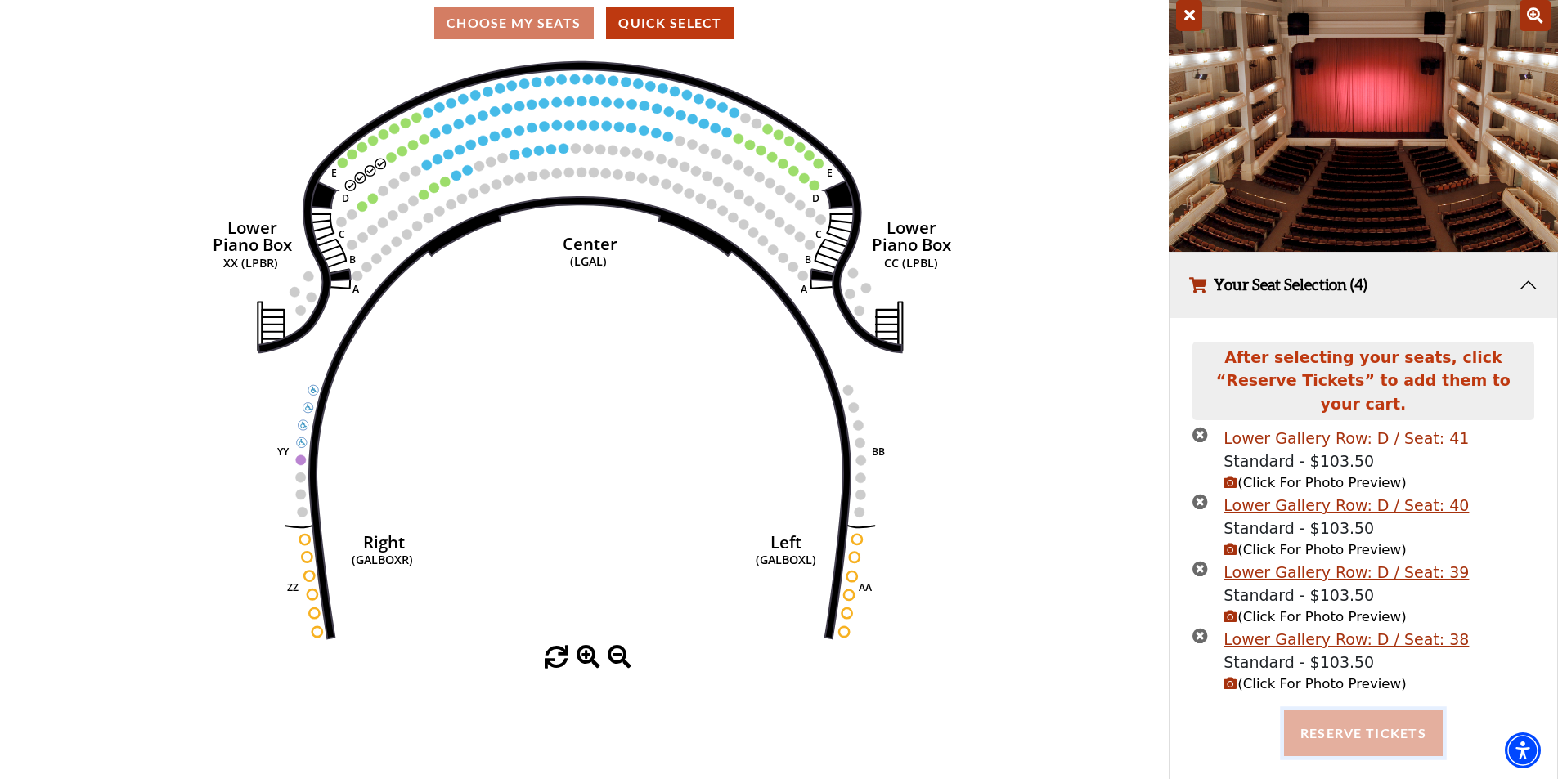
click at [1410, 726] on button "Reserve Tickets" at bounding box center [1363, 734] width 159 height 46
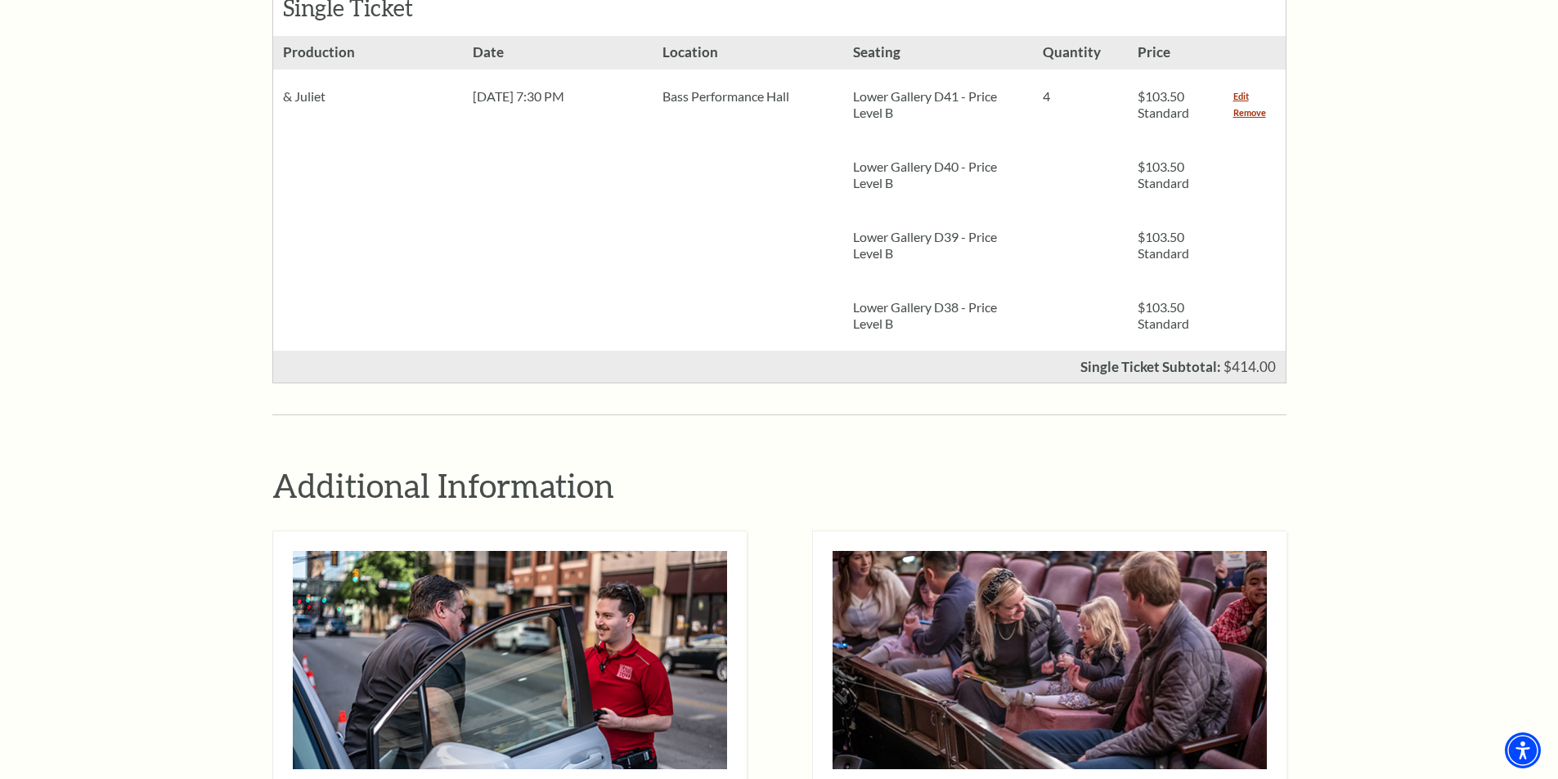
scroll to position [654, 0]
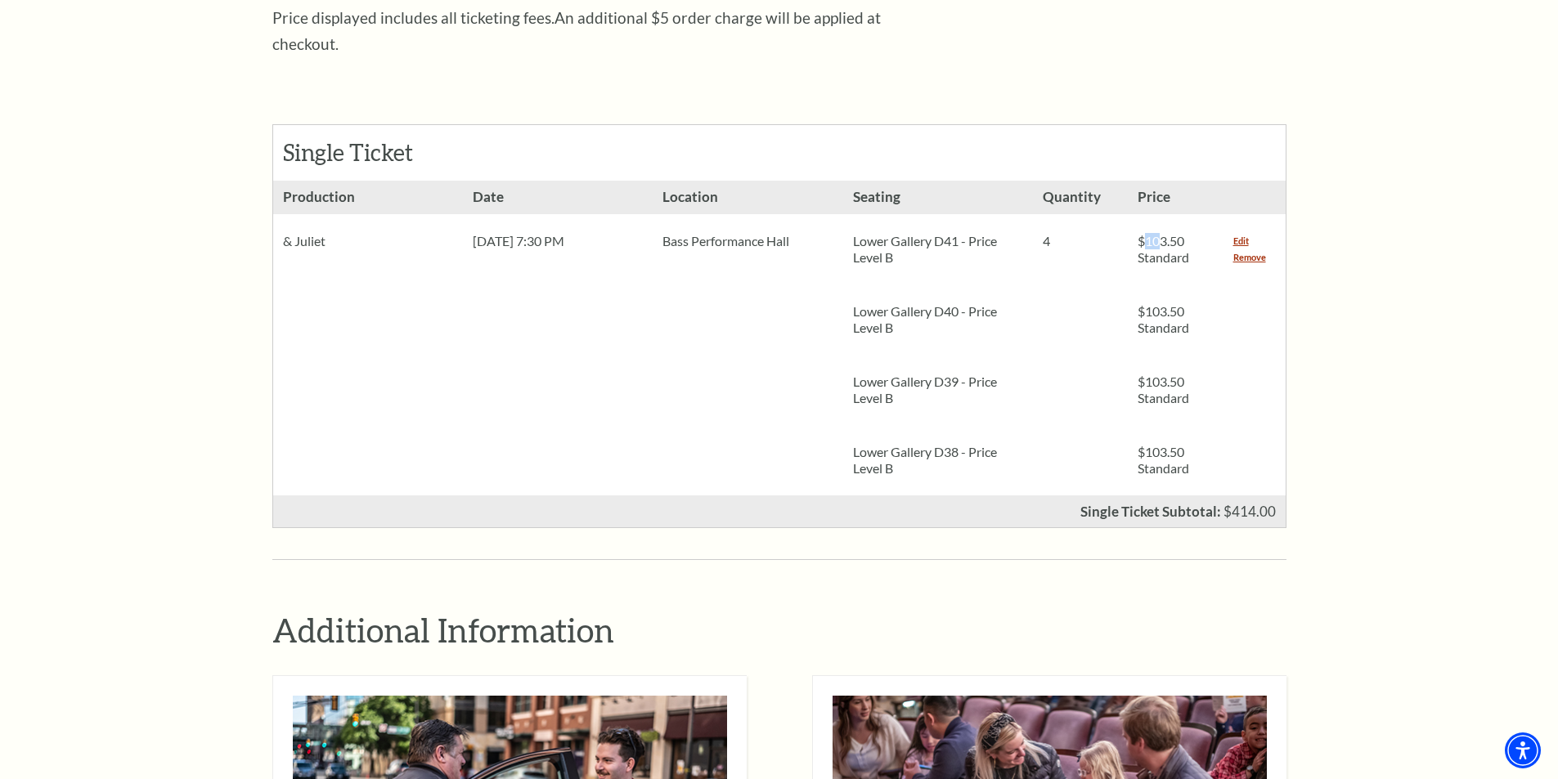
drag, startPoint x: 1145, startPoint y: 213, endPoint x: 1187, endPoint y: 220, distance: 43.0
click at [1165, 233] on span "$103.50 Standard" at bounding box center [1163, 249] width 52 height 32
click at [1174, 233] on span "$103.50 Standard" at bounding box center [1163, 249] width 52 height 32
drag, startPoint x: 1147, startPoint y: 216, endPoint x: 1185, endPoint y: 217, distance: 37.6
click at [1185, 233] on span "$103.50 Standard" at bounding box center [1163, 249] width 52 height 32
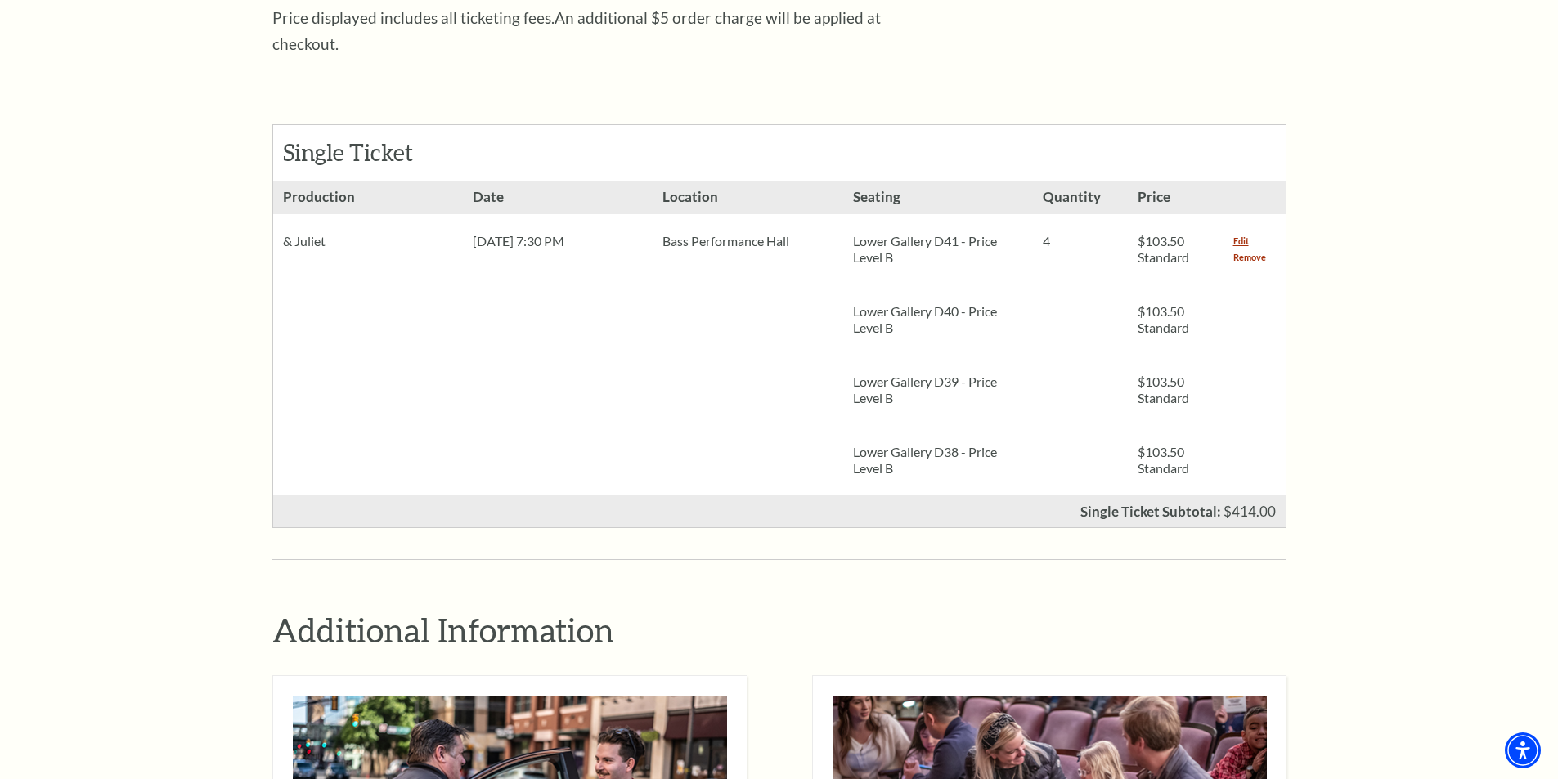
click at [1304, 152] on div "Notice × Tickets cannot be removed during a Ticket Exchange. Choose Start Over …" at bounding box center [779, 504] width 1558 height 2071
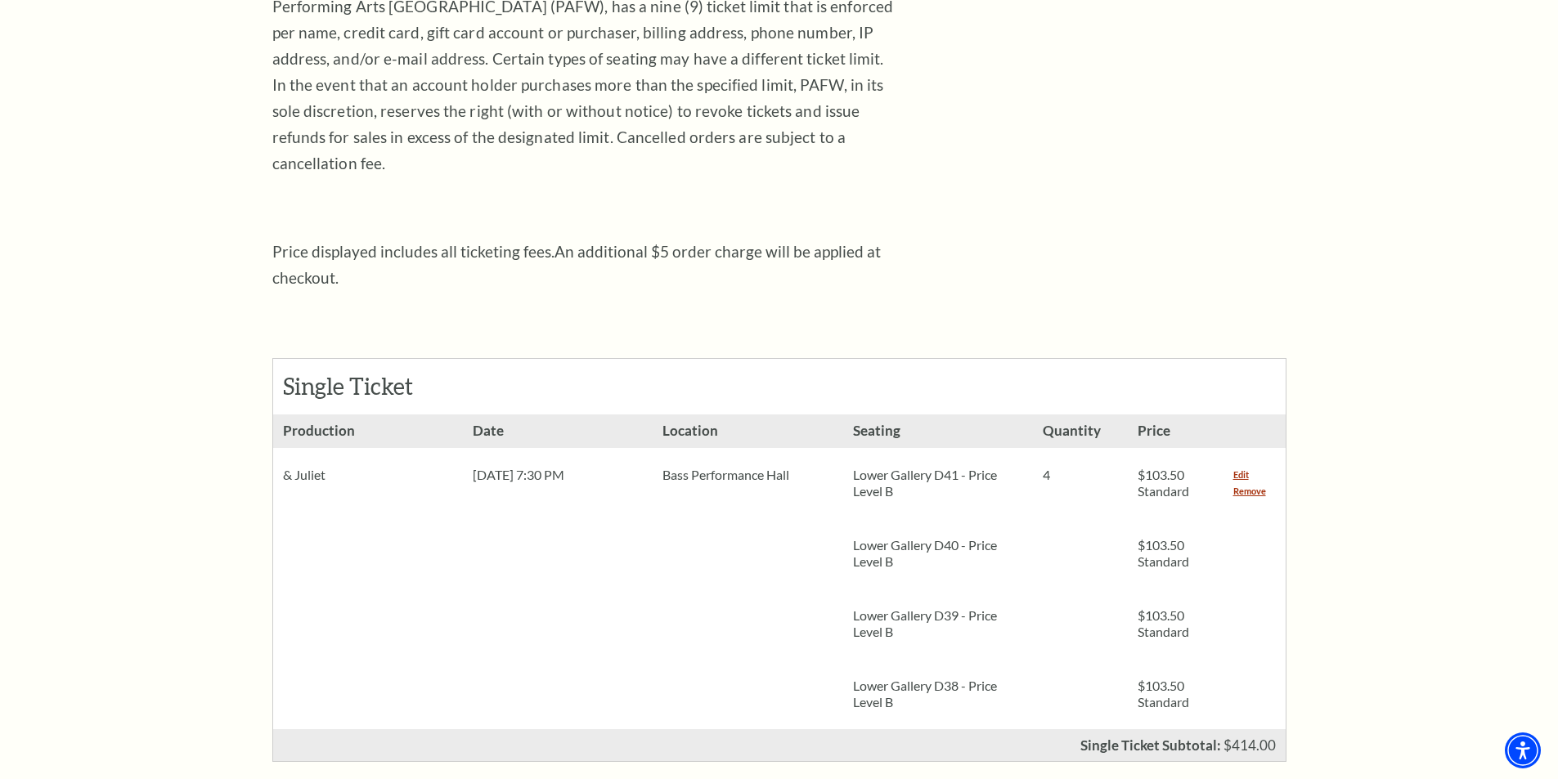
scroll to position [409, 0]
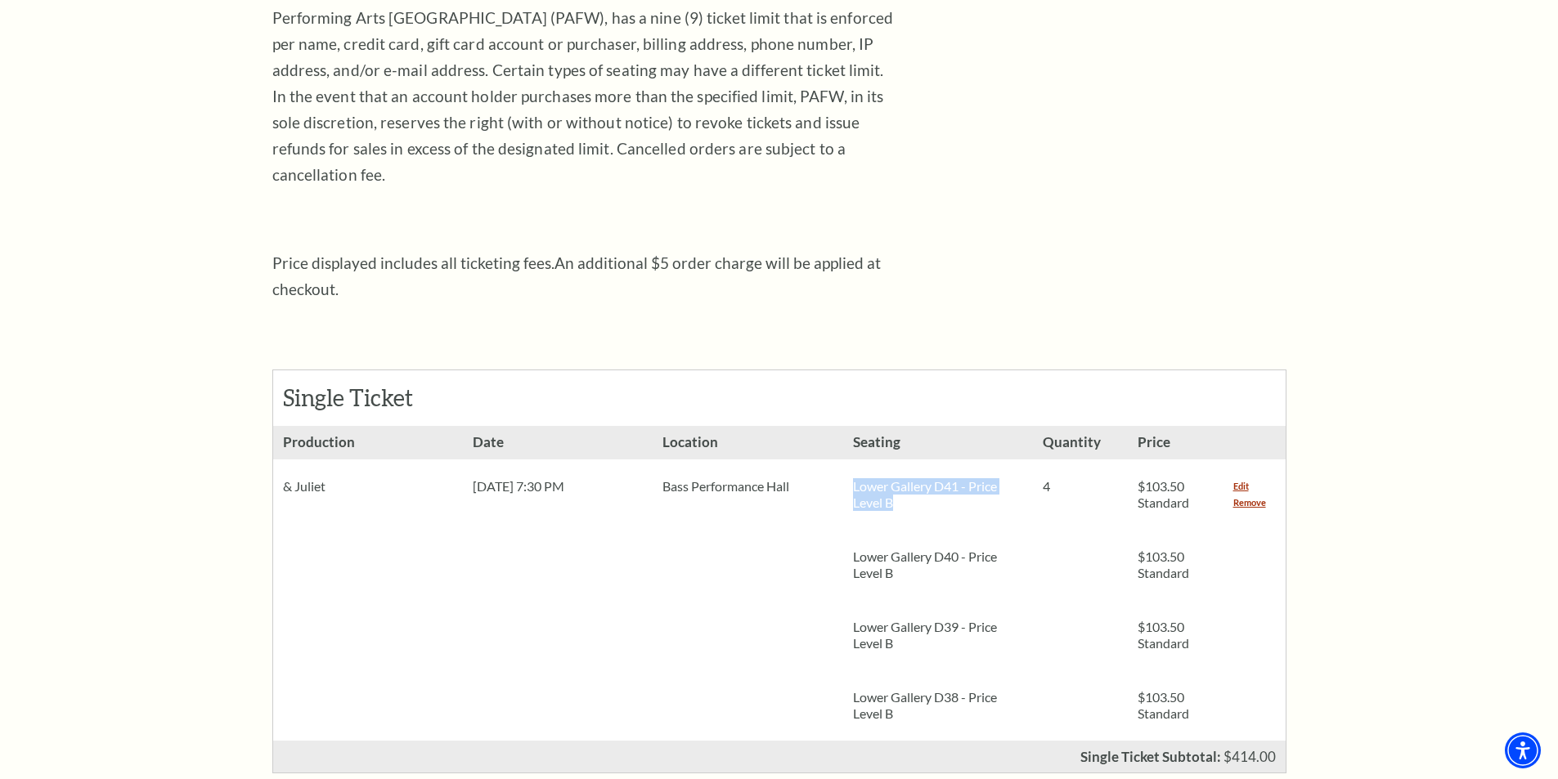
drag, startPoint x: 851, startPoint y: 460, endPoint x: 899, endPoint y: 488, distance: 55.0
click at [899, 488] on div "Lower Gallery D41 - Price Level B" at bounding box center [938, 495] width 190 height 70
click at [853, 549] on p "Lower Gallery D40 - Price Level B" at bounding box center [938, 565] width 170 height 33
drag, startPoint x: 846, startPoint y: 528, endPoint x: 909, endPoint y: 553, distance: 67.6
click at [909, 553] on div "Lower Gallery D40 - Price Level B" at bounding box center [938, 565] width 190 height 70
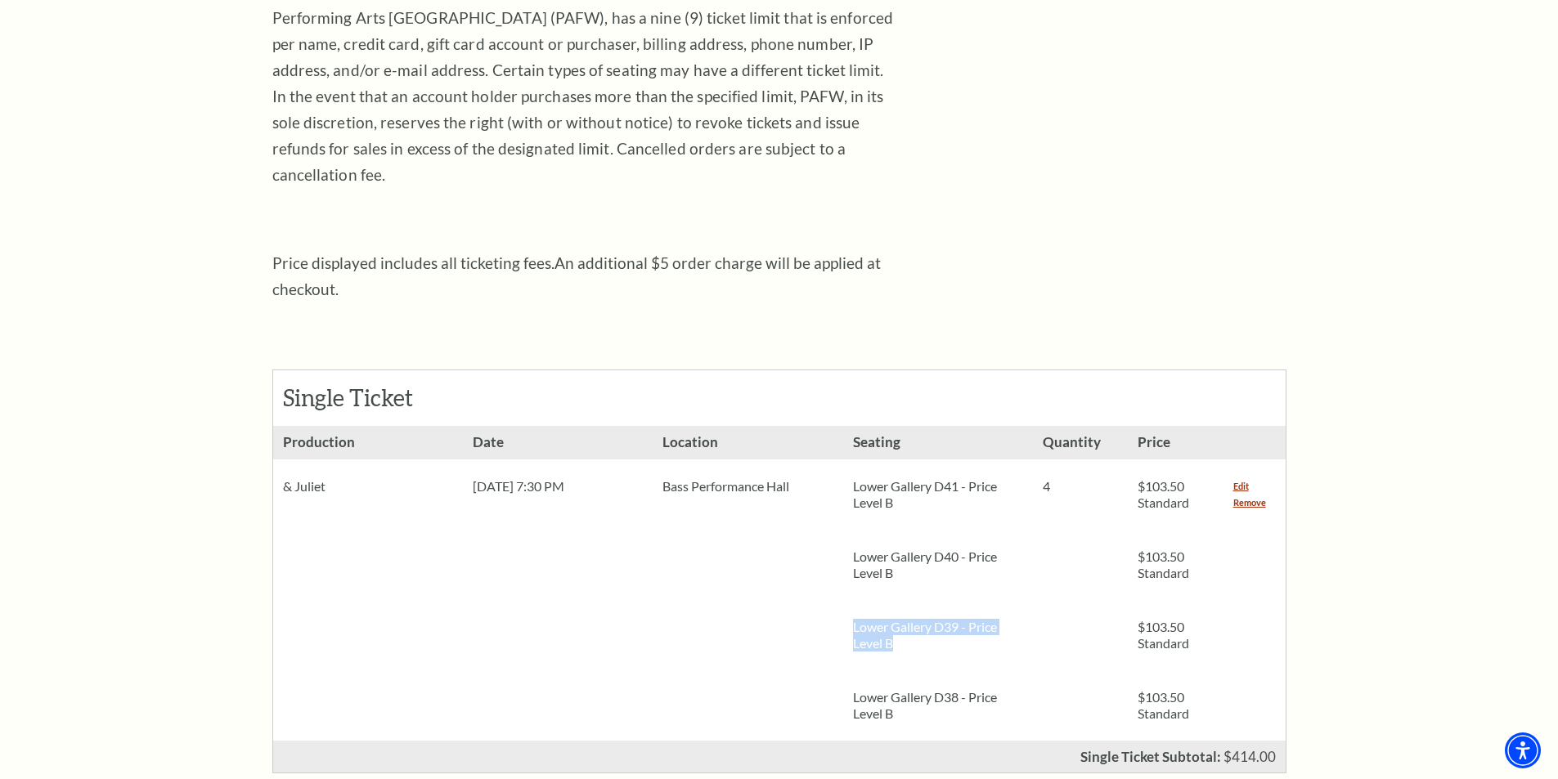
drag, startPoint x: 849, startPoint y: 603, endPoint x: 896, endPoint y: 626, distance: 53.0
click at [896, 626] on div "Lower Gallery D39 - Price Level B" at bounding box center [938, 635] width 190 height 70
drag, startPoint x: 854, startPoint y: 672, endPoint x: 904, endPoint y: 692, distance: 53.6
click at [904, 692] on p "Lower Gallery D38 - Price Level B" at bounding box center [938, 705] width 170 height 33
click at [917, 641] on div "Lower Gallery D39 - Price Level B" at bounding box center [938, 635] width 190 height 70
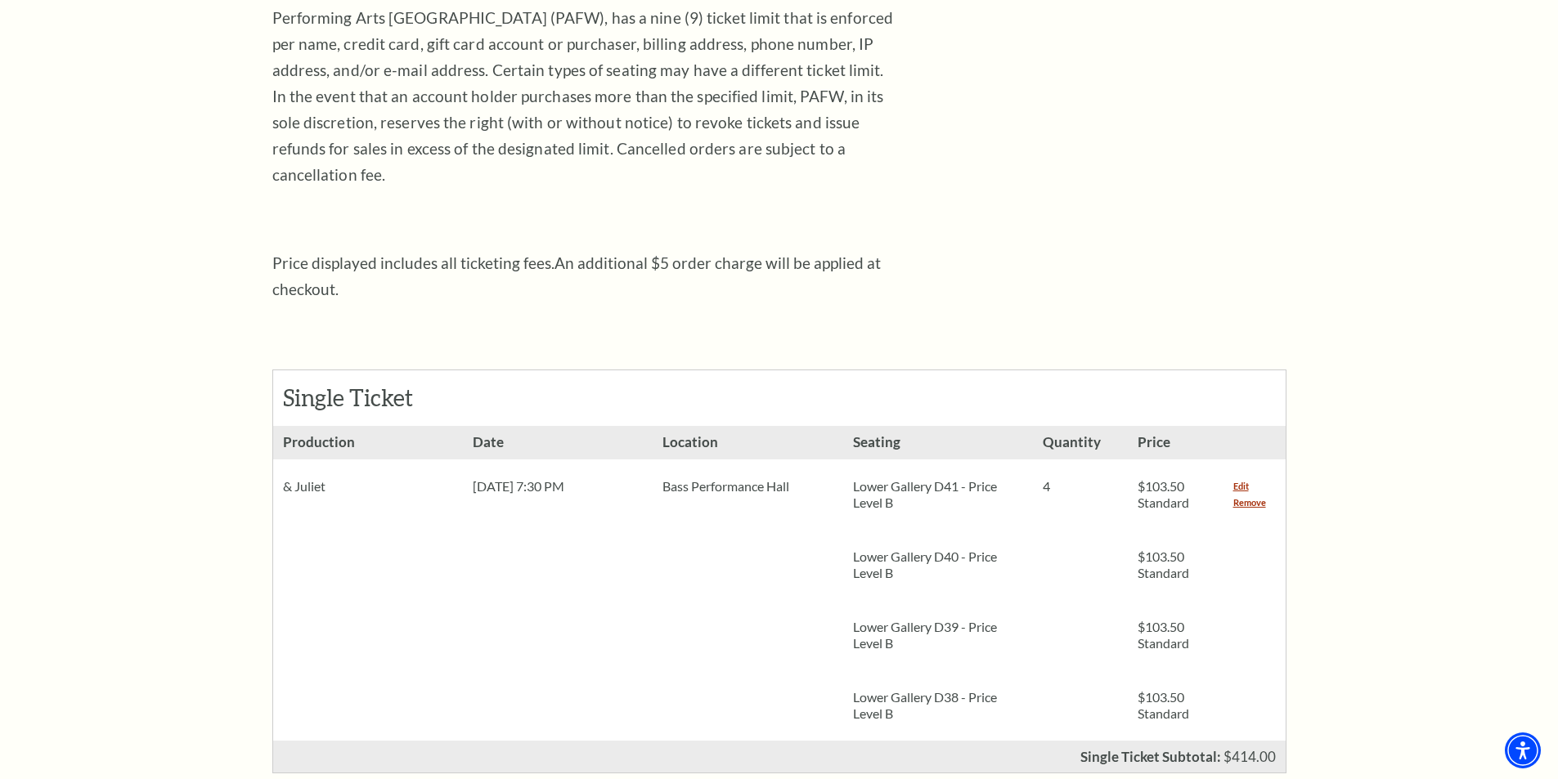
click at [909, 568] on div "Lower Gallery D40 - Price Level B" at bounding box center [938, 565] width 190 height 70
click at [904, 549] on p "Lower Gallery D40 - Price Level B" at bounding box center [938, 565] width 170 height 33
click at [899, 478] on p "Lower Gallery D41 - Price Level B" at bounding box center [938, 494] width 170 height 33
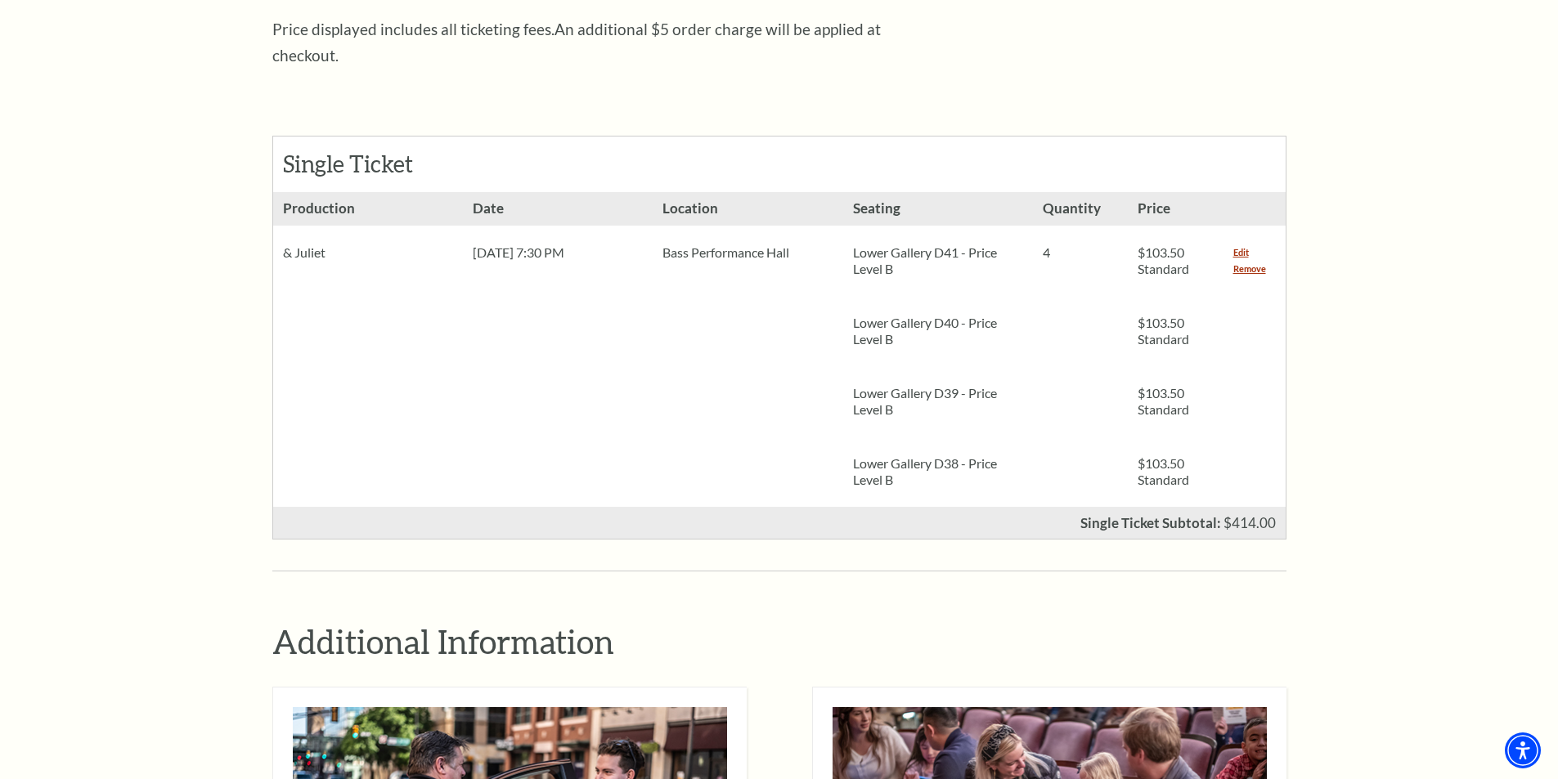
scroll to position [654, 0]
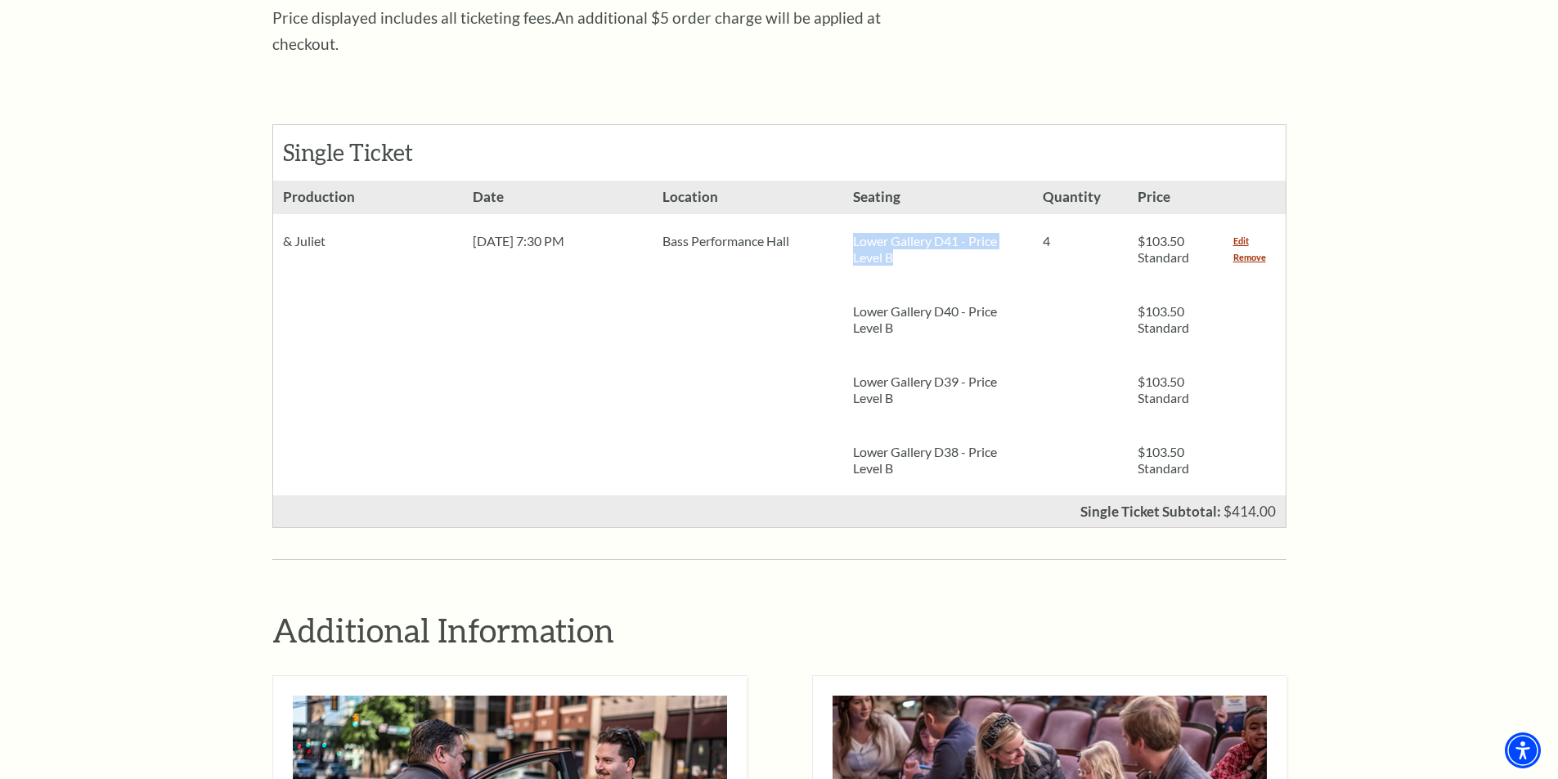
drag, startPoint x: 852, startPoint y: 213, endPoint x: 906, endPoint y: 244, distance: 62.3
click at [906, 244] on div "Lower Gallery D41 - Price Level B" at bounding box center [938, 249] width 190 height 70
click at [894, 251] on div "Lower Gallery D41 - Price Level B" at bounding box center [938, 249] width 190 height 70
drag, startPoint x: 852, startPoint y: 286, endPoint x: 905, endPoint y: 312, distance: 59.2
click at [905, 312] on div "Lower Gallery D40 - Price Level B" at bounding box center [938, 320] width 190 height 70
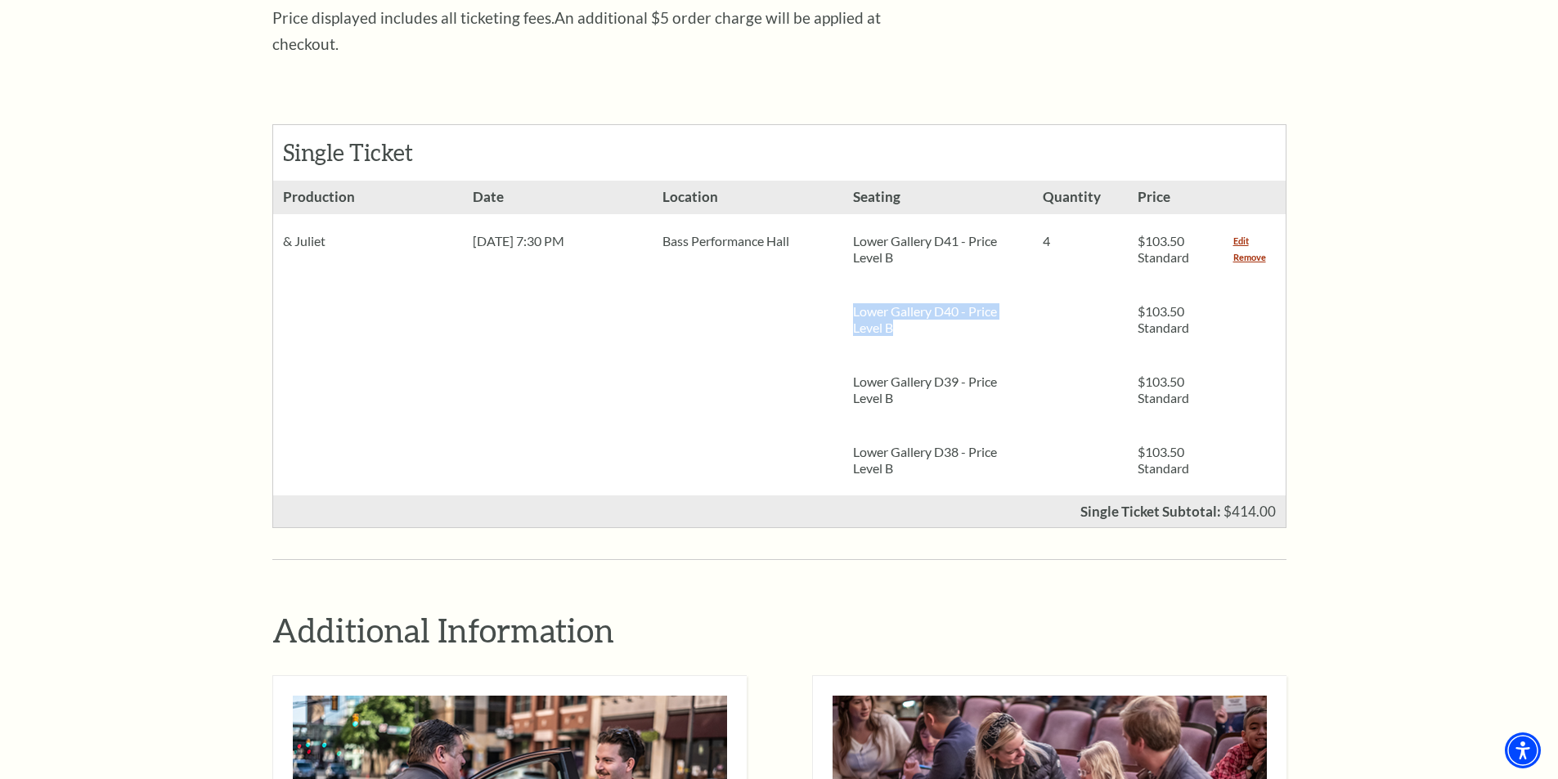
drag, startPoint x: 903, startPoint y: 317, endPoint x: 886, endPoint y: 337, distance: 25.5
click at [902, 320] on div "Lower Gallery D40 - Price Level B" at bounding box center [938, 320] width 190 height 70
click at [859, 374] on p "Lower Gallery D39 - Price Level B" at bounding box center [938, 390] width 170 height 33
drag, startPoint x: 853, startPoint y: 357, endPoint x: 902, endPoint y: 378, distance: 53.1
click at [902, 378] on p "Lower Gallery D39 - Price Level B" at bounding box center [938, 390] width 170 height 33
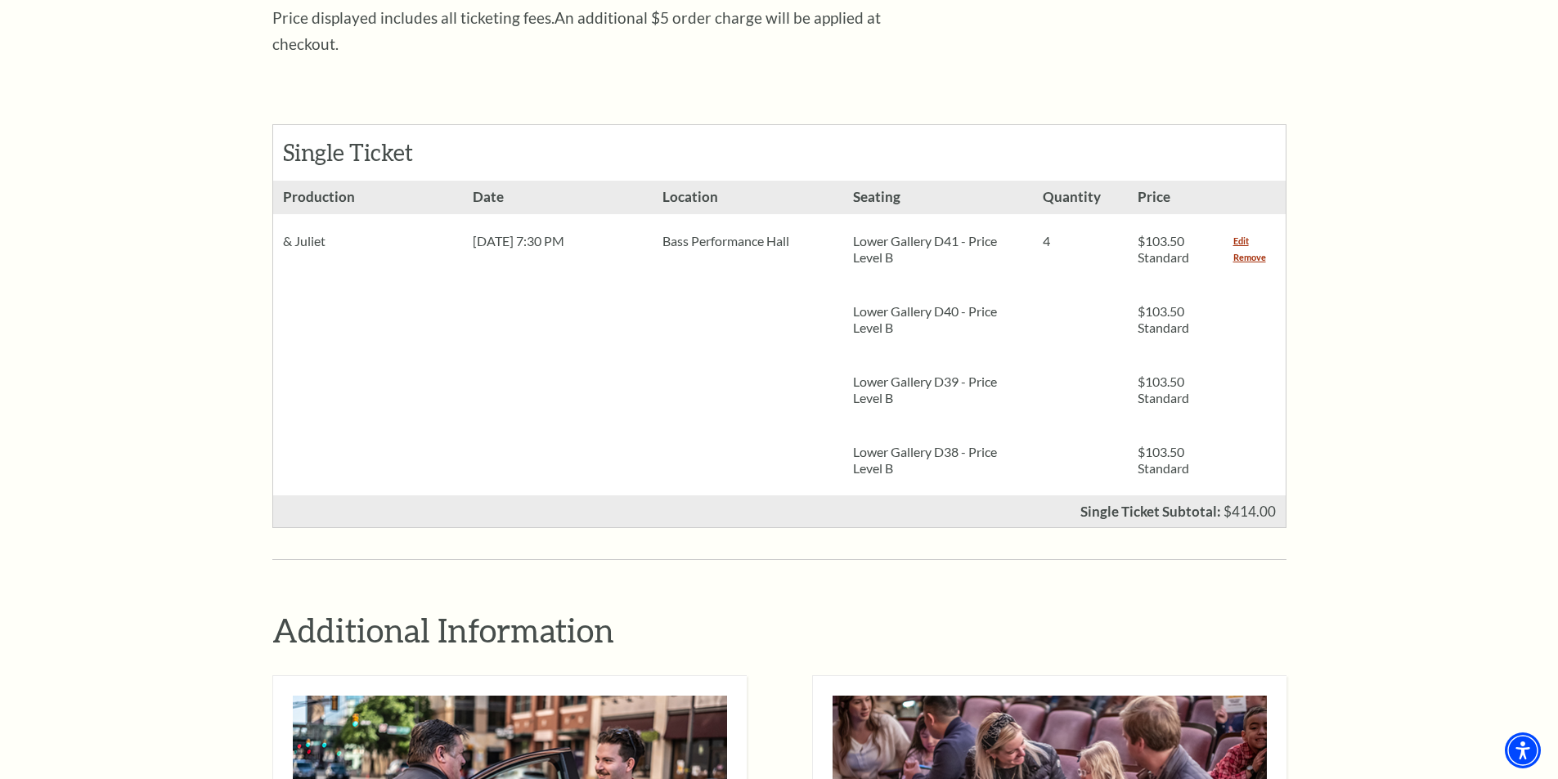
click at [898, 425] on div "Lower Gallery D38 - Price Level B" at bounding box center [938, 460] width 190 height 70
drag, startPoint x: 854, startPoint y: 427, endPoint x: 897, endPoint y: 446, distance: 47.6
click at [897, 446] on div "Lower Gallery D38 - Price Level B" at bounding box center [938, 460] width 190 height 70
click at [893, 374] on p "Lower Gallery D39 - Price Level B" at bounding box center [938, 390] width 170 height 33
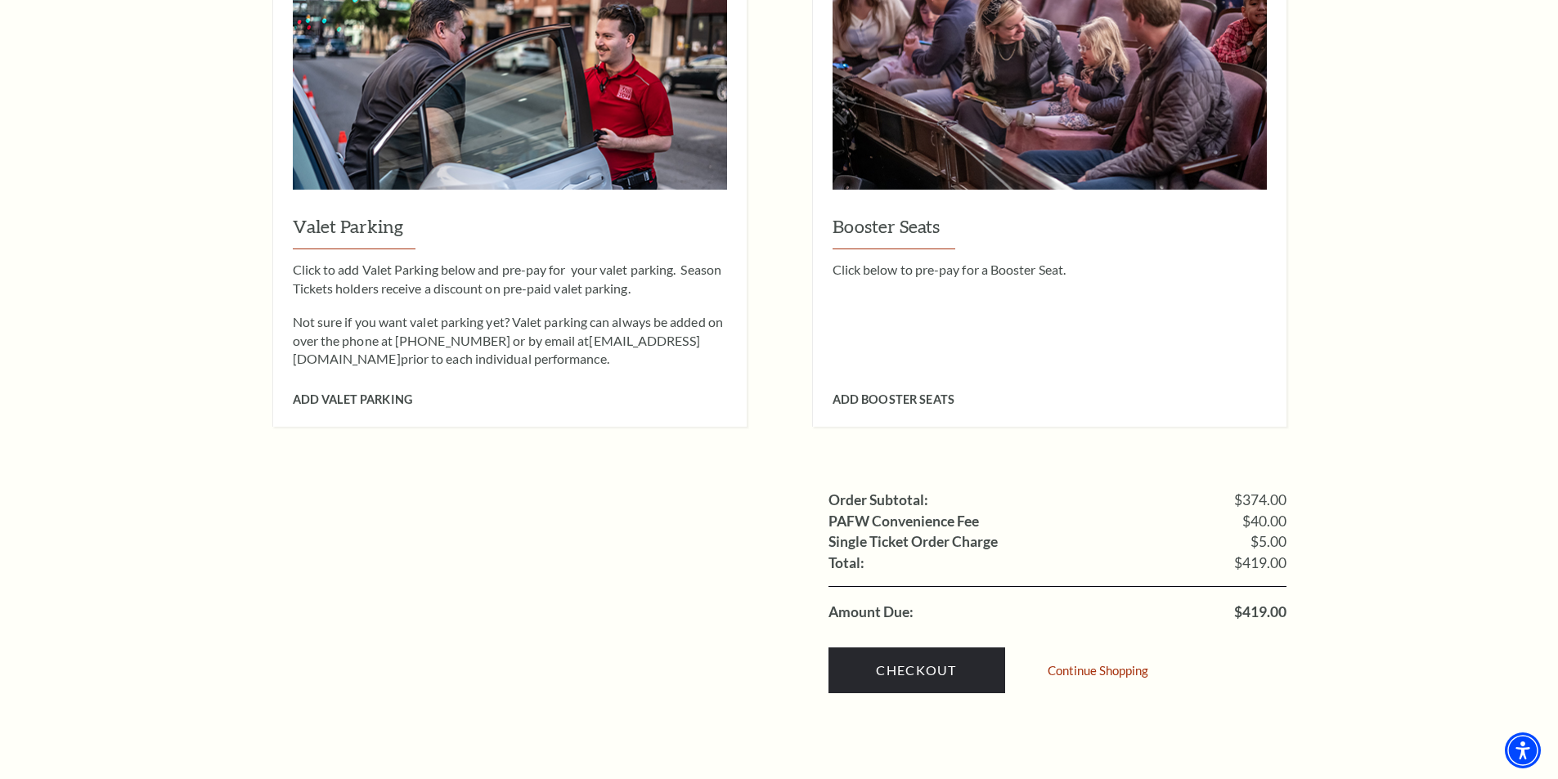
scroll to position [1390, 0]
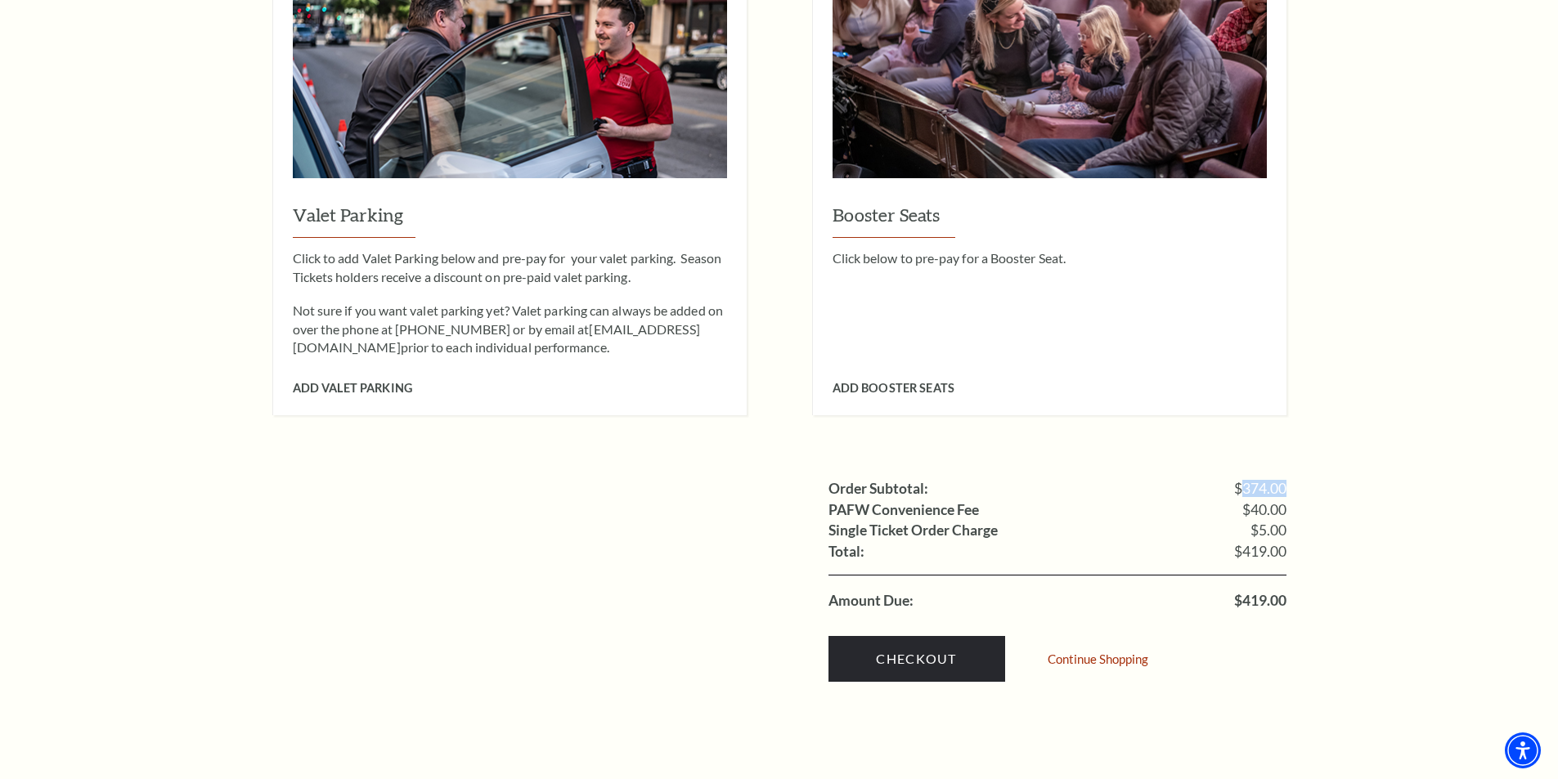
drag, startPoint x: 1242, startPoint y: 457, endPoint x: 1302, endPoint y: 464, distance: 60.9
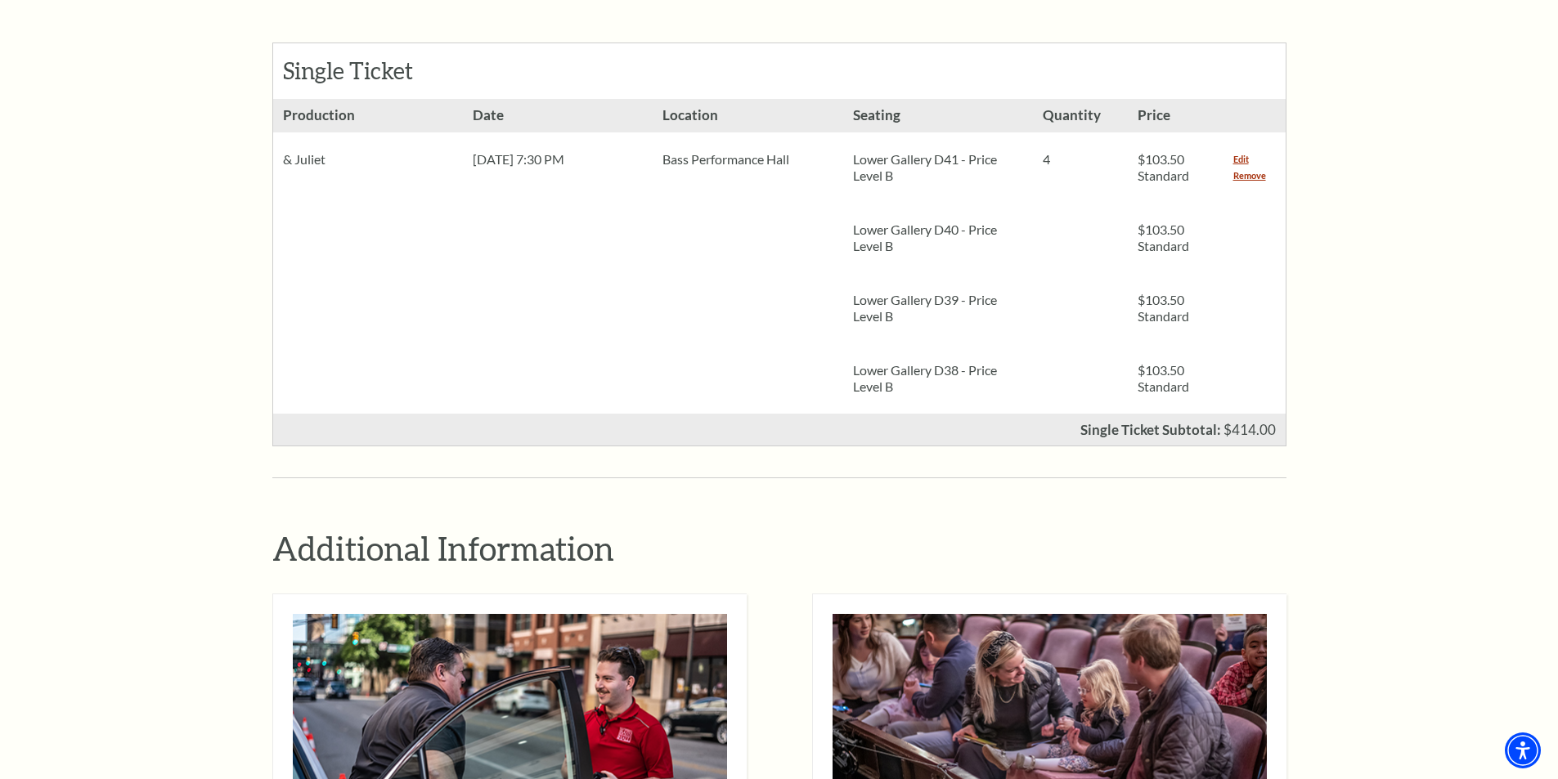
scroll to position [654, 0]
